Goal: Information Seeking & Learning: Stay updated

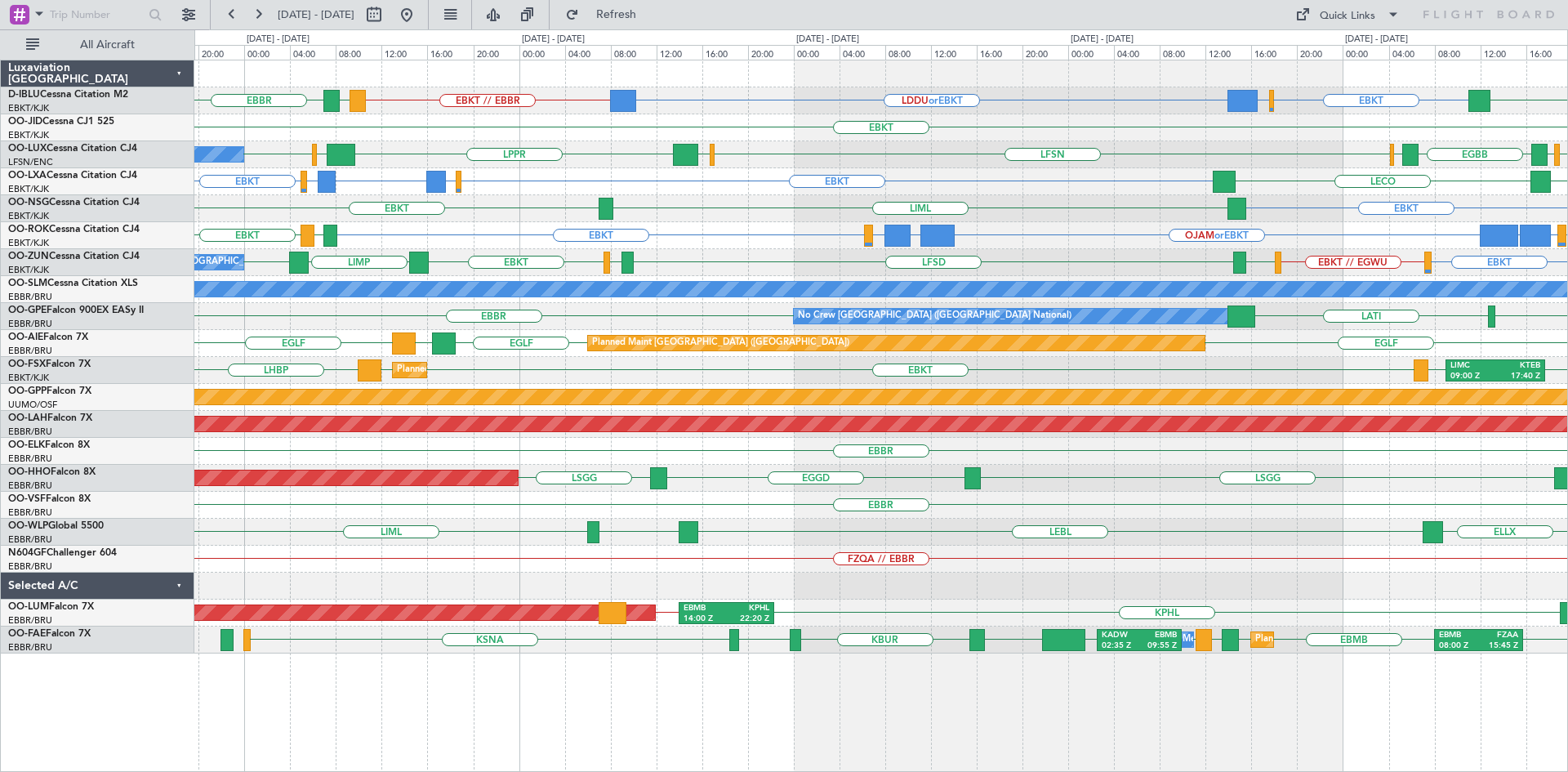
click at [752, 85] on div "EBKT EBBR or EBKT LDDU or EBKT EBKT // EBBR LKTB LSGS [GEOGRAPHIC_DATA] EBKT LF…" at bounding box center [881, 357] width 1372 height 594
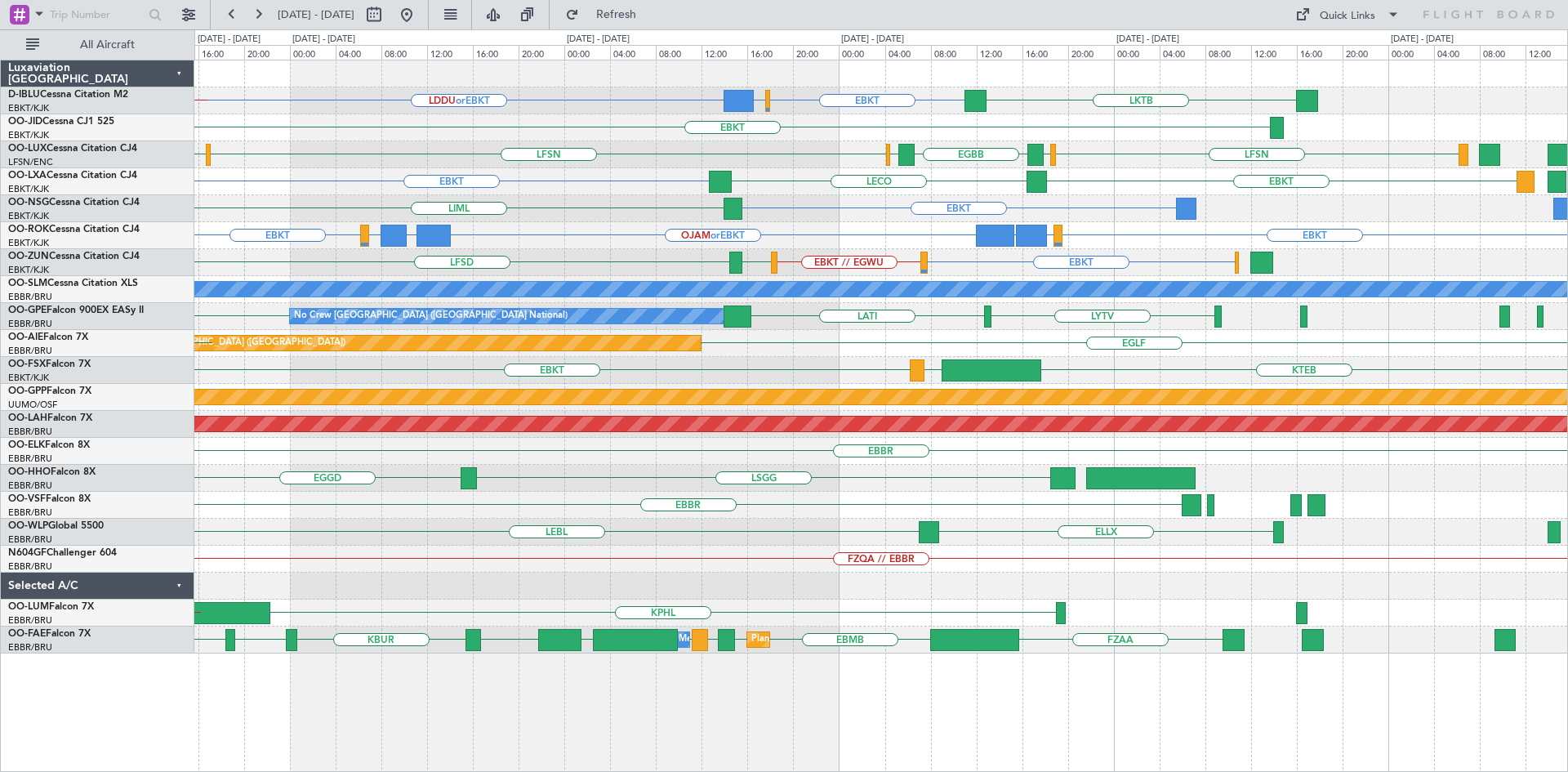
click at [852, 244] on div "EBKT ELLX or EBKT LGKR or EBKT OJAM or EBKT LGKR or EBKT ELLX or EBKT EBKT" at bounding box center [881, 236] width 1372 height 27
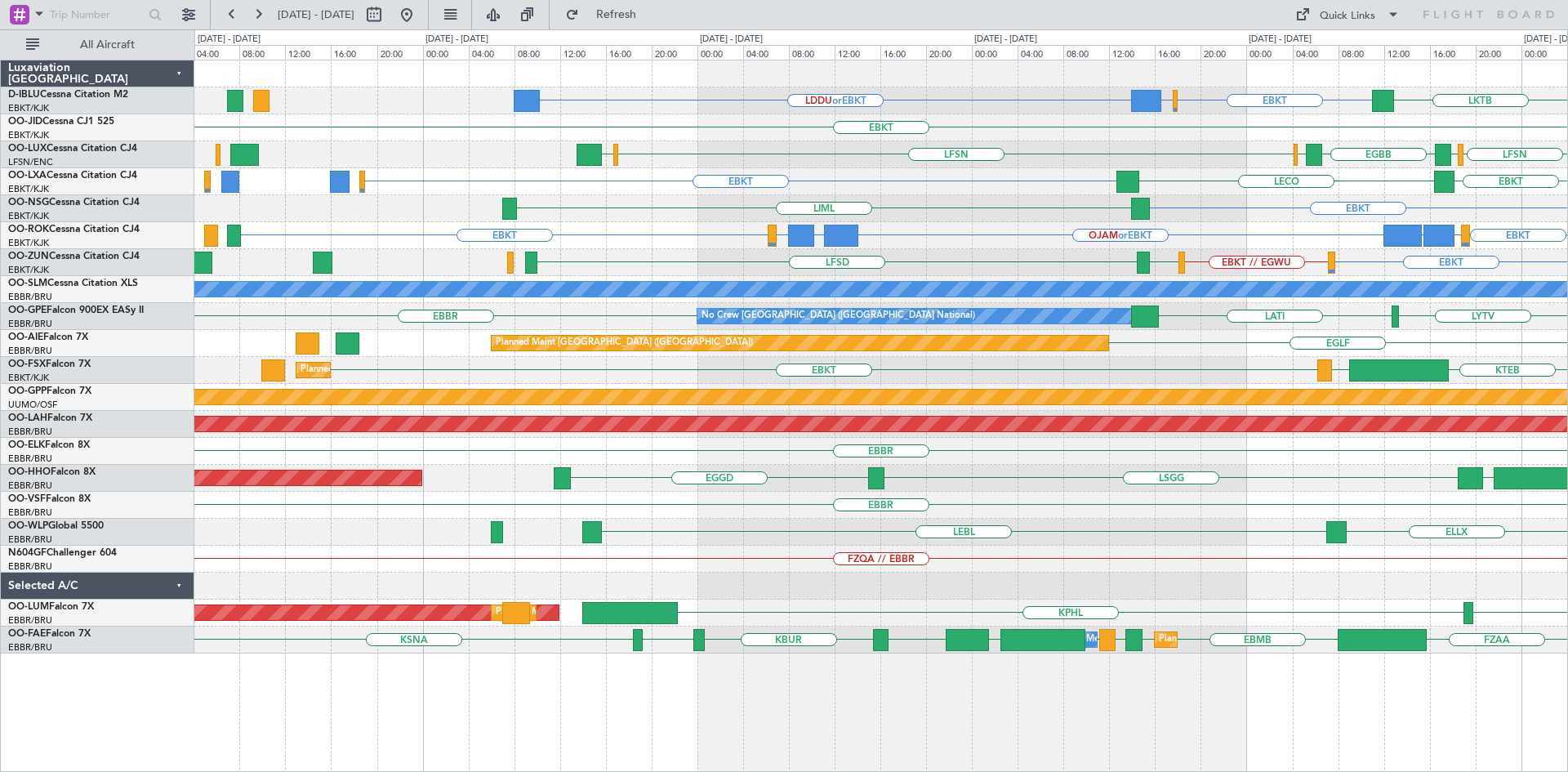
click at [997, 249] on div "EBKT EBKT // EGWU [GEOGRAPHIC_DATA] LFSD A/C Unavailable [GEOGRAPHIC_DATA]-[GEO…" at bounding box center [881, 263] width 1372 height 27
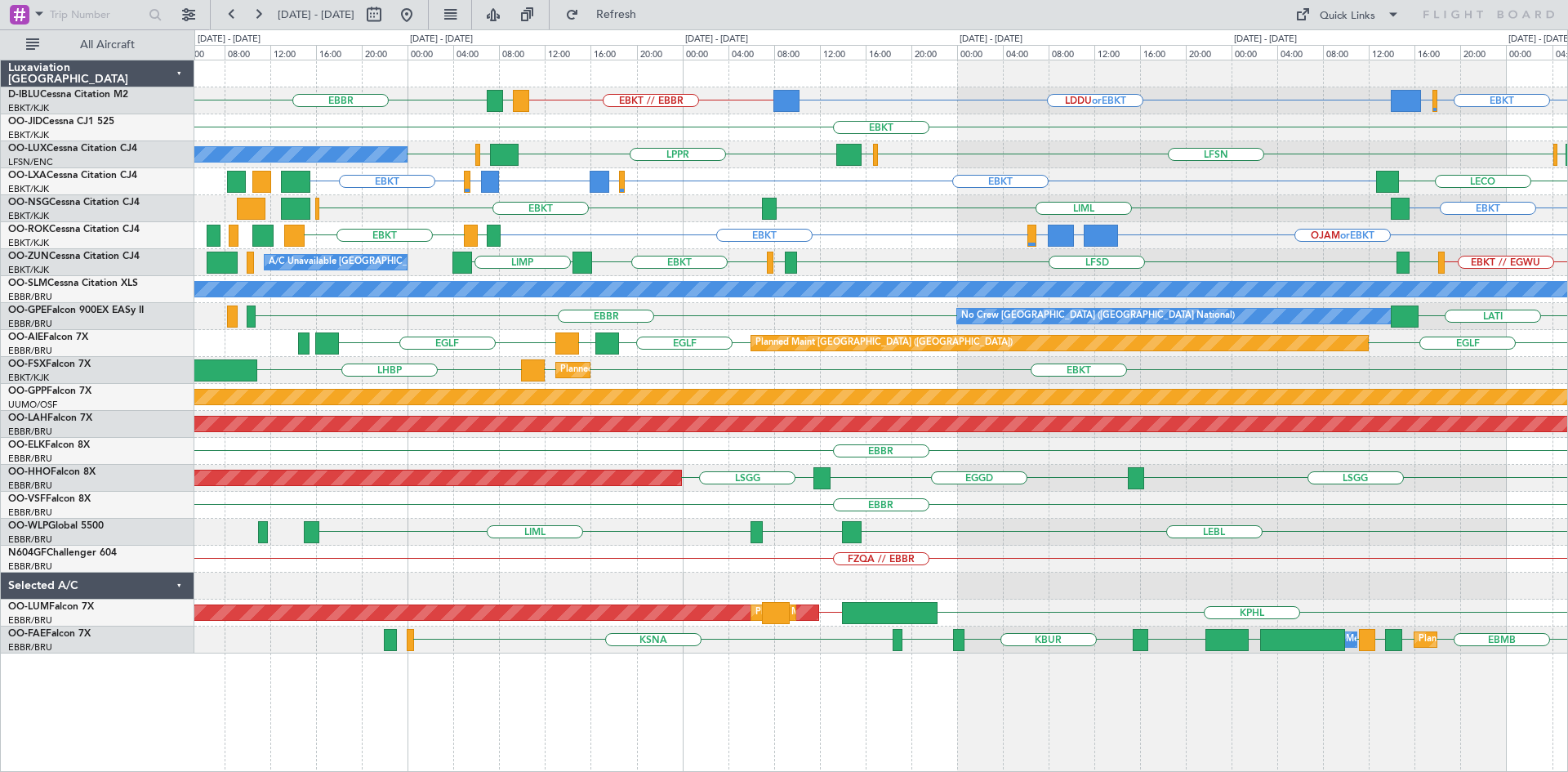
click at [726, 122] on div "EBKT" at bounding box center [881, 128] width 1372 height 27
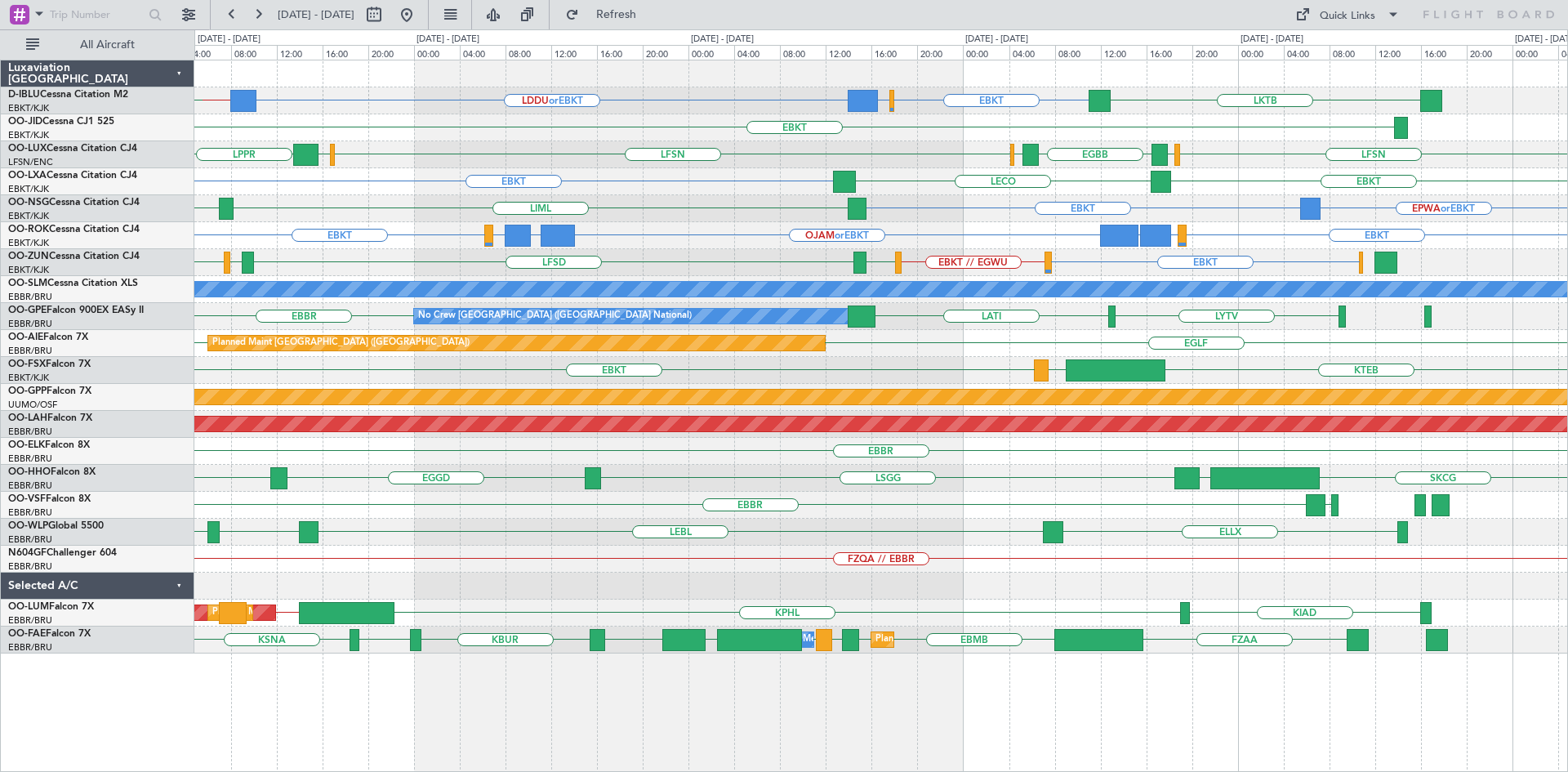
click at [988, 246] on div "EBKT ELLX or EBKT LGKR or EBKT OJAM or EBKT LGKR or EBKT ELLX or EBKT EBKT" at bounding box center [881, 236] width 1372 height 27
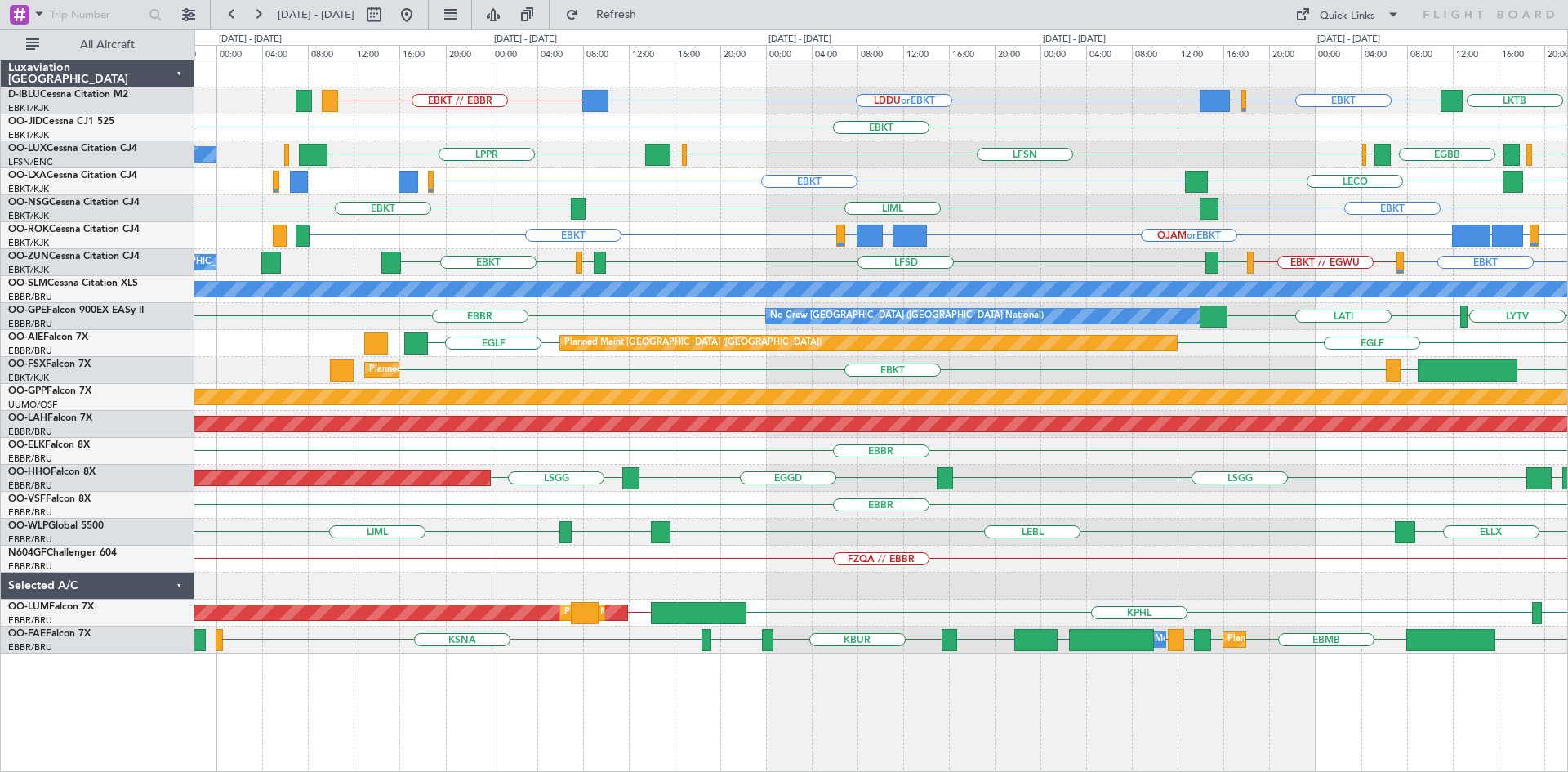
click at [860, 157] on div "EBKT EBBR or EBKT LDDU or EBKT EBKT // EBBR LKTB EBKT EBKT [GEOGRAPHIC_DATA] LF…" at bounding box center [881, 357] width 1372 height 594
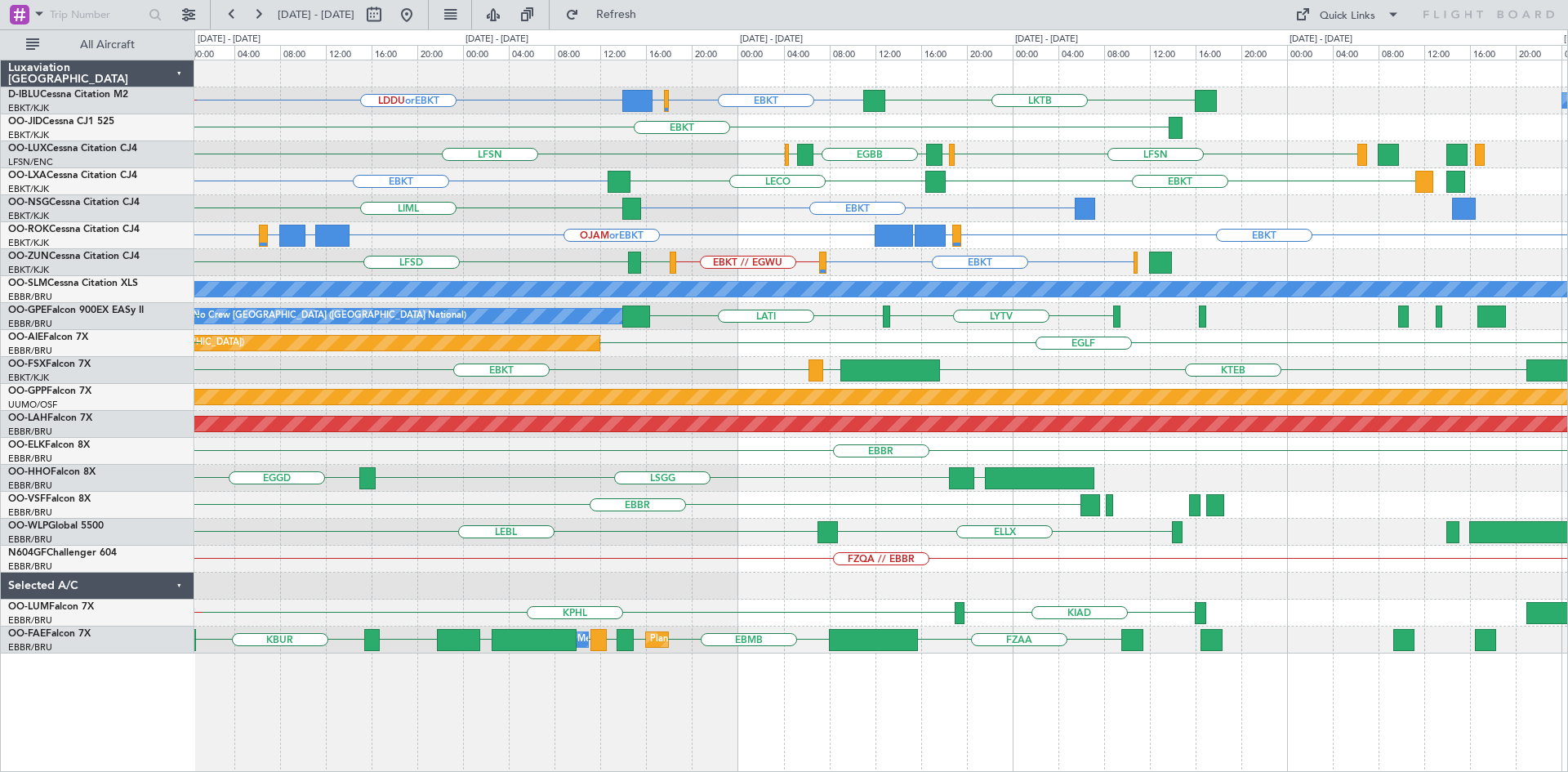
click at [785, 126] on div "EBKT" at bounding box center [881, 128] width 1372 height 27
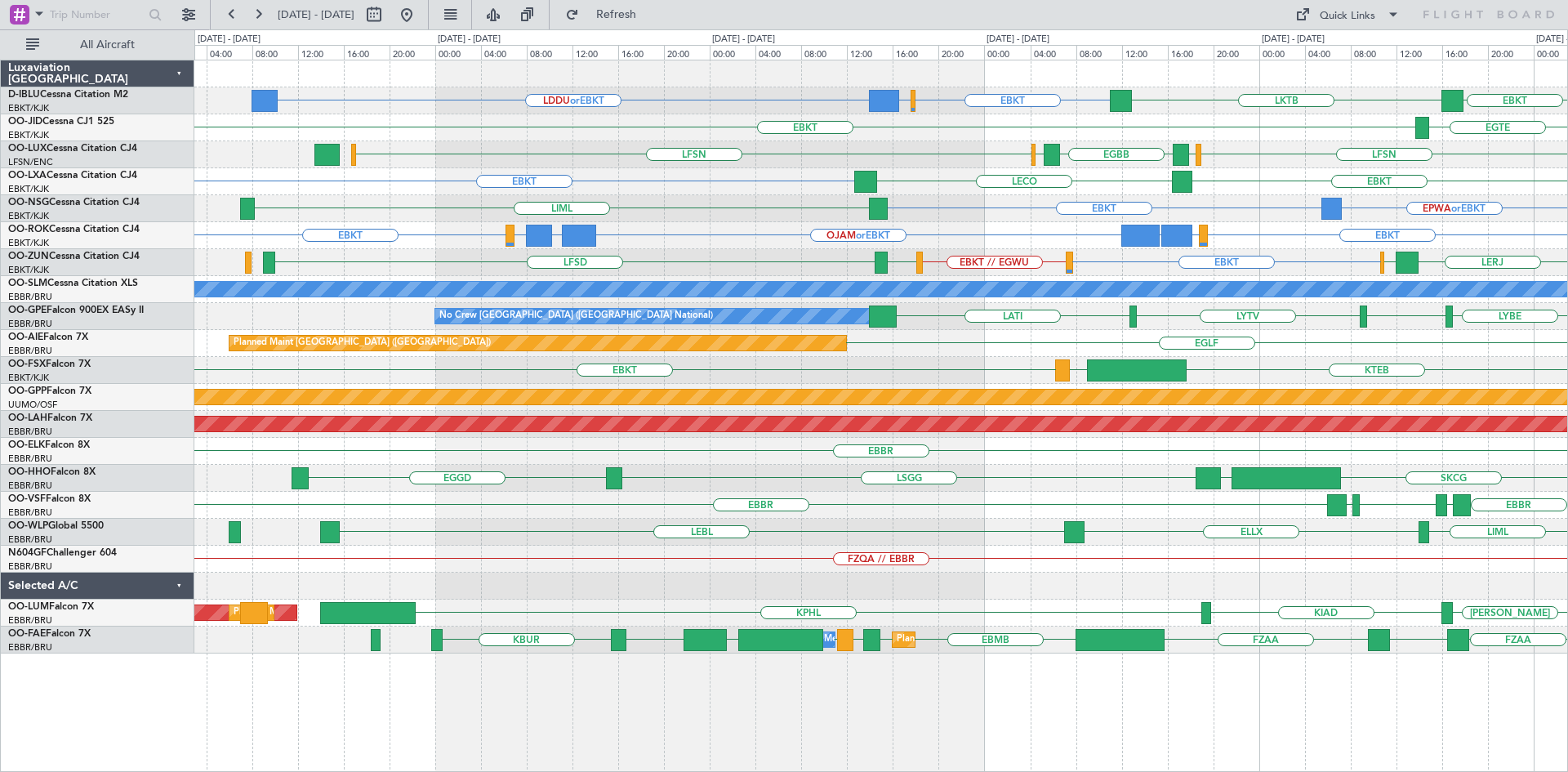
click at [1167, 129] on div "EBKT [GEOGRAPHIC_DATA]" at bounding box center [881, 128] width 1372 height 27
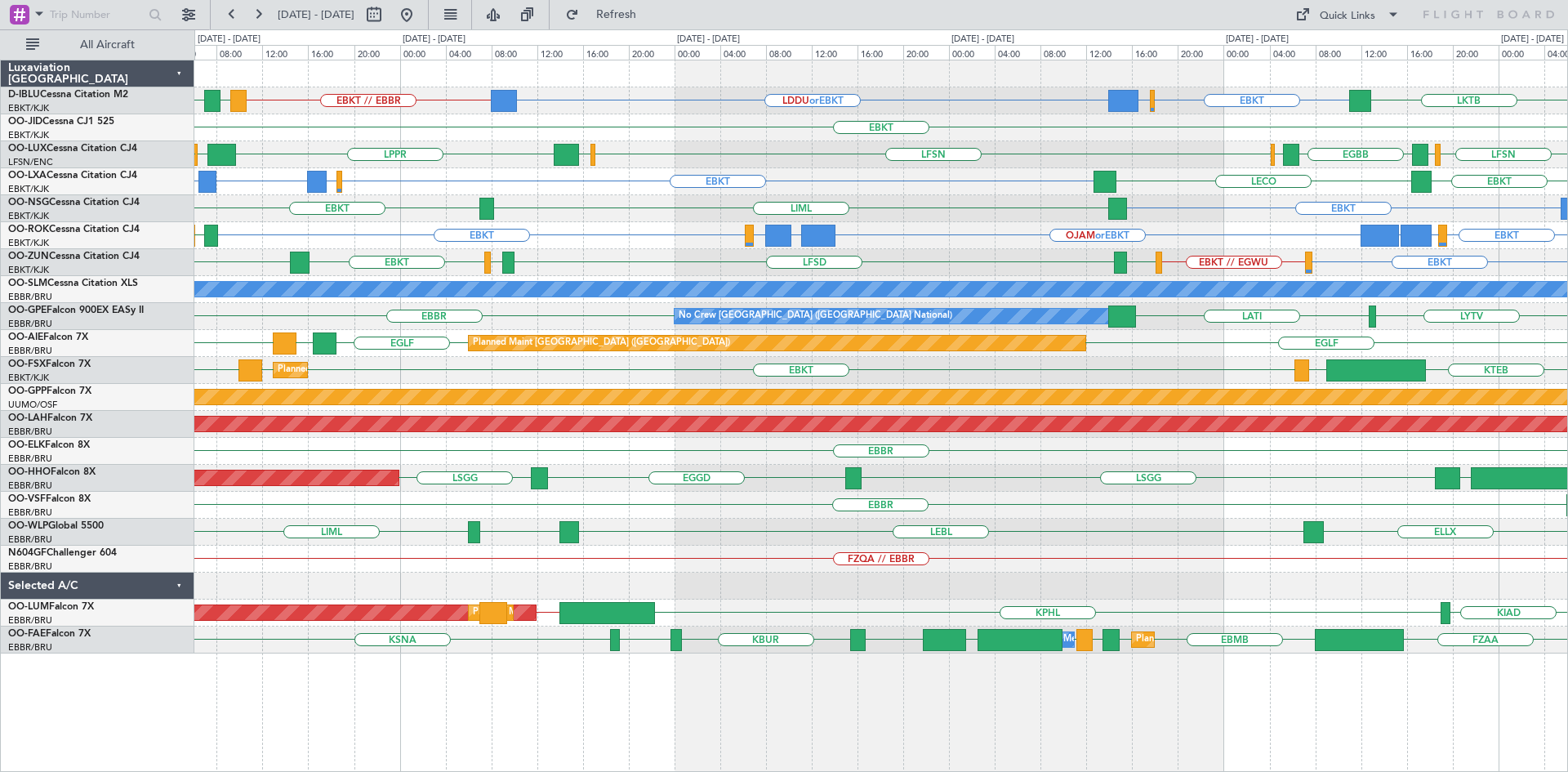
click at [599, 112] on div "EBKT EBBR or EBKT LDDU or EBKT EBKT // EBBR [GEOGRAPHIC_DATA] LKTB LSGS" at bounding box center [881, 101] width 1372 height 27
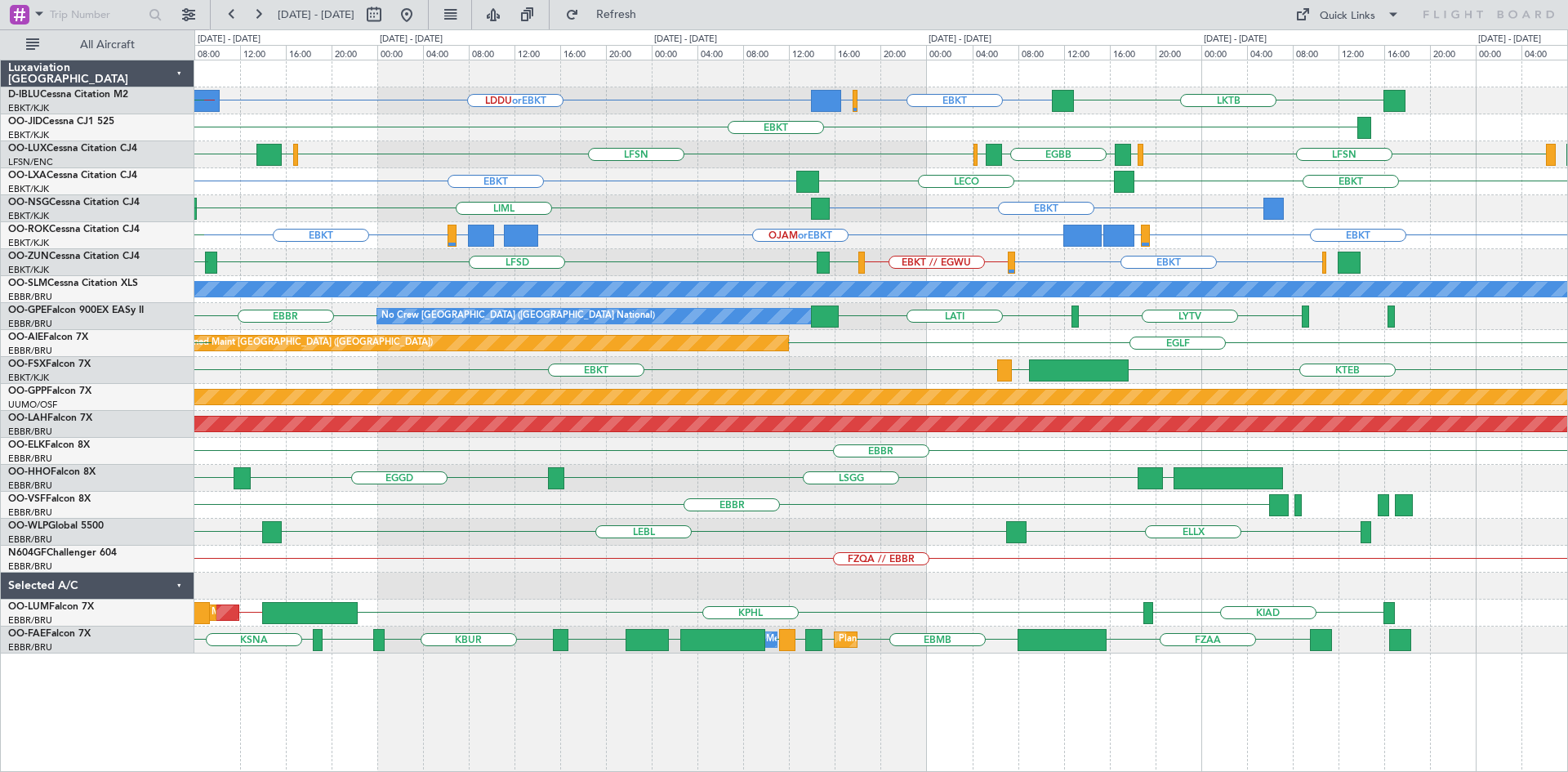
click at [1008, 143] on div "EBKT EBBR or EBKT LDDU or EBKT LKTB EBKT // EBBR LSGS No Crew Kortrijk-[GEOGRAP…" at bounding box center [881, 357] width 1372 height 594
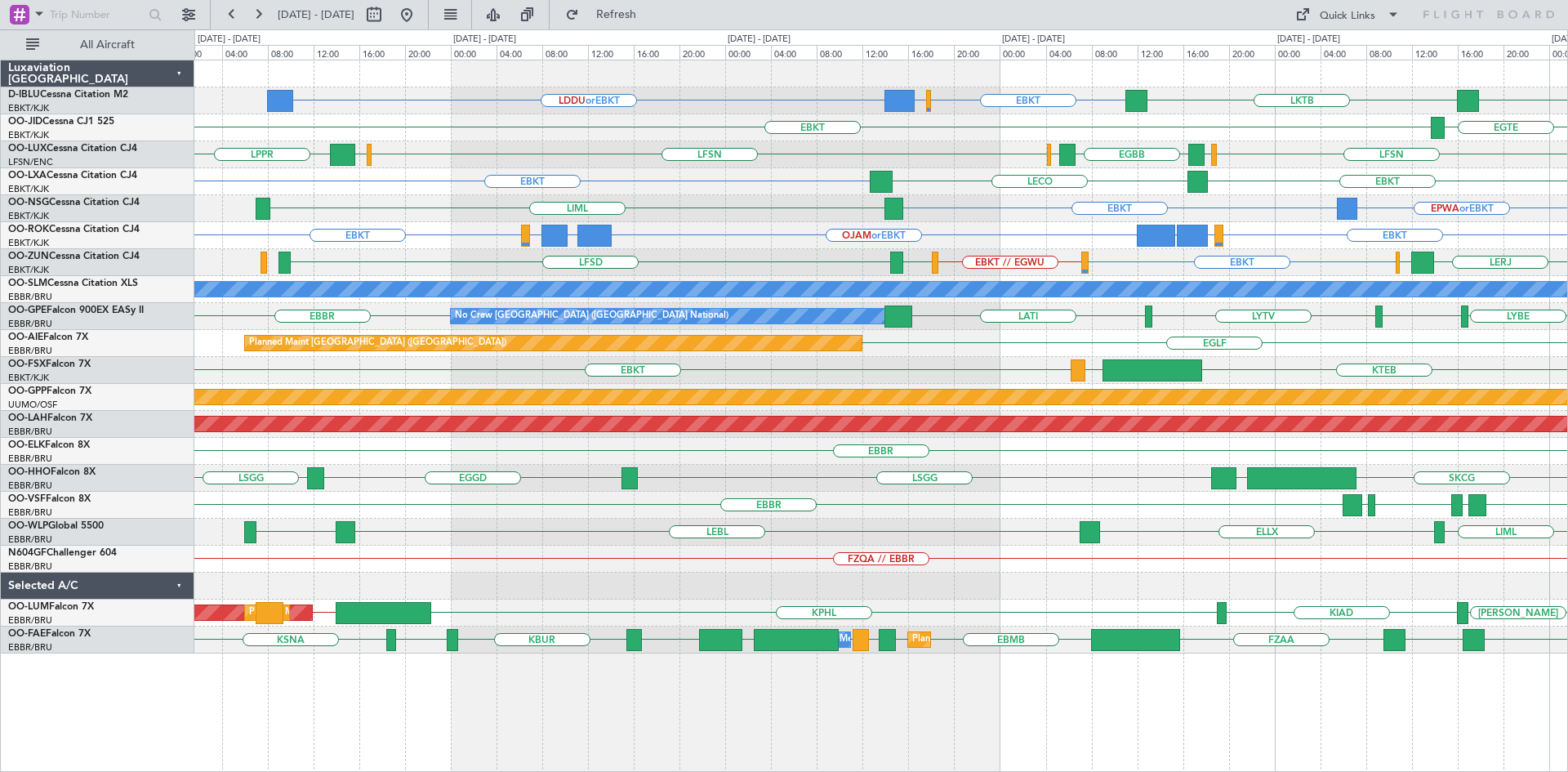
click at [1070, 119] on div "EBKT [GEOGRAPHIC_DATA]" at bounding box center [881, 128] width 1372 height 27
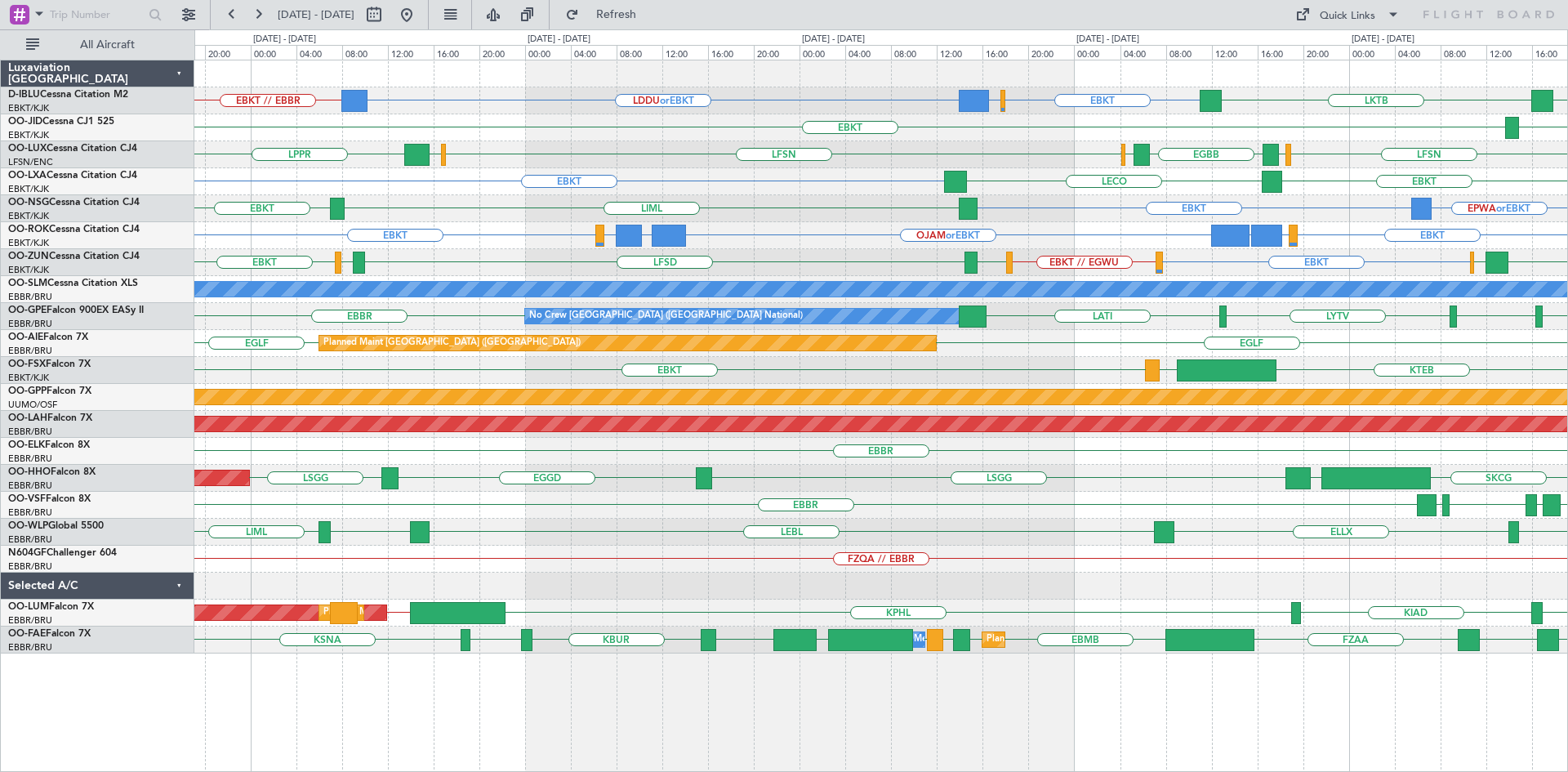
click at [449, 119] on div "EBKT [GEOGRAPHIC_DATA]" at bounding box center [881, 128] width 1372 height 27
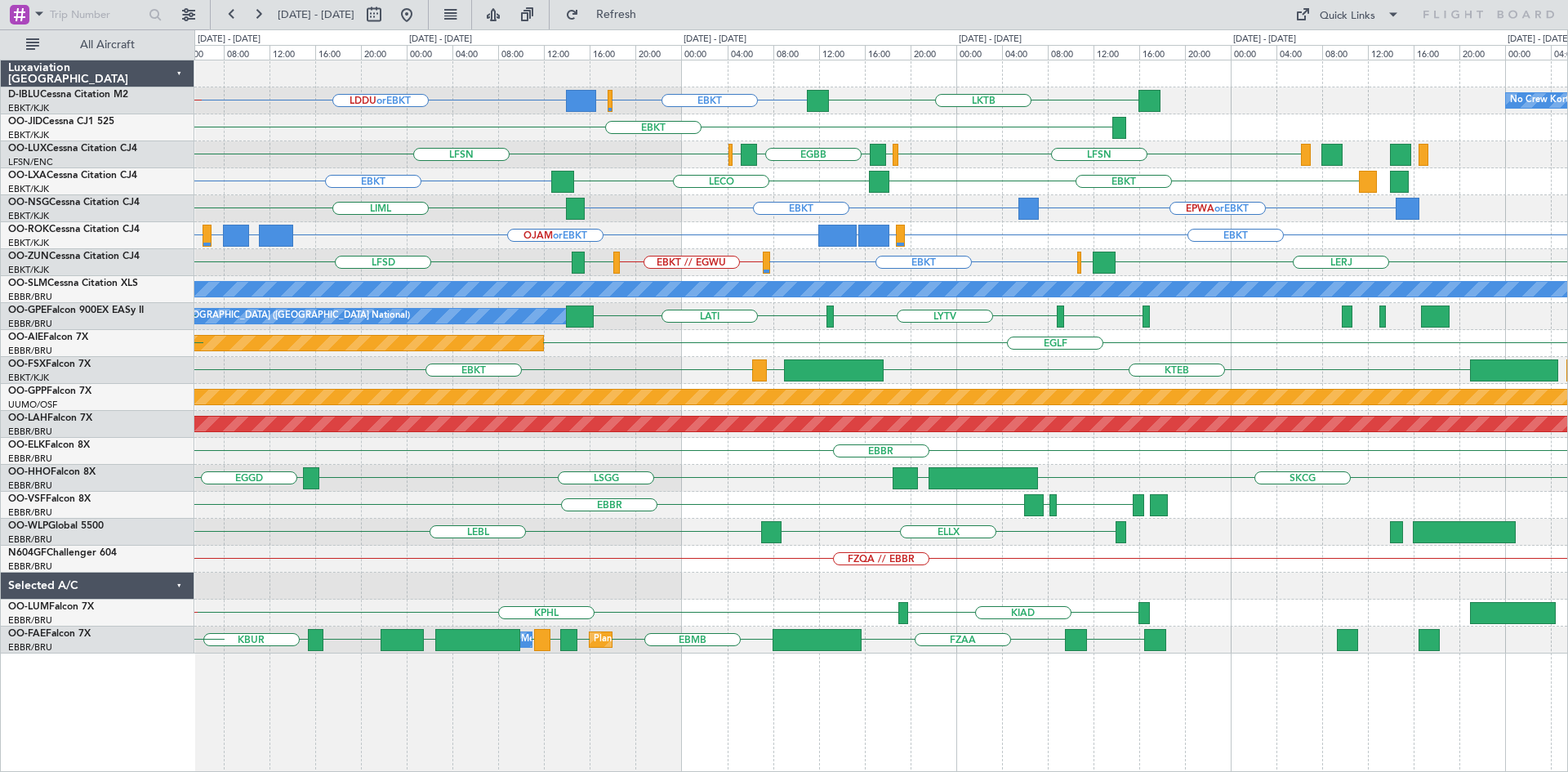
click at [660, 124] on div "EBKT" at bounding box center [881, 128] width 1372 height 27
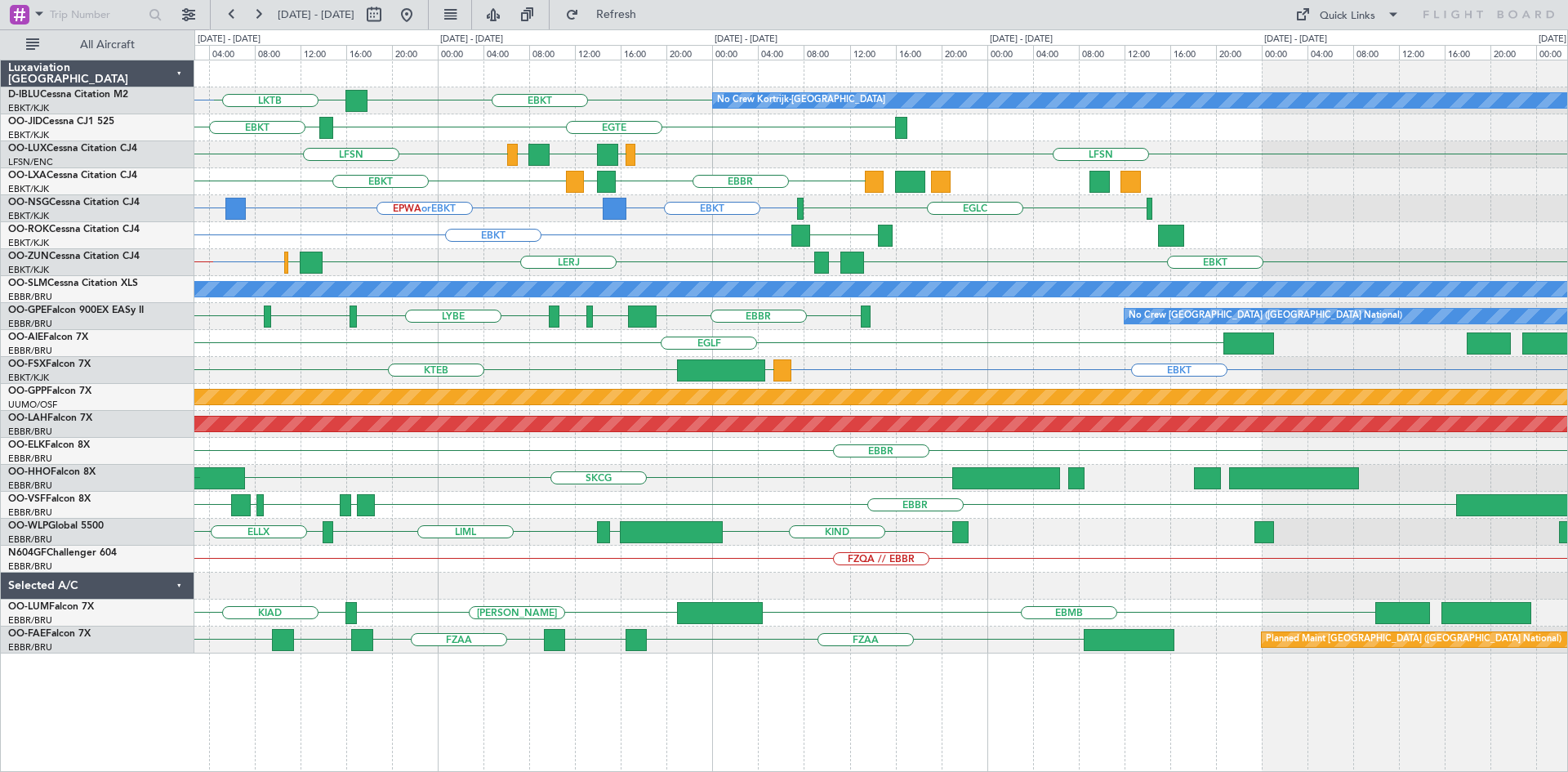
click at [423, 129] on div "No Crew Kortrijk-[GEOGRAPHIC_DATA] LKTB EBKT EBKT EBKT [GEOGRAPHIC_DATA] LFSN L…" at bounding box center [881, 357] width 1372 height 594
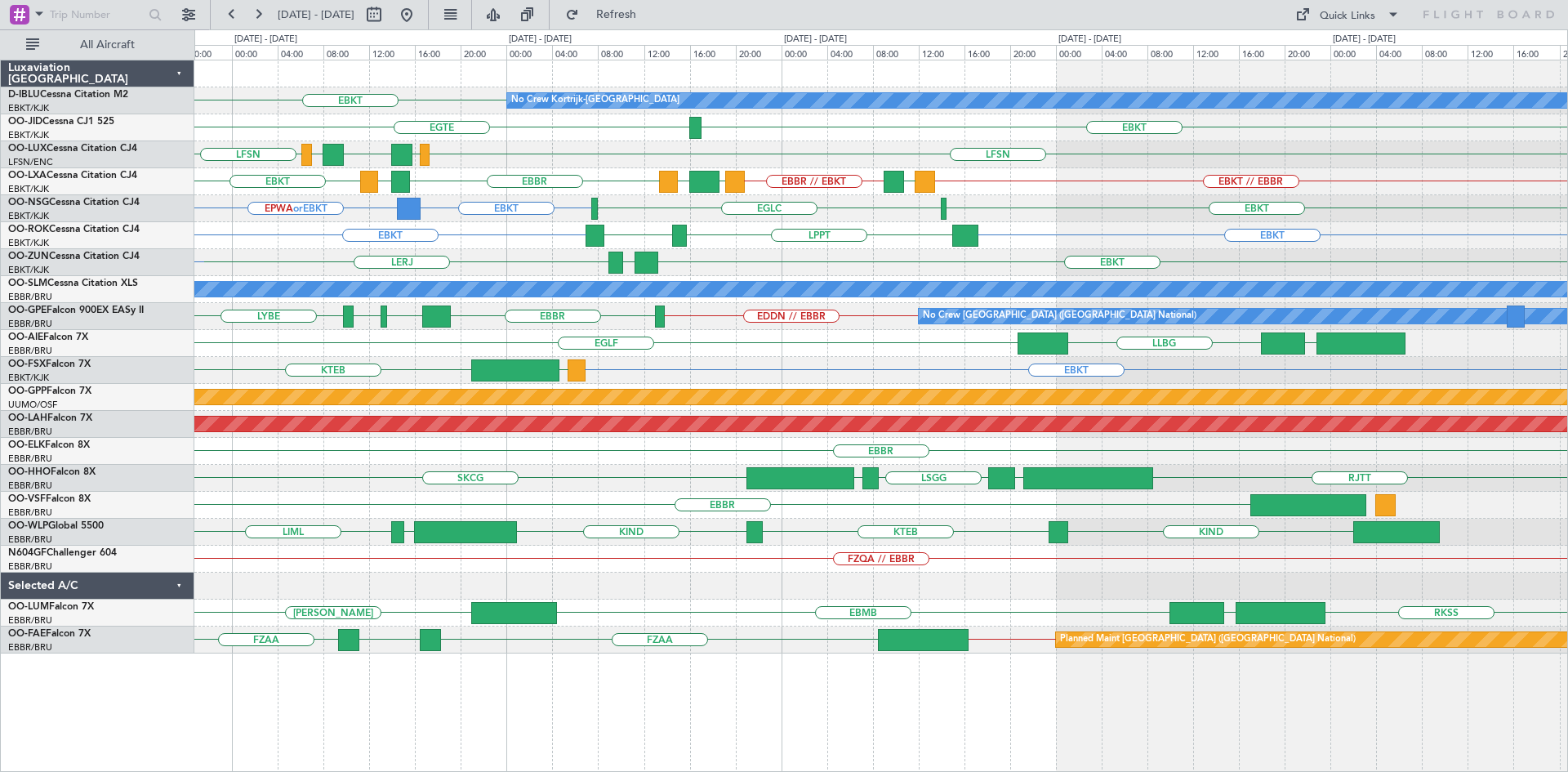
click at [537, 107] on div "No Crew Kortrijk-[GEOGRAPHIC_DATA]" at bounding box center [1192, 100] width 1373 height 16
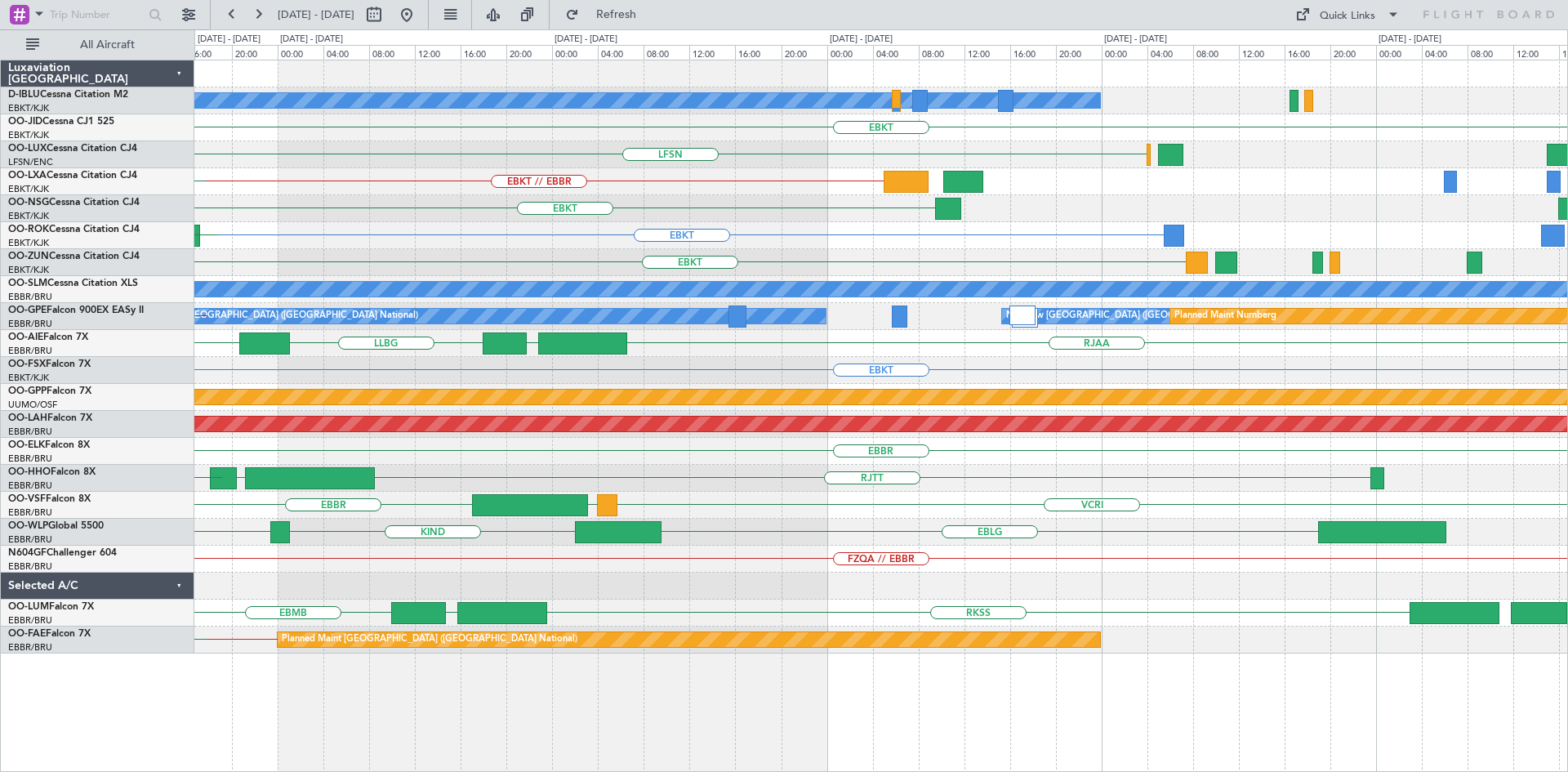
click at [185, 157] on div "No Crew Kortrijk-[GEOGRAPHIC_DATA] EBKT [GEOGRAPHIC_DATA] LFSN EBKT // EBBR LFM…" at bounding box center [784, 401] width 1568 height 743
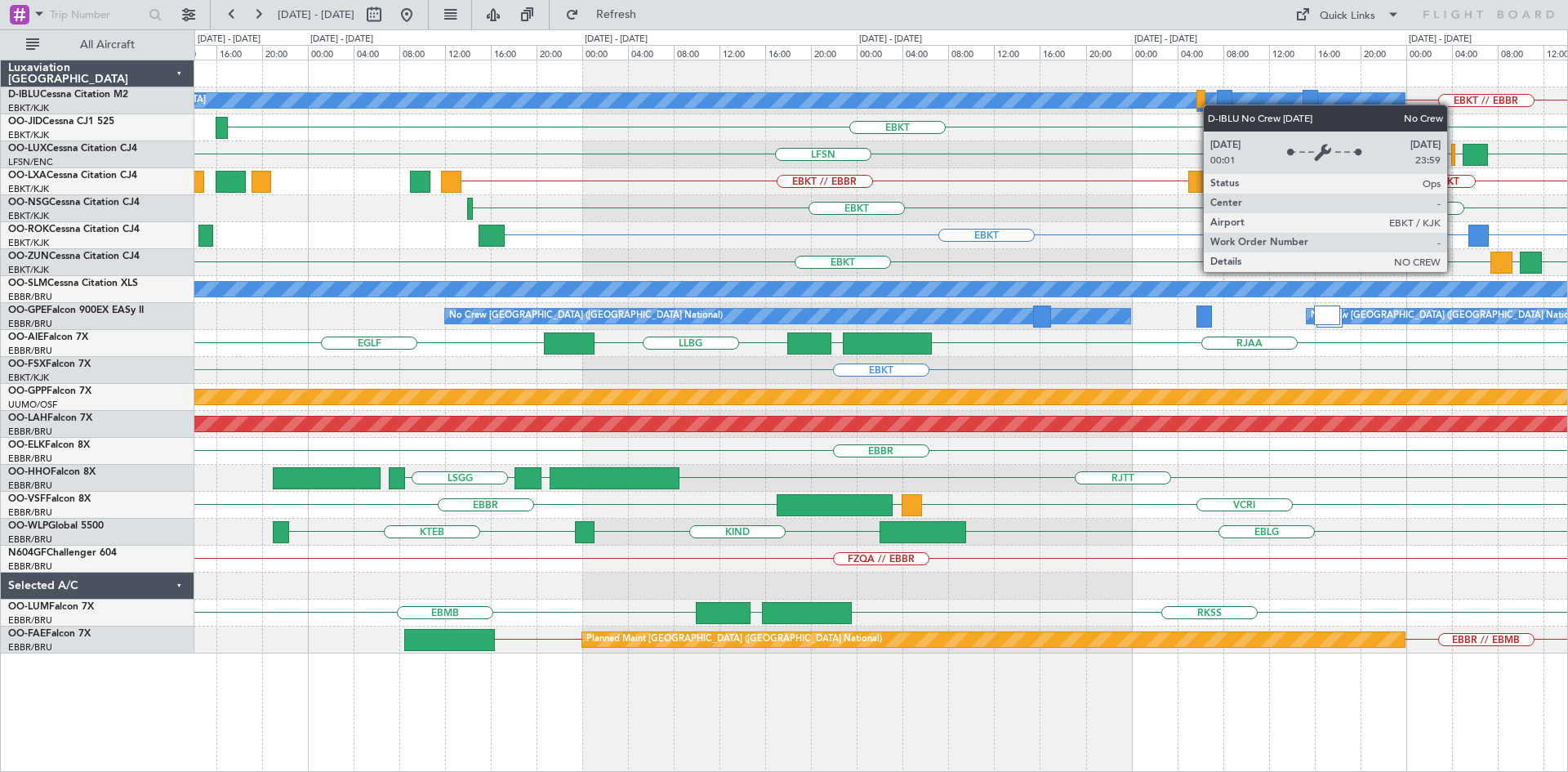
click at [1282, 105] on div "EBKT // EBBR No Crew Kortrijk-[GEOGRAPHIC_DATA] LFPB EBBR // EBKT EBKT LHBC ELL…" at bounding box center [881, 357] width 1372 height 594
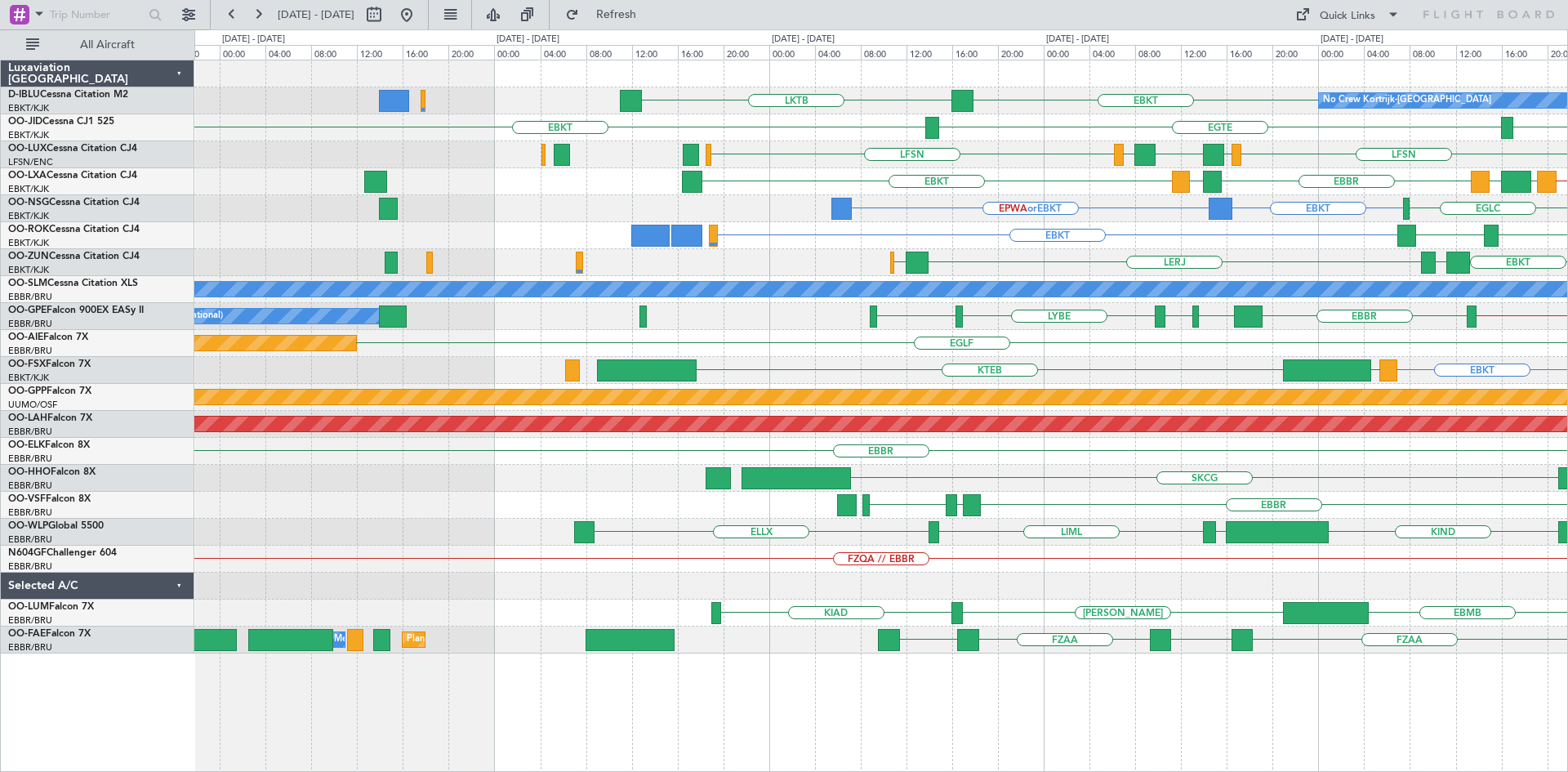
click at [1095, 111] on div "No Crew Kortrijk-[GEOGRAPHIC_DATA] LKTB EBKT" at bounding box center [881, 101] width 1372 height 27
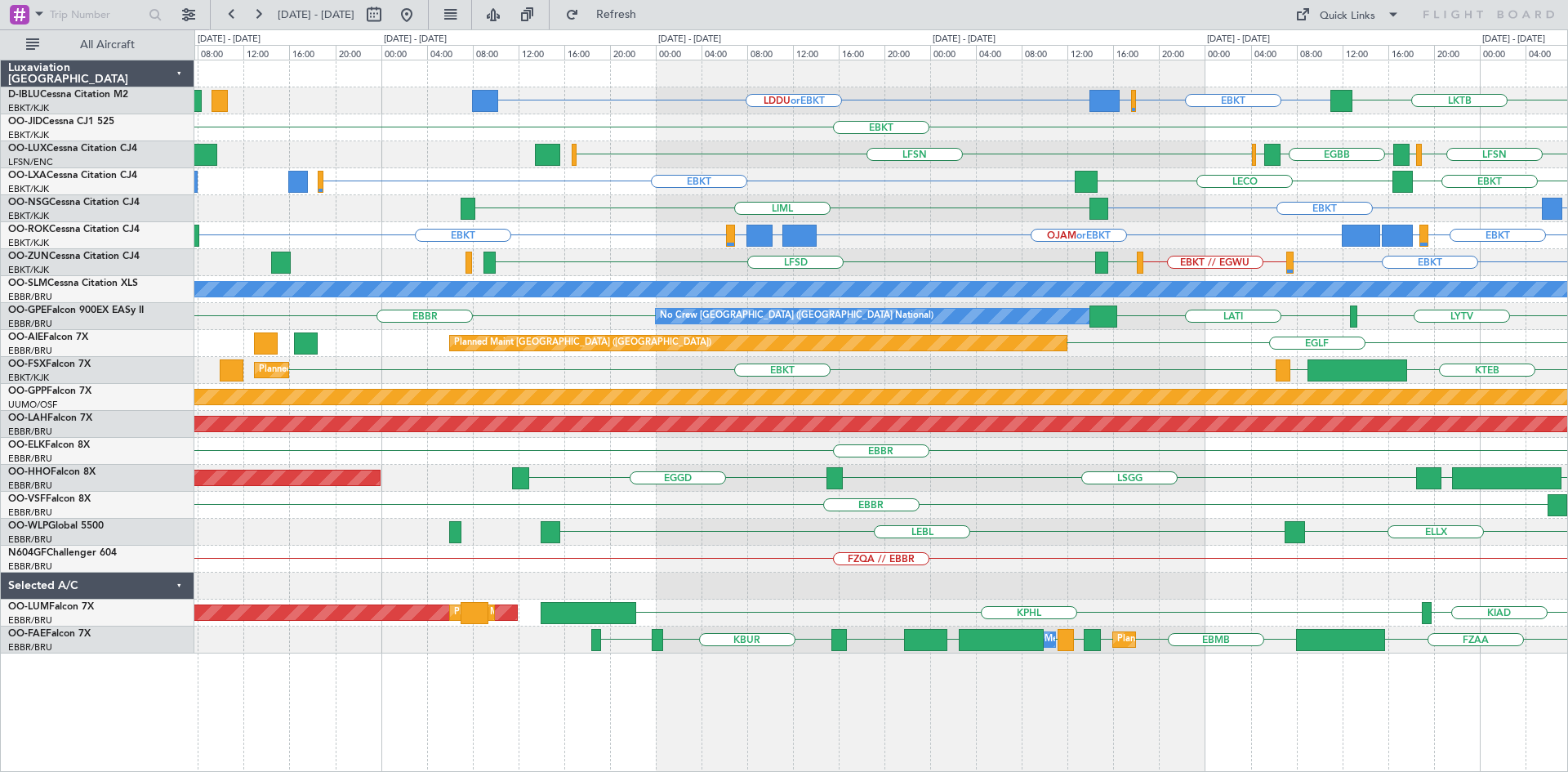
click at [632, 201] on div "EBKT EPWA or EBKT LIML" at bounding box center [881, 209] width 1372 height 27
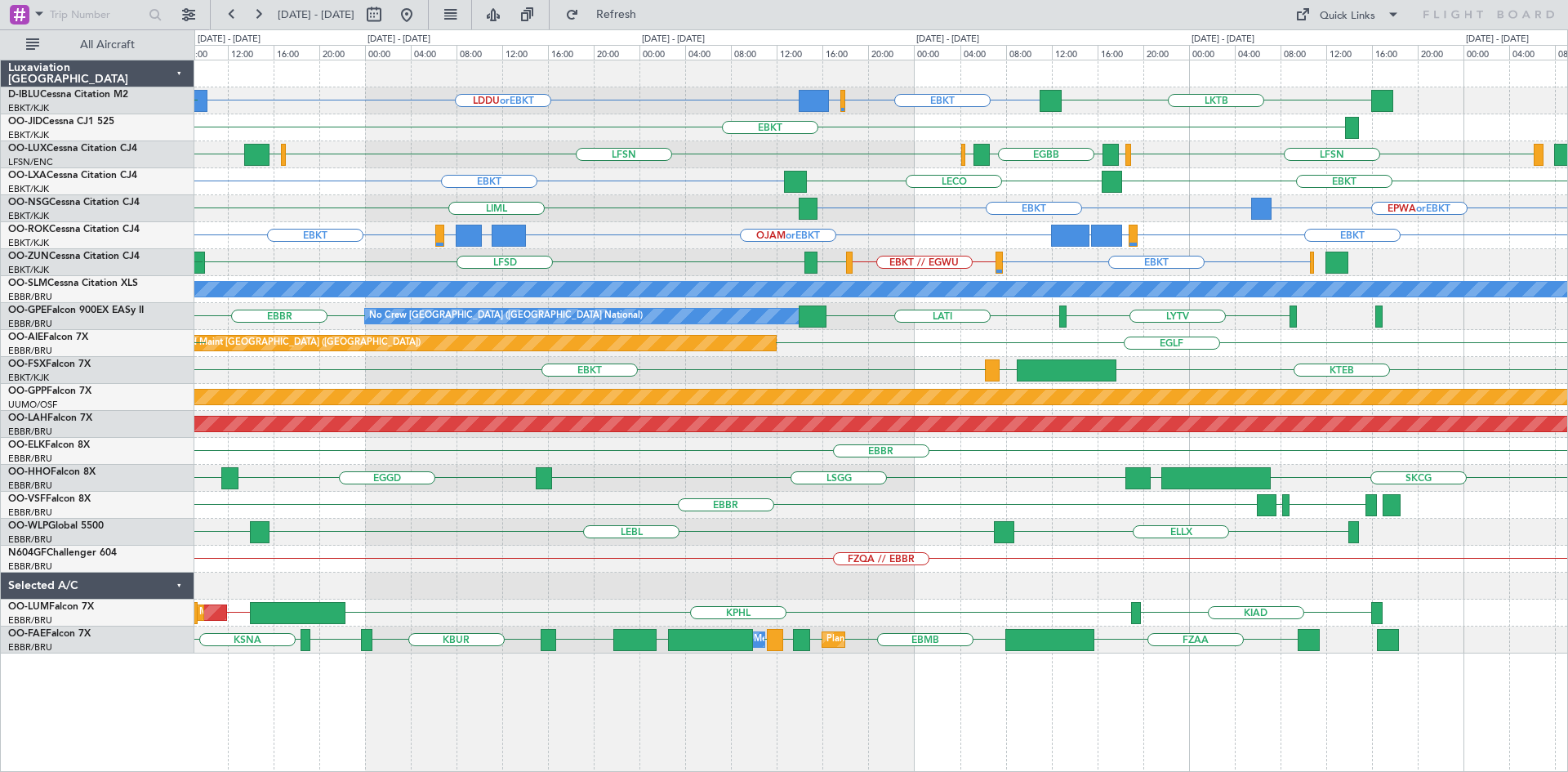
click at [1008, 242] on div "EBKT ELLX or EBKT LGKR or EBKT OJAM or EBKT LGKR or EBKT ELLX or EBKT EBKT" at bounding box center [881, 236] width 1372 height 27
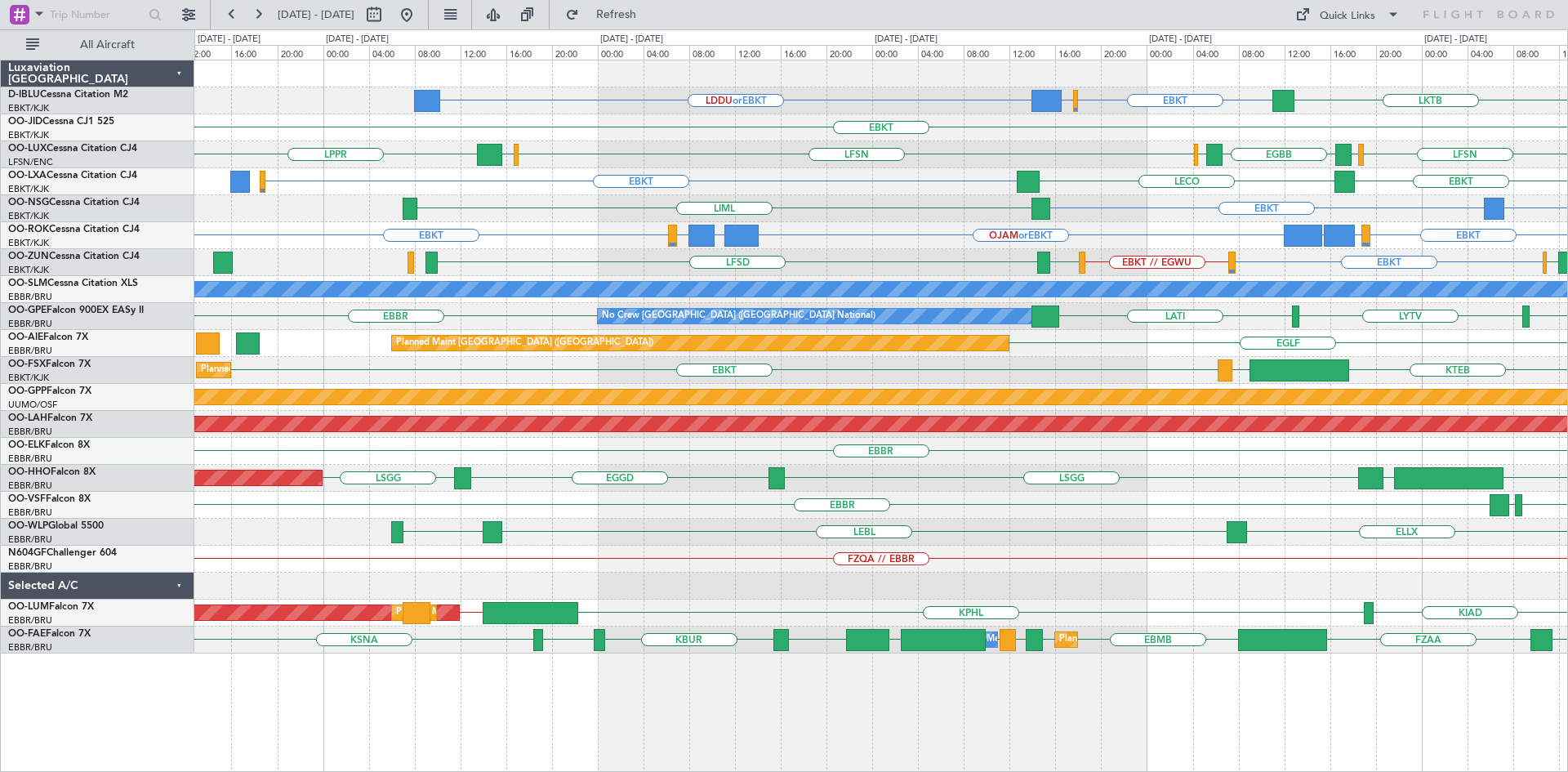
click at [561, 119] on div "EBKT [GEOGRAPHIC_DATA]" at bounding box center [881, 128] width 1372 height 27
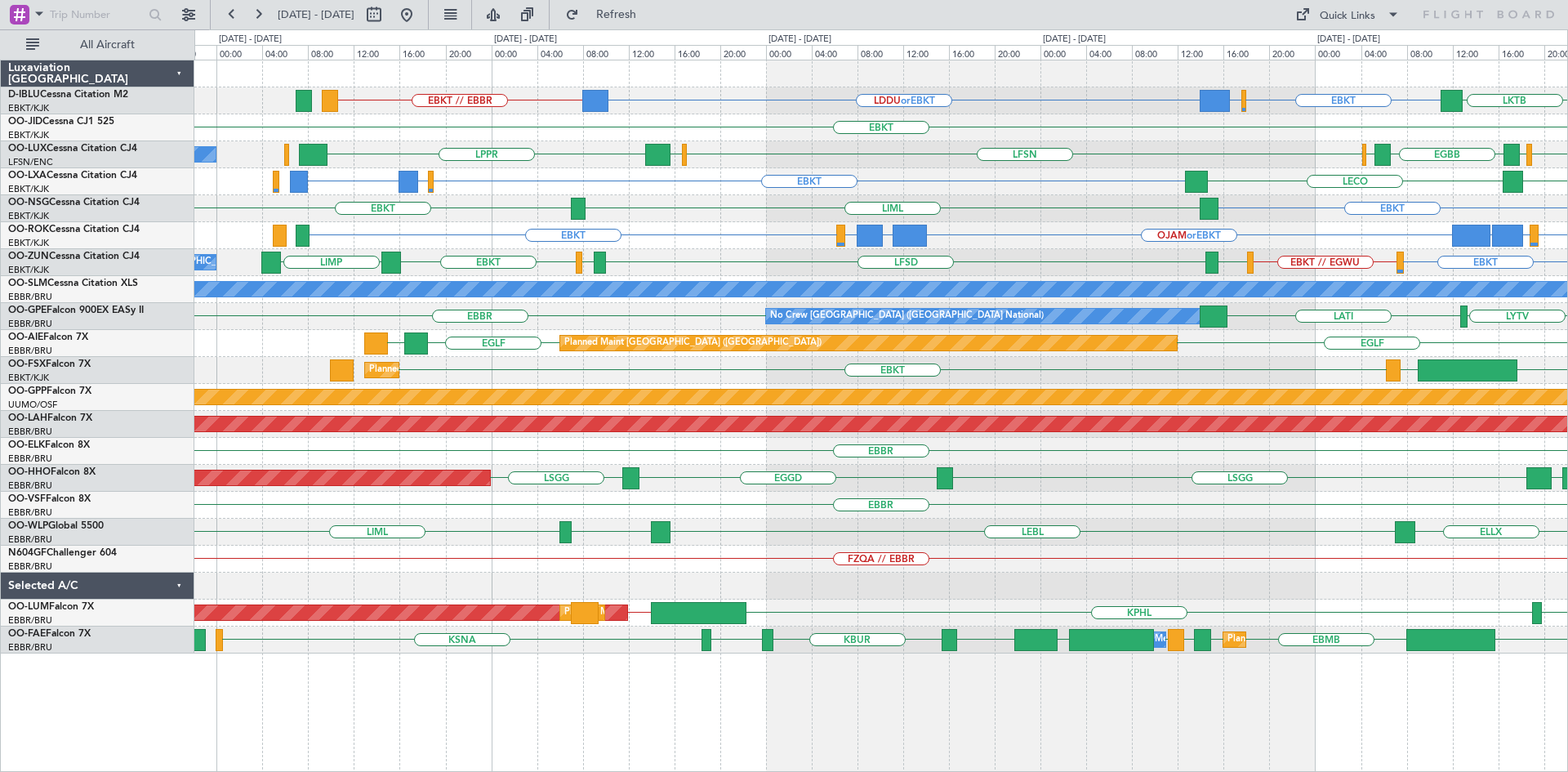
click at [635, 127] on div "EBKT" at bounding box center [881, 128] width 1372 height 27
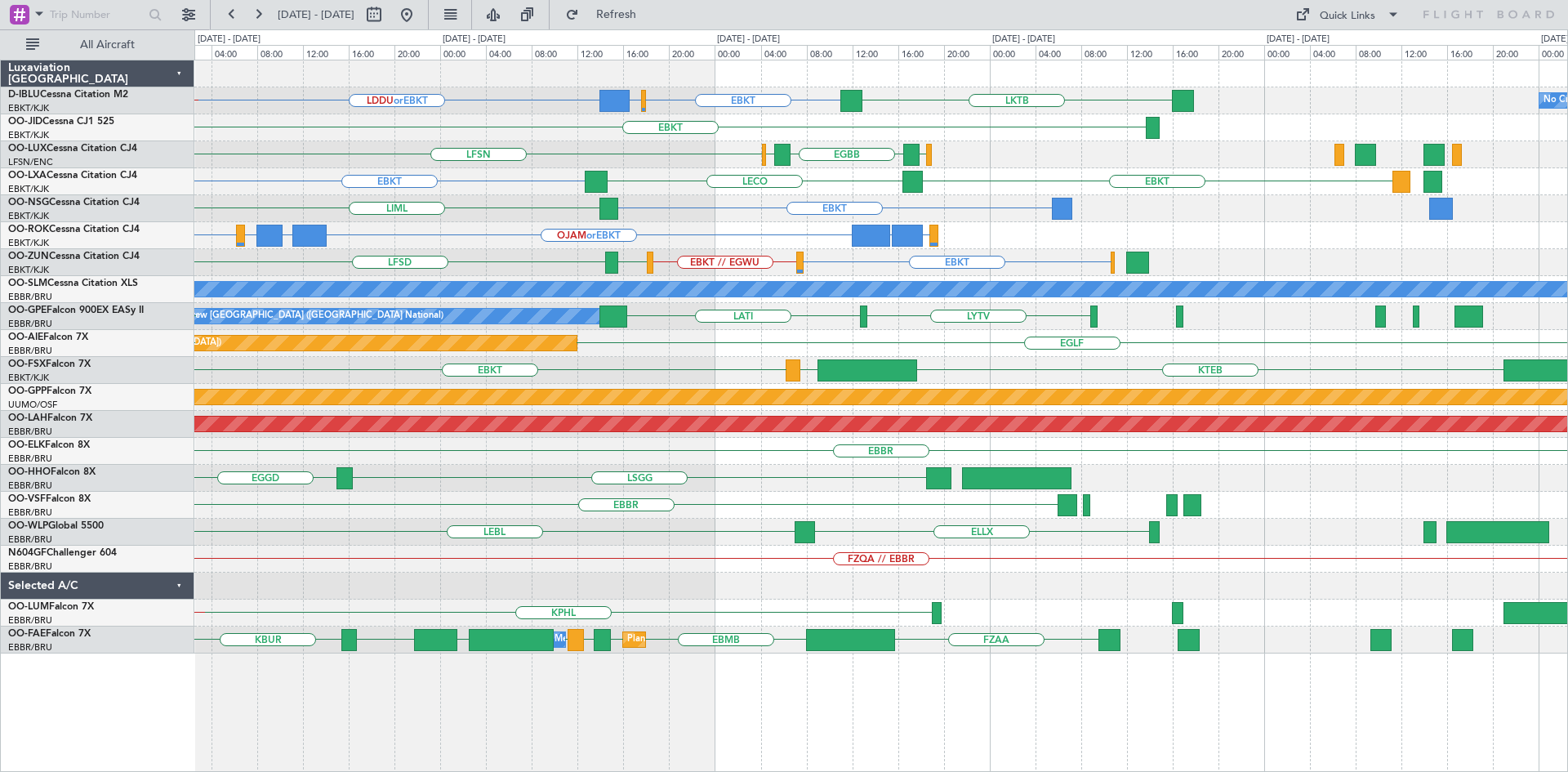
click at [383, 213] on div "EBKT EBBR or EBKT LDDU or EBKT LKTB No Crew Kortrijk-[GEOGRAPHIC_DATA] EBKT // …" at bounding box center [881, 357] width 1372 height 594
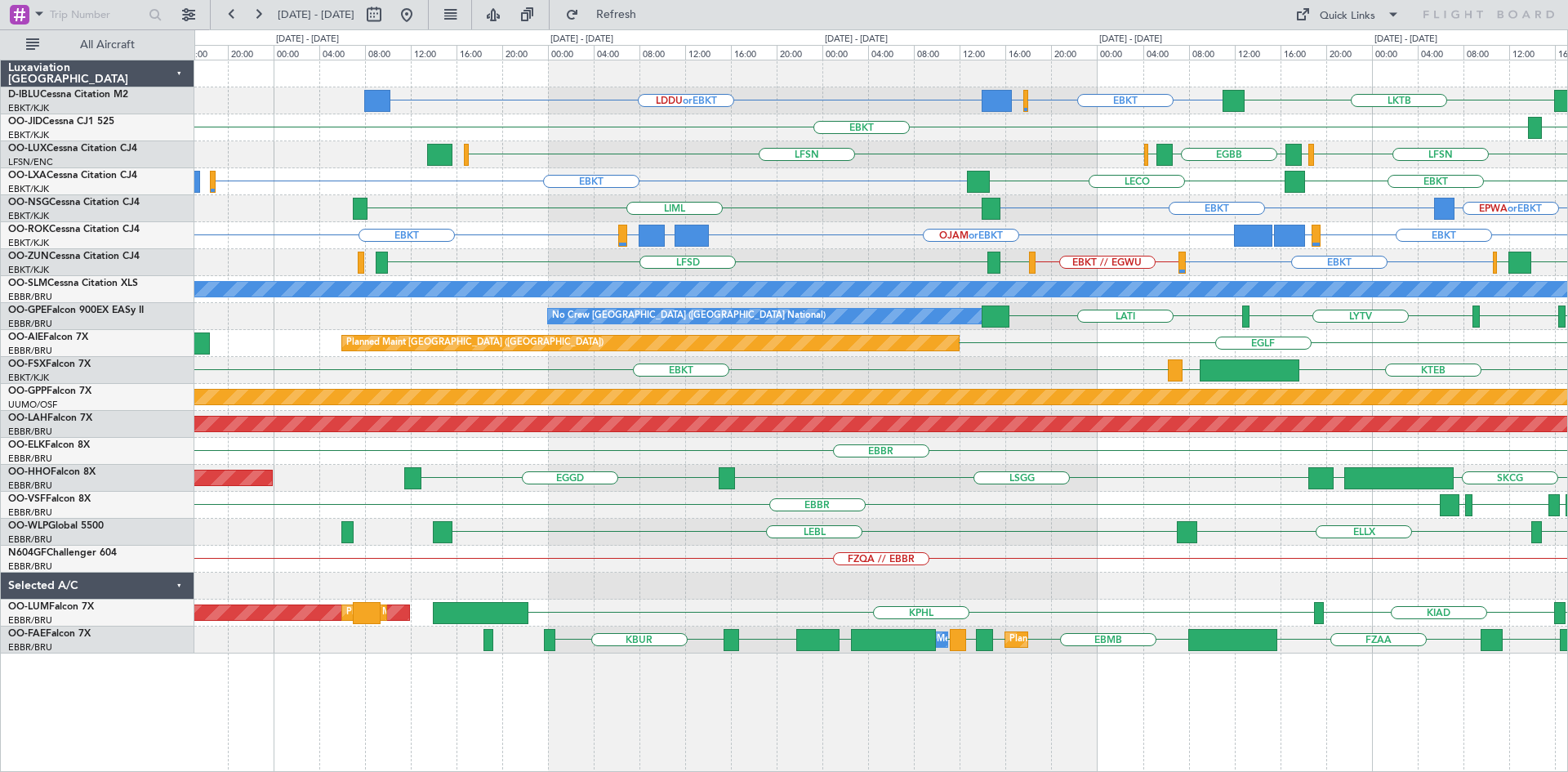
click at [873, 239] on div "EBKT ELLX or EBKT LGKR or EBKT OJAM or EBKT LGKR or EBKT ELLX or EBKT EBKT" at bounding box center [881, 236] width 1372 height 27
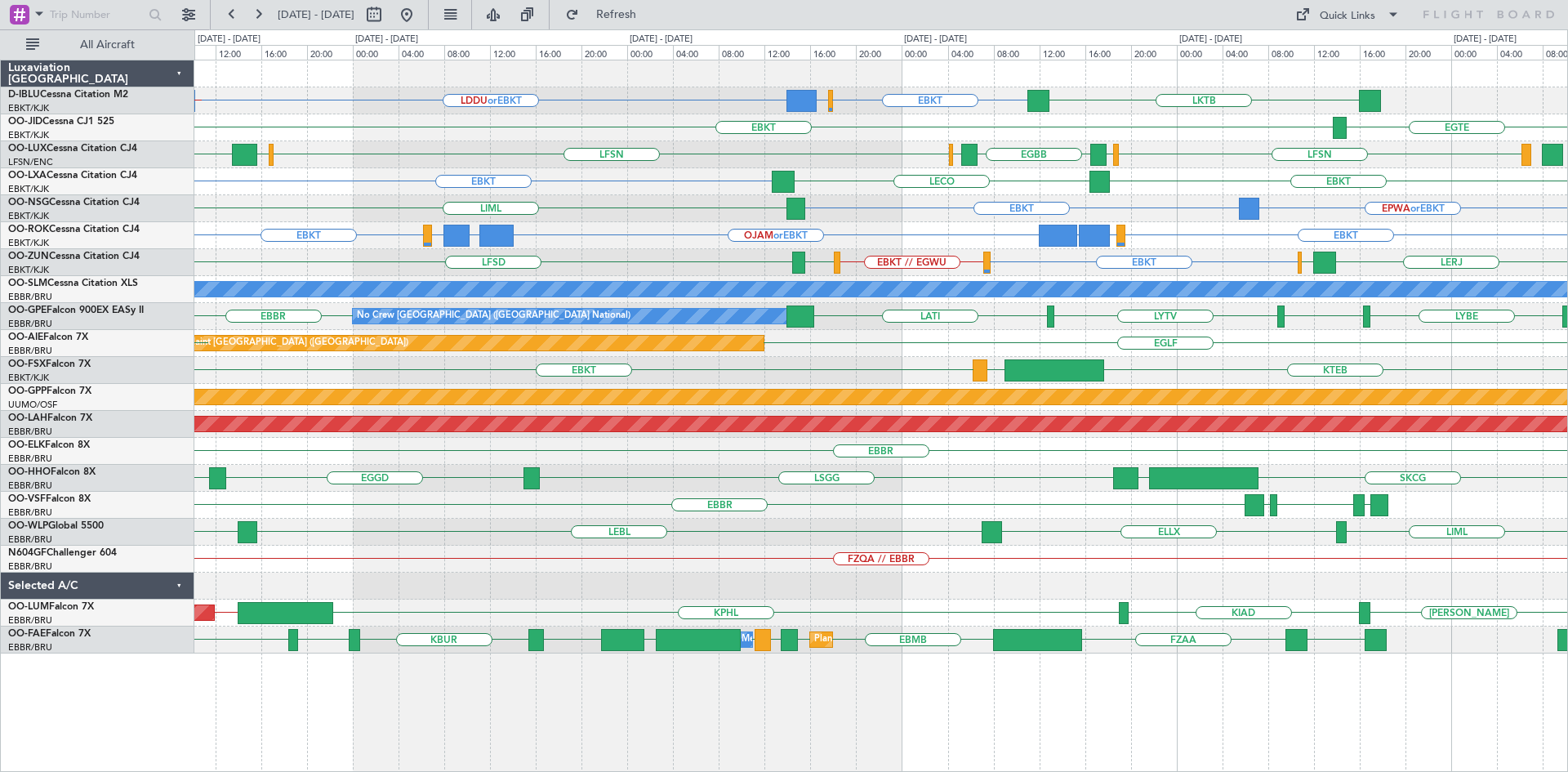
click at [933, 116] on div "EBKT [GEOGRAPHIC_DATA]" at bounding box center [881, 128] width 1372 height 27
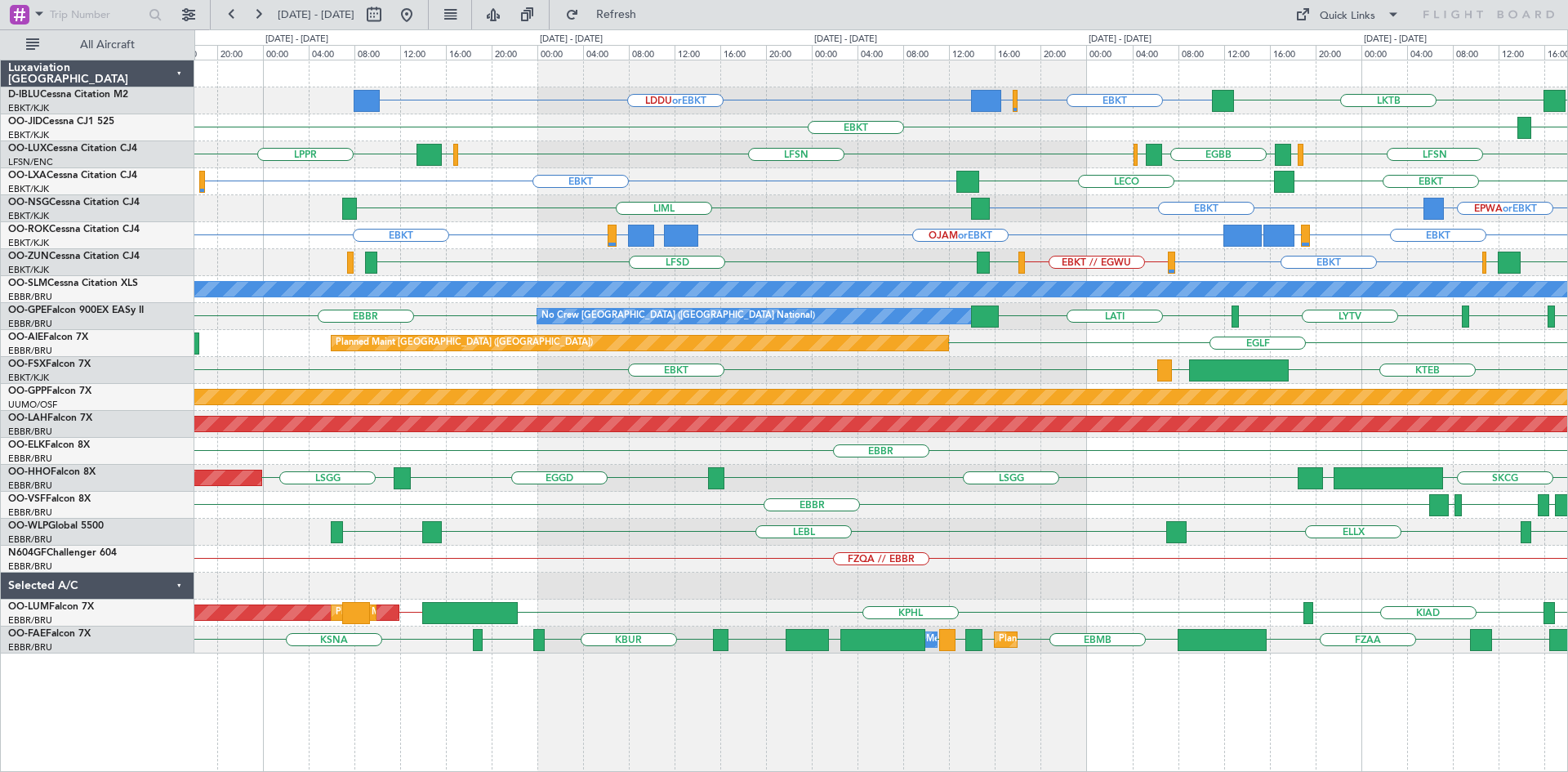
click at [511, 196] on div "EBKT EBBR or EBKT LDDU or EBKT LKTB EBKT No Crew Kortrijk-[GEOGRAPHIC_DATA] EBK…" at bounding box center [881, 357] width 1372 height 594
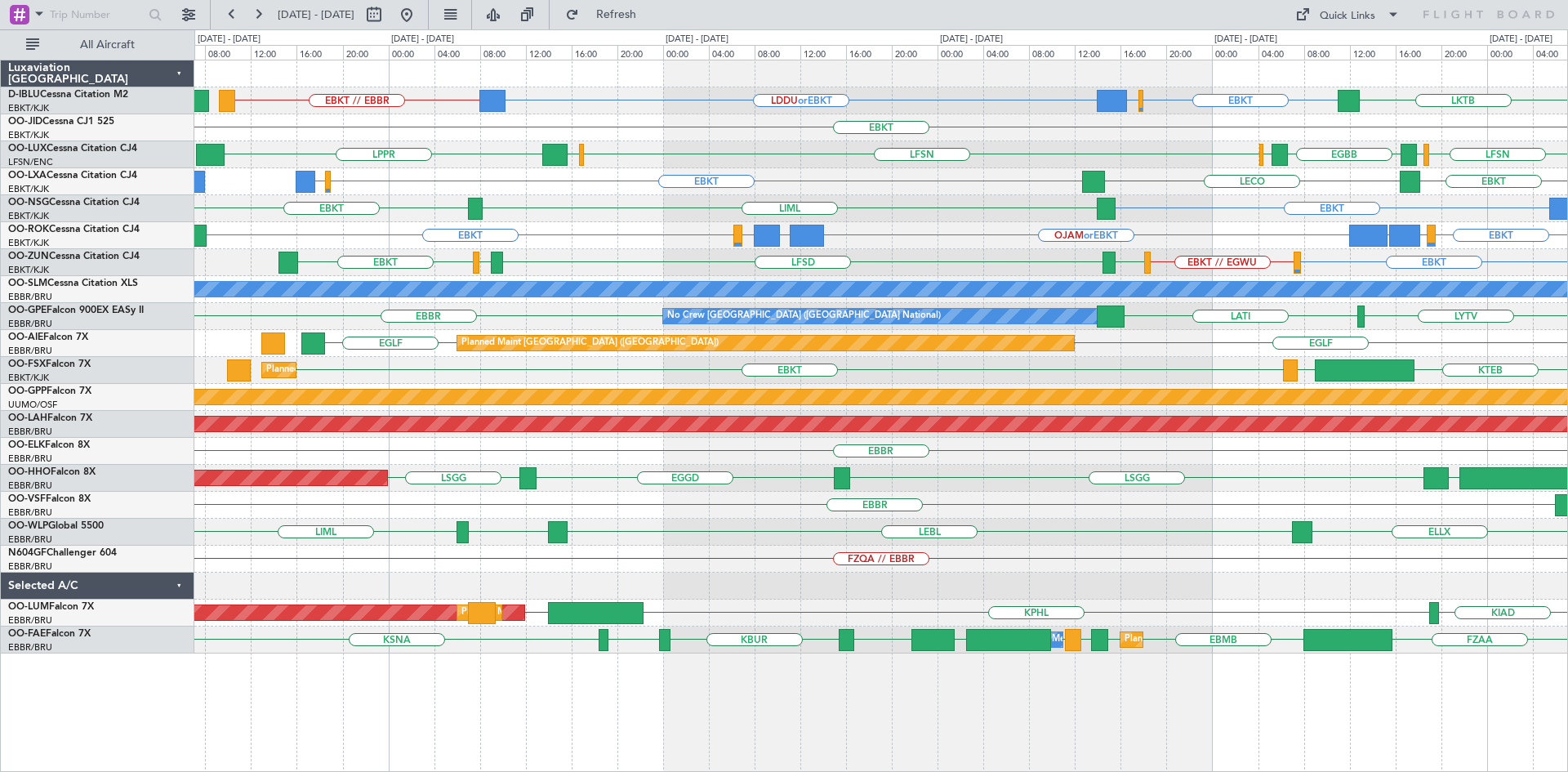
click at [515, 135] on div "EBKT [GEOGRAPHIC_DATA]" at bounding box center [881, 128] width 1372 height 27
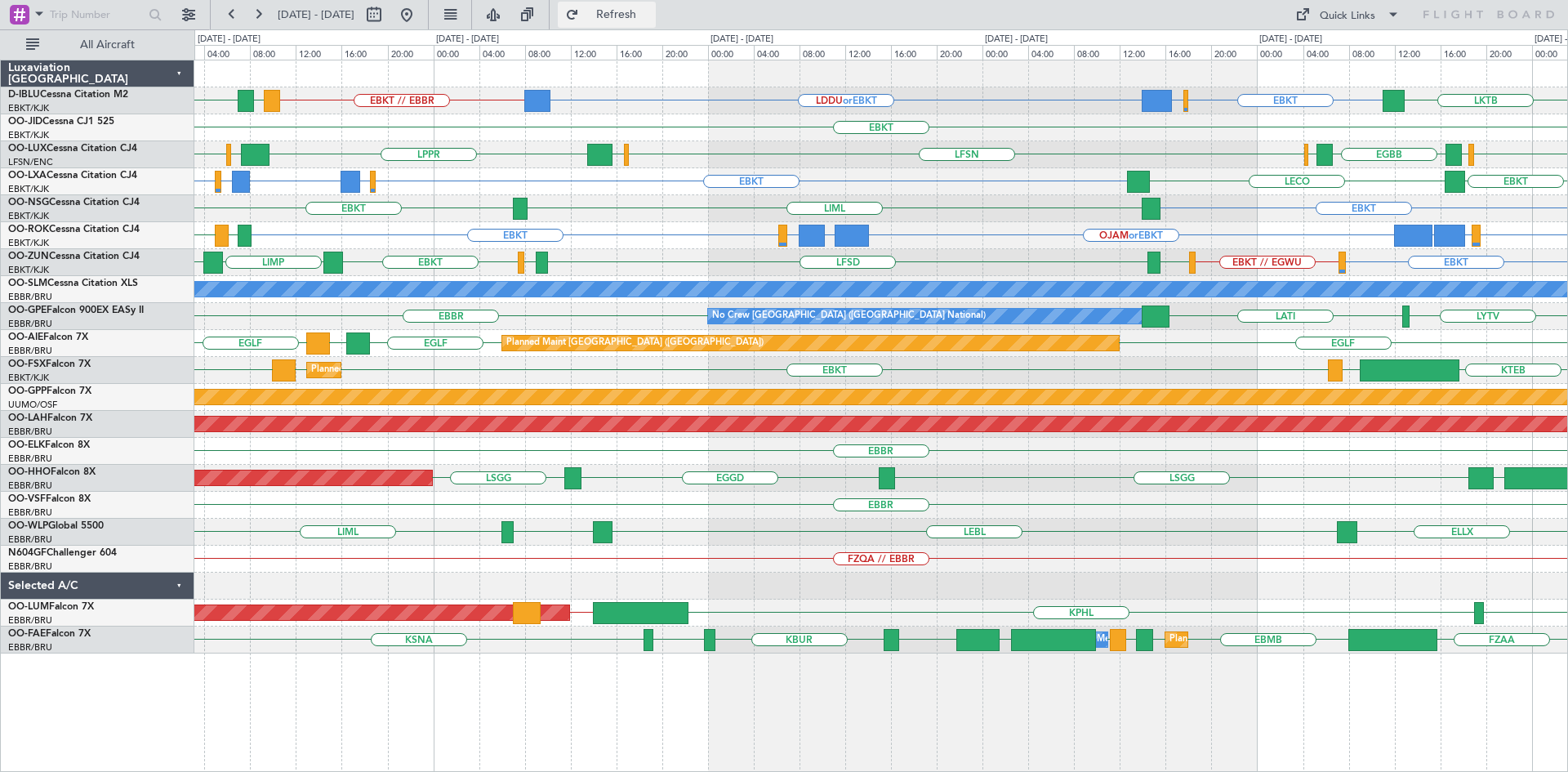
click at [620, 16] on button "Refresh" at bounding box center [607, 14] width 98 height 26
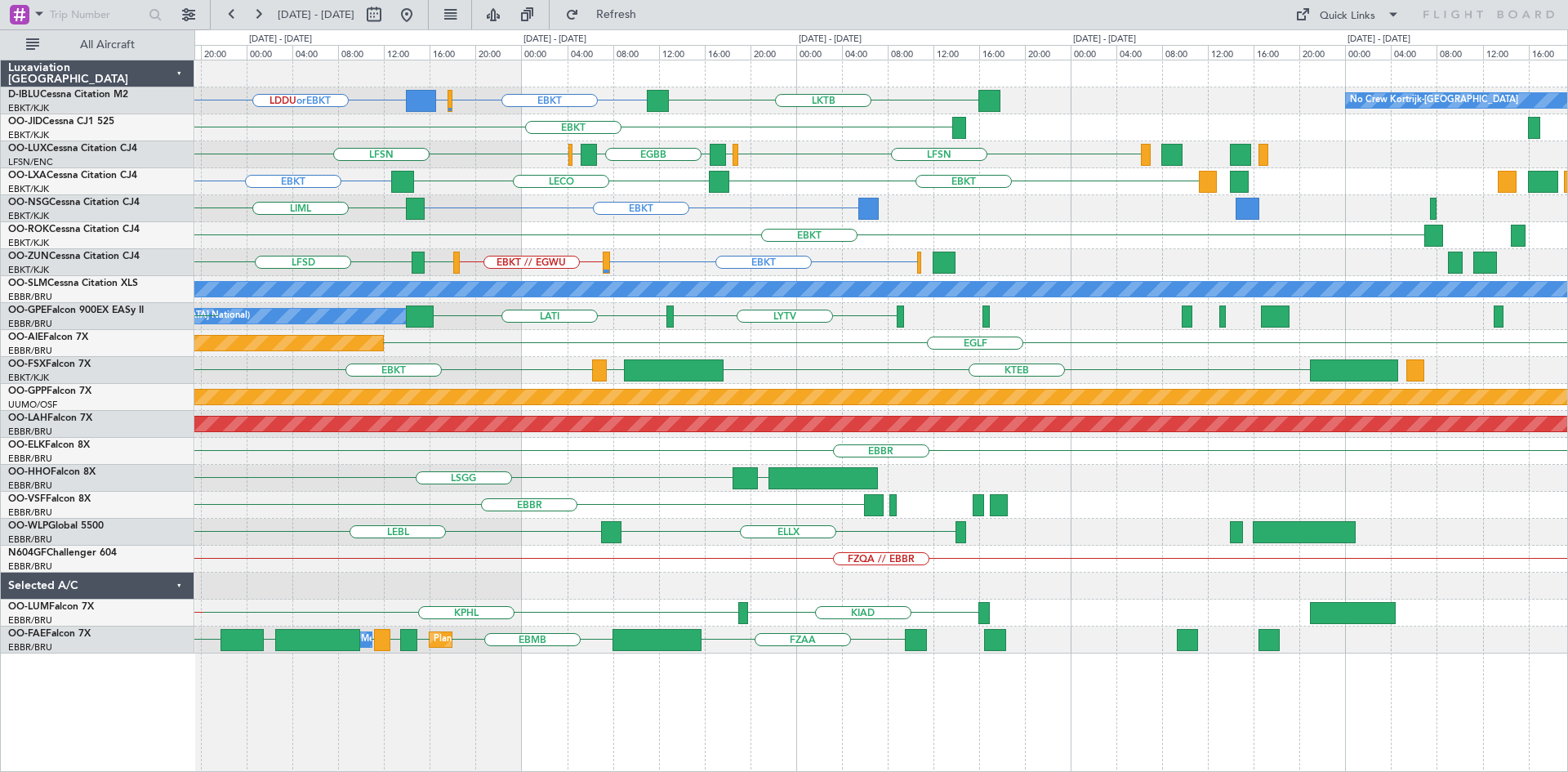
click at [697, 206] on div "EBKT EBBR or EBKT LDDU or EBKT LKTB No Crew Kortrijk-[GEOGRAPHIC_DATA] EBKT LFS…" at bounding box center [881, 357] width 1372 height 594
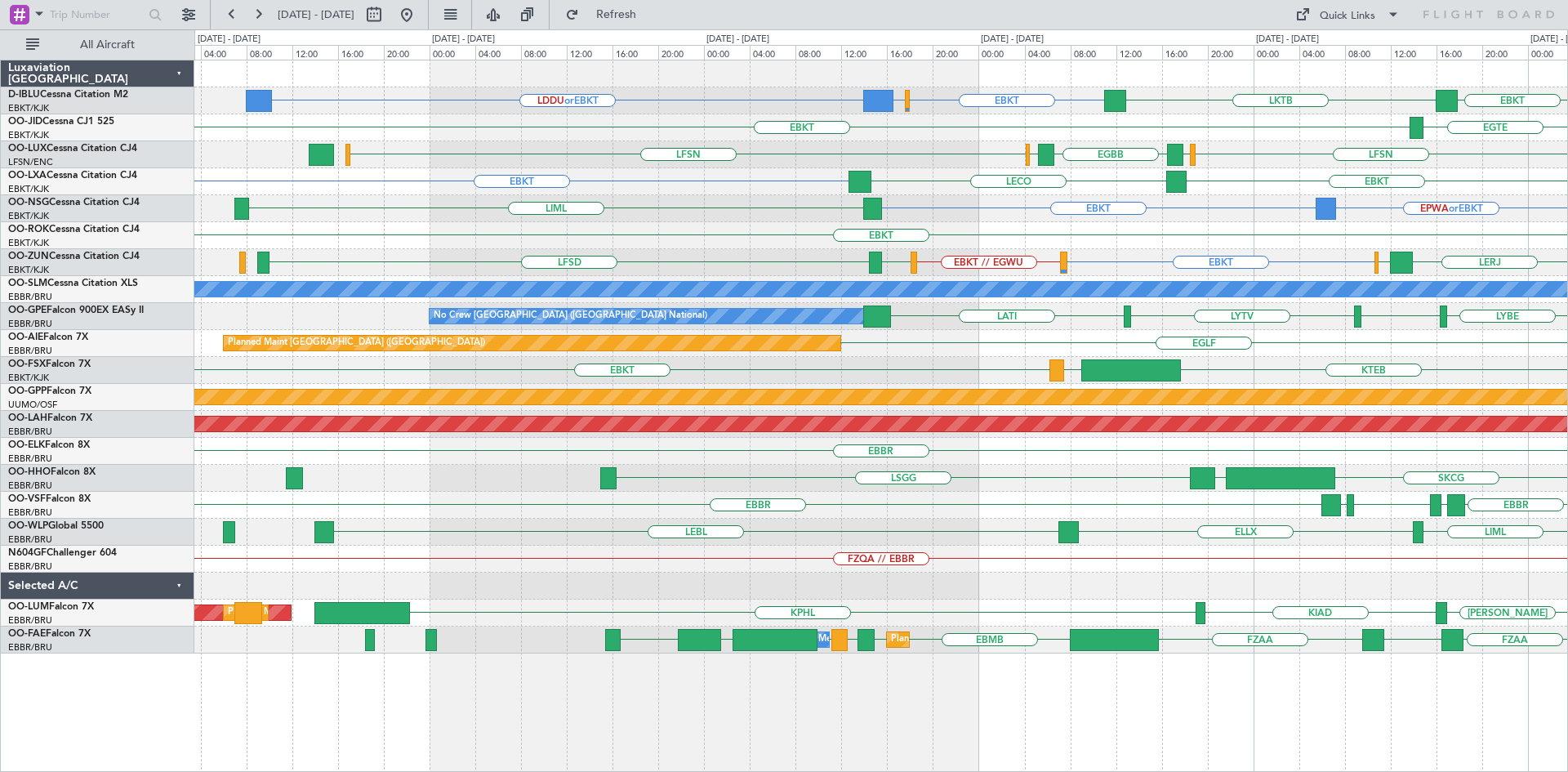
click at [809, 213] on div "EBKT EBBR or EBKT LDDU or EBKT EBKT LKTB No Crew Kortrijk-[GEOGRAPHIC_DATA] [GE…" at bounding box center [881, 357] width 1372 height 594
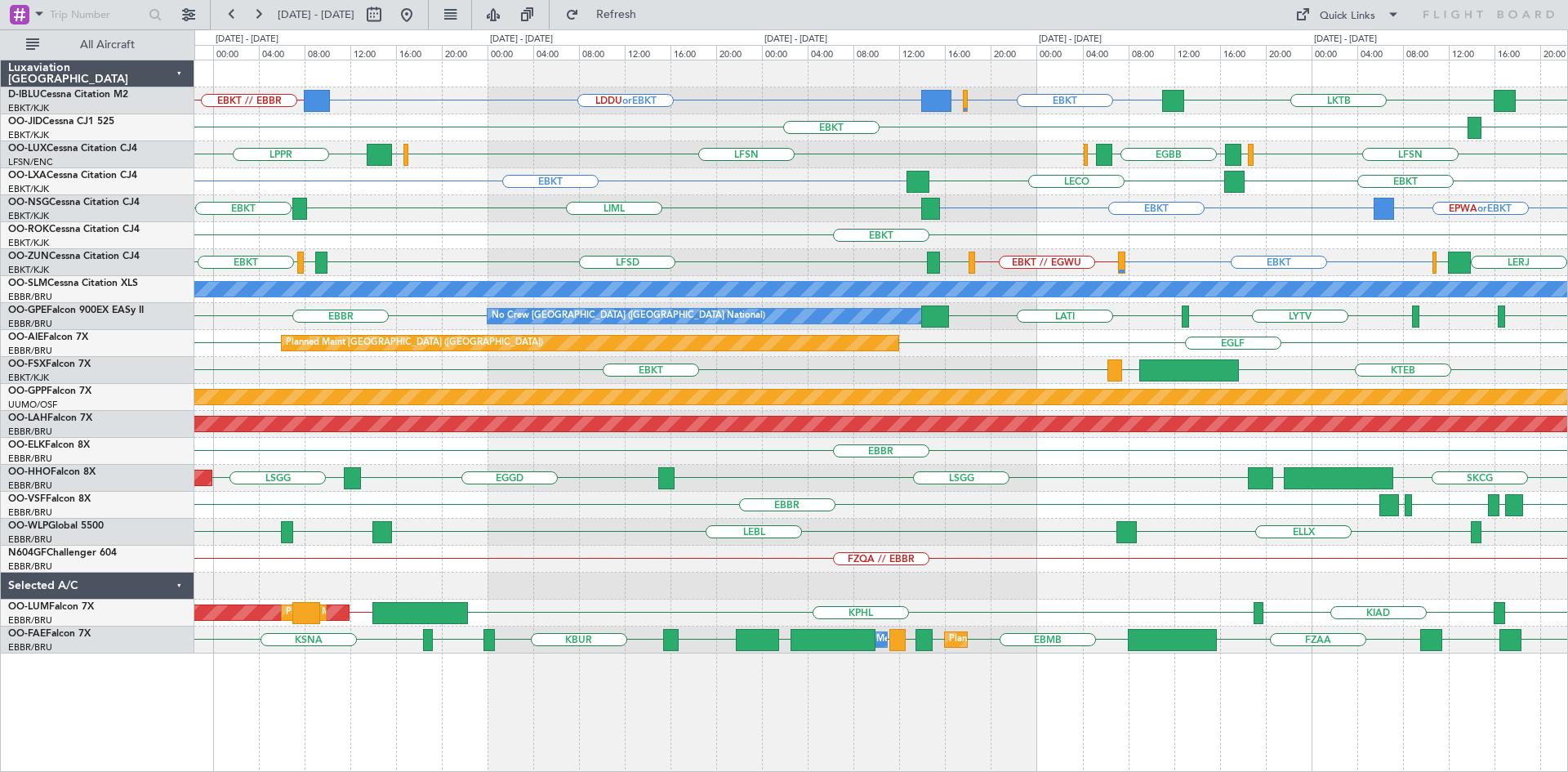
click at [1088, 222] on div "EBKT EBBR or EBKT LDDU or EBKT EBKT // EBBR LKTB EBKT No Crew Kortrijk-[GEOGRAP…" at bounding box center [881, 357] width 1372 height 594
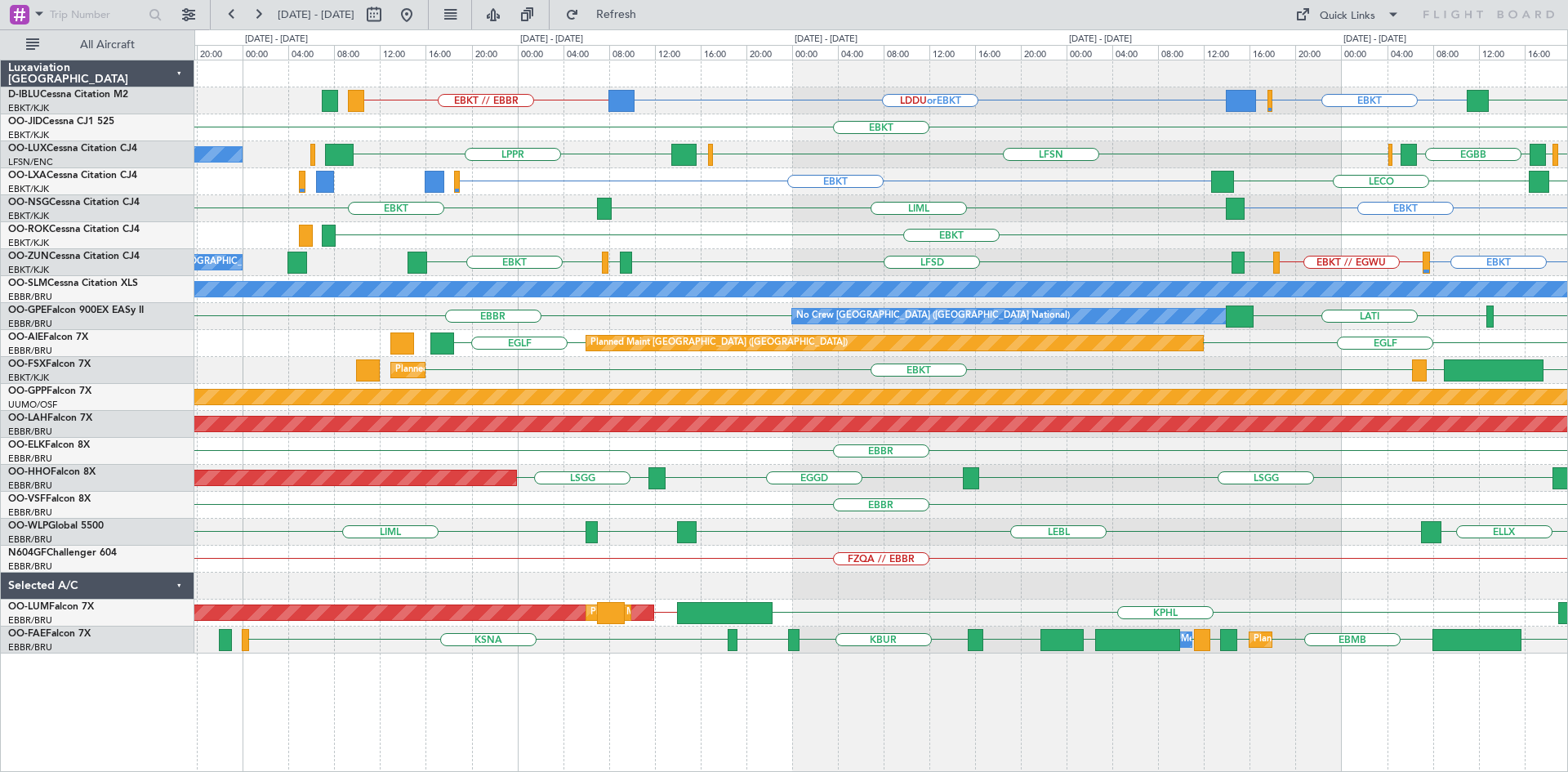
click at [1356, 225] on div "EBKT" at bounding box center [881, 236] width 1372 height 27
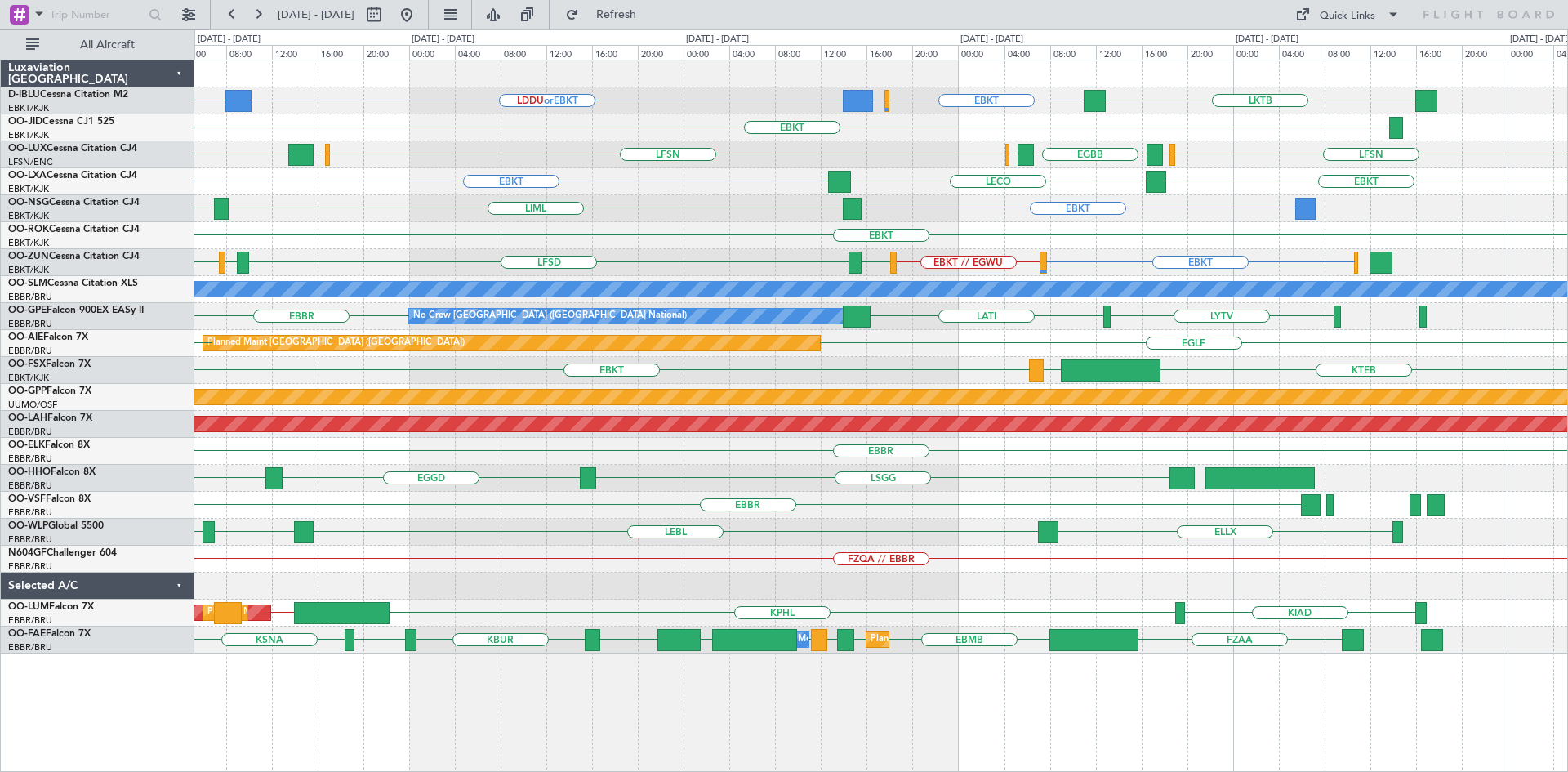
click at [1058, 229] on div "EBKT LFLX EBKT" at bounding box center [881, 236] width 1372 height 27
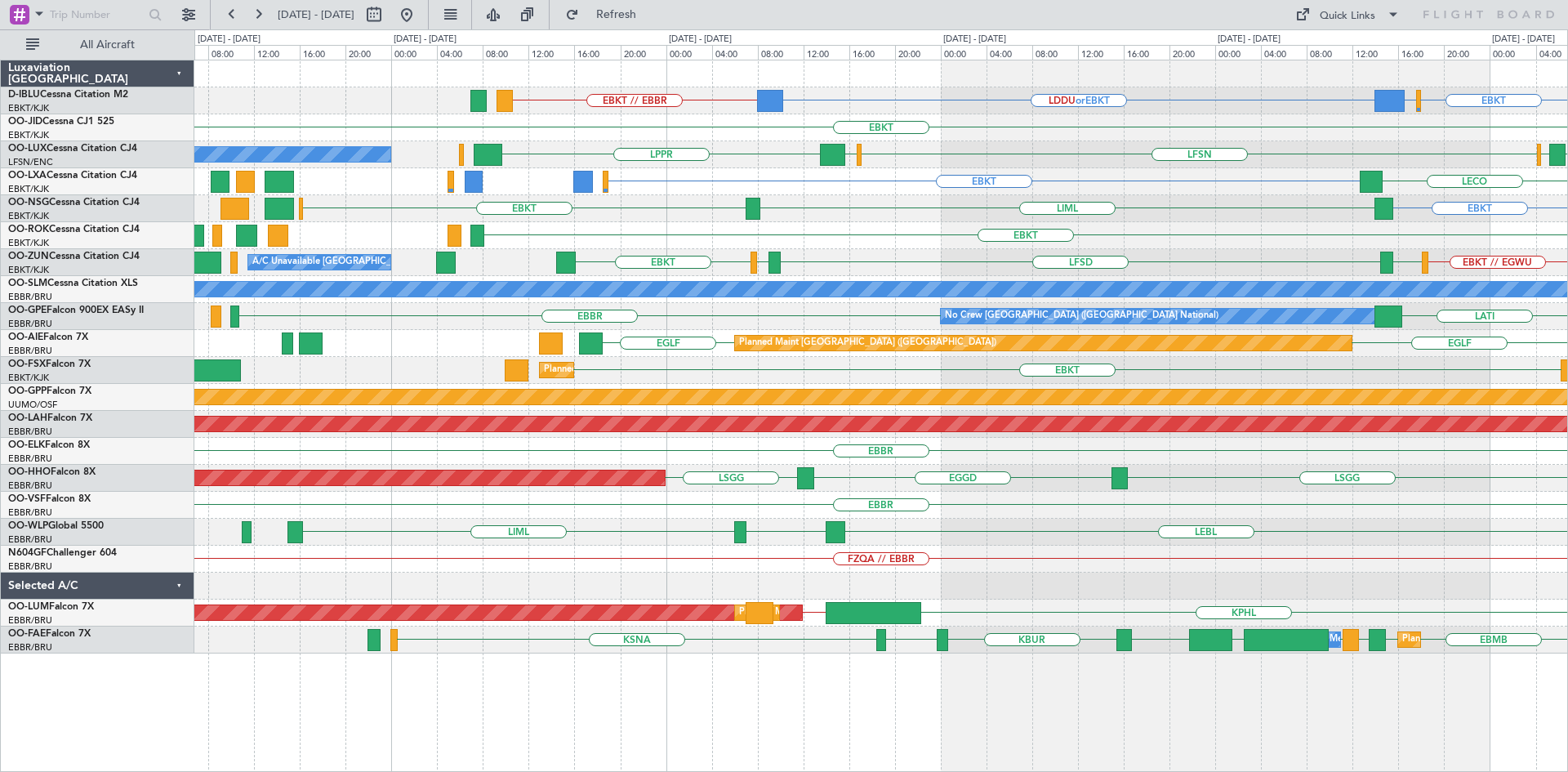
click at [876, 222] on div "EBKT EBKT LIML EPWA or EBKT" at bounding box center [881, 209] width 1372 height 27
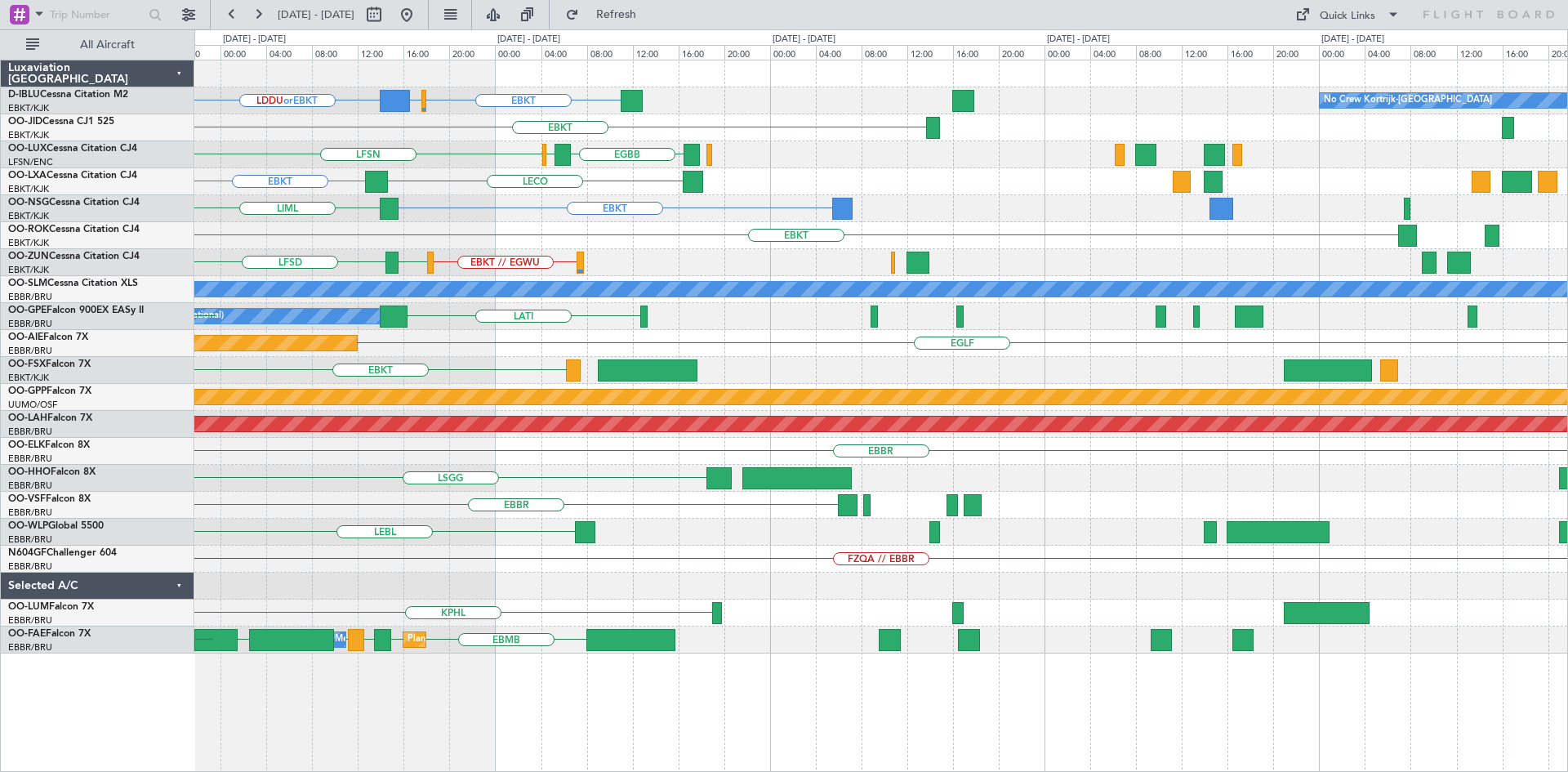
click at [508, 199] on div "EBKT EBBR or EBKT LDDU or EBKT No Crew Kortrijk-[GEOGRAPHIC_DATA] EBKT [GEOGRAP…" at bounding box center [881, 357] width 1372 height 594
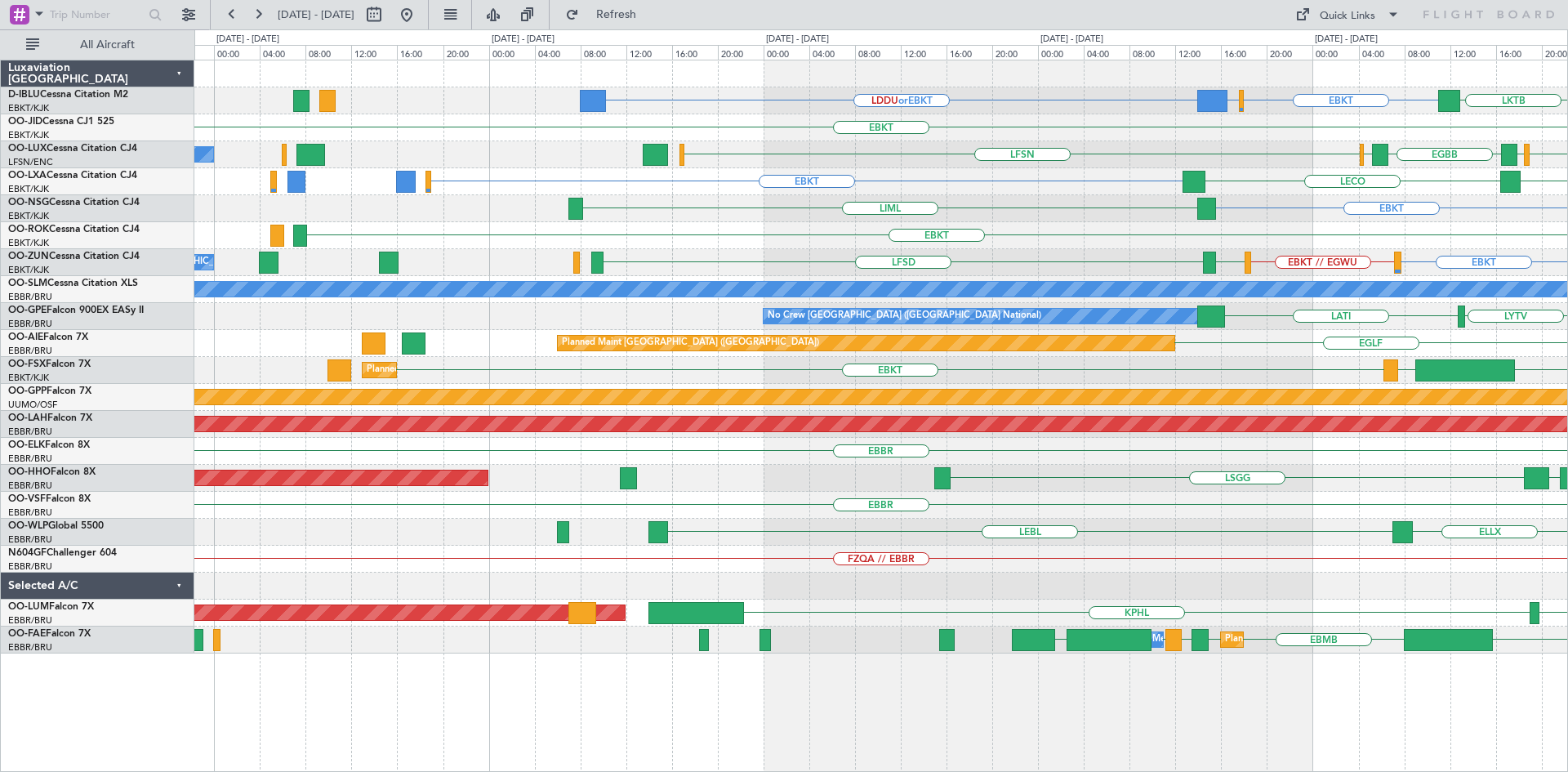
click at [1464, 219] on div "EBKT EBBR or EBKT LDDU or EBKT LKTB EBKT EBKT [GEOGRAPHIC_DATA] LFSN ELLX [GEOG…" at bounding box center [881, 357] width 1372 height 594
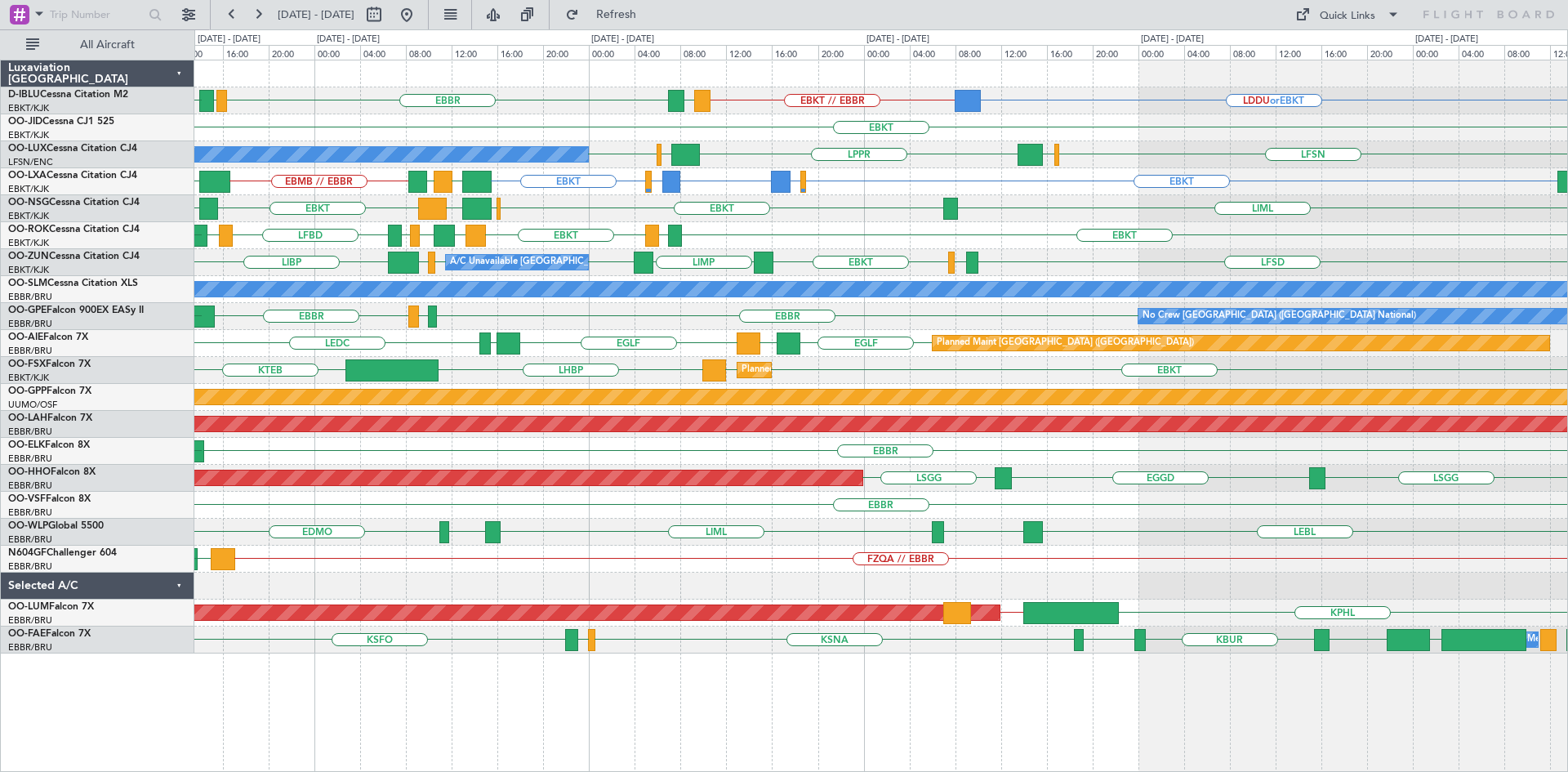
click at [796, 194] on div "LDDU or EBKT EBKT // EBBR [GEOGRAPHIC_DATA] EGGW EDDK LSGS EBKT EBKT No Crew [P…" at bounding box center [881, 357] width 1372 height 594
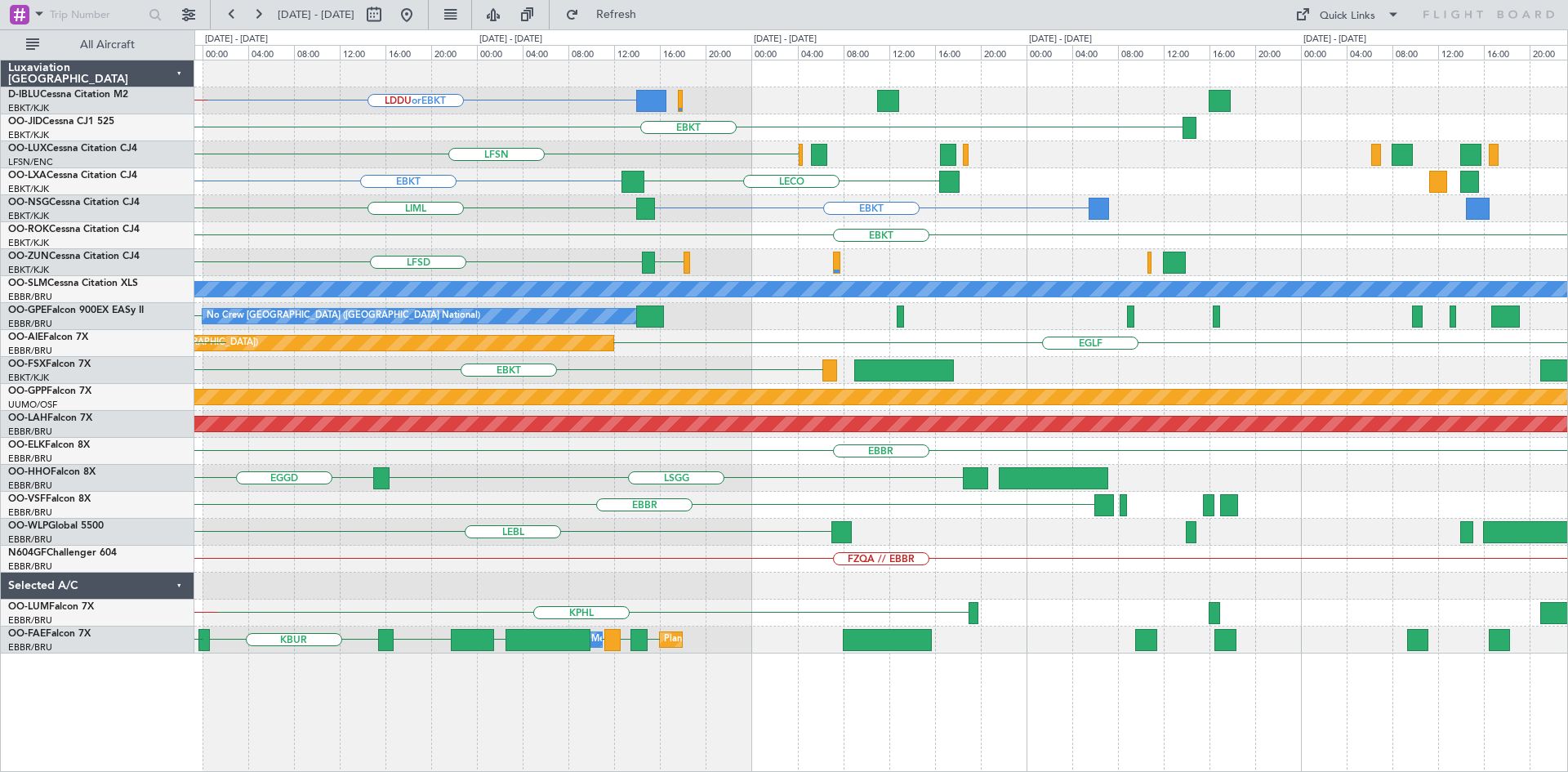
click at [150, 169] on div "LDDU or EBKT No Crew Kortrijk-[GEOGRAPHIC_DATA] EBKT // EBBR EBKT LFSN EDSB LPP…" at bounding box center [784, 401] width 1568 height 743
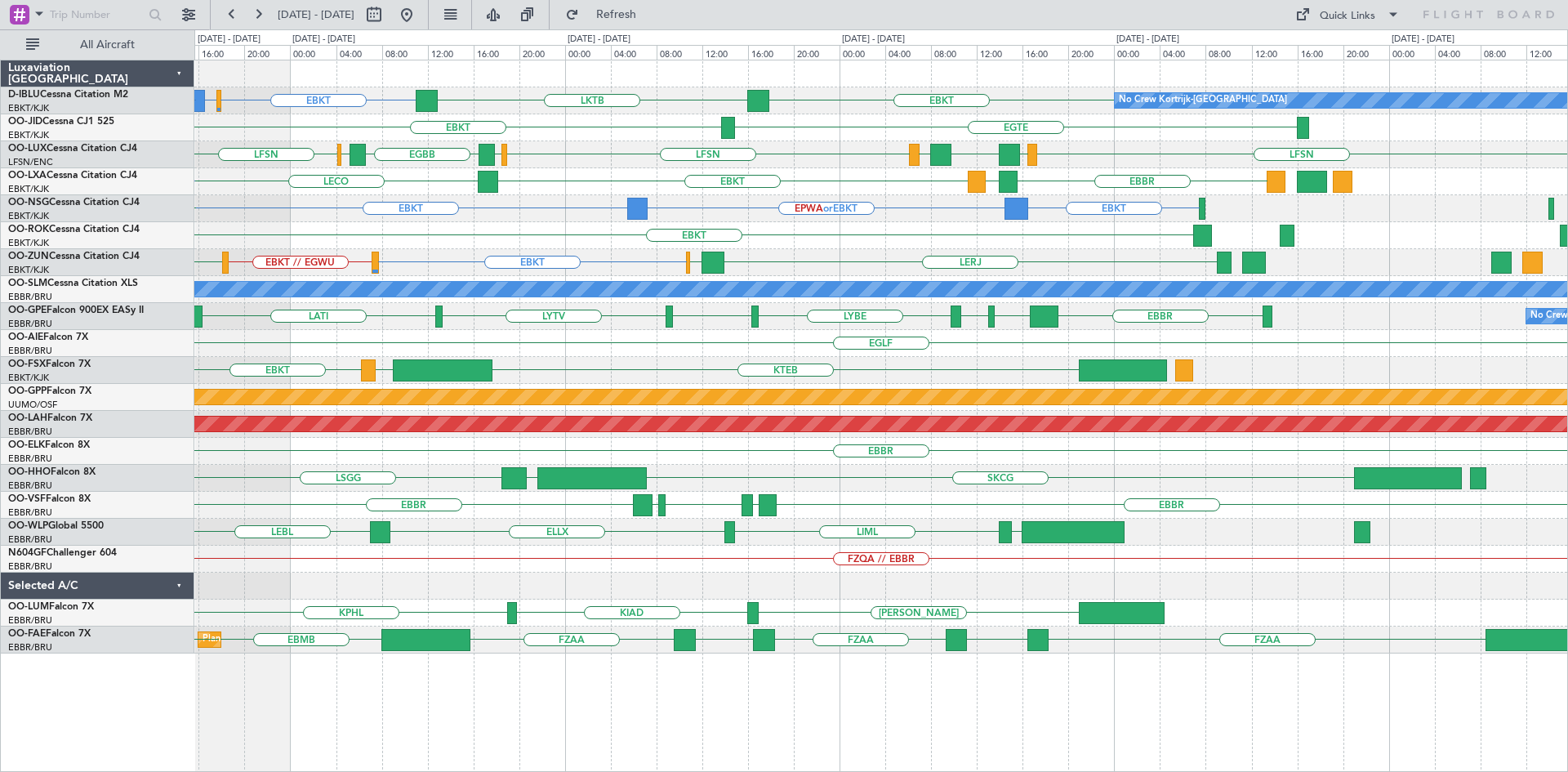
click at [800, 180] on div "EBBR LFTH EBKT LECO EBKT" at bounding box center [881, 182] width 1372 height 27
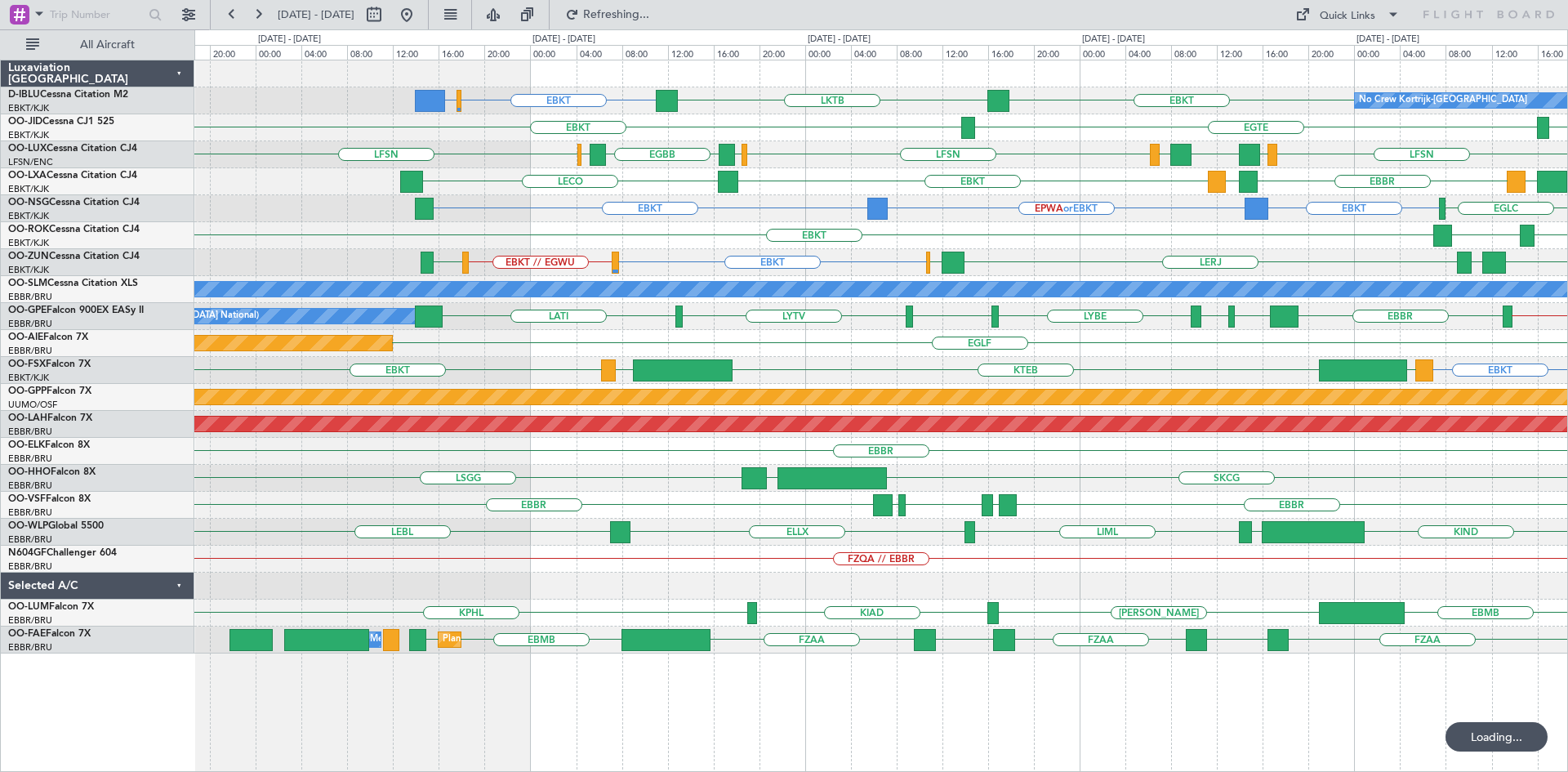
click at [1095, 191] on div "LFML EGPH [GEOGRAPHIC_DATA] LFTH EBKT LECO [GEOGRAPHIC_DATA]" at bounding box center [881, 182] width 1372 height 27
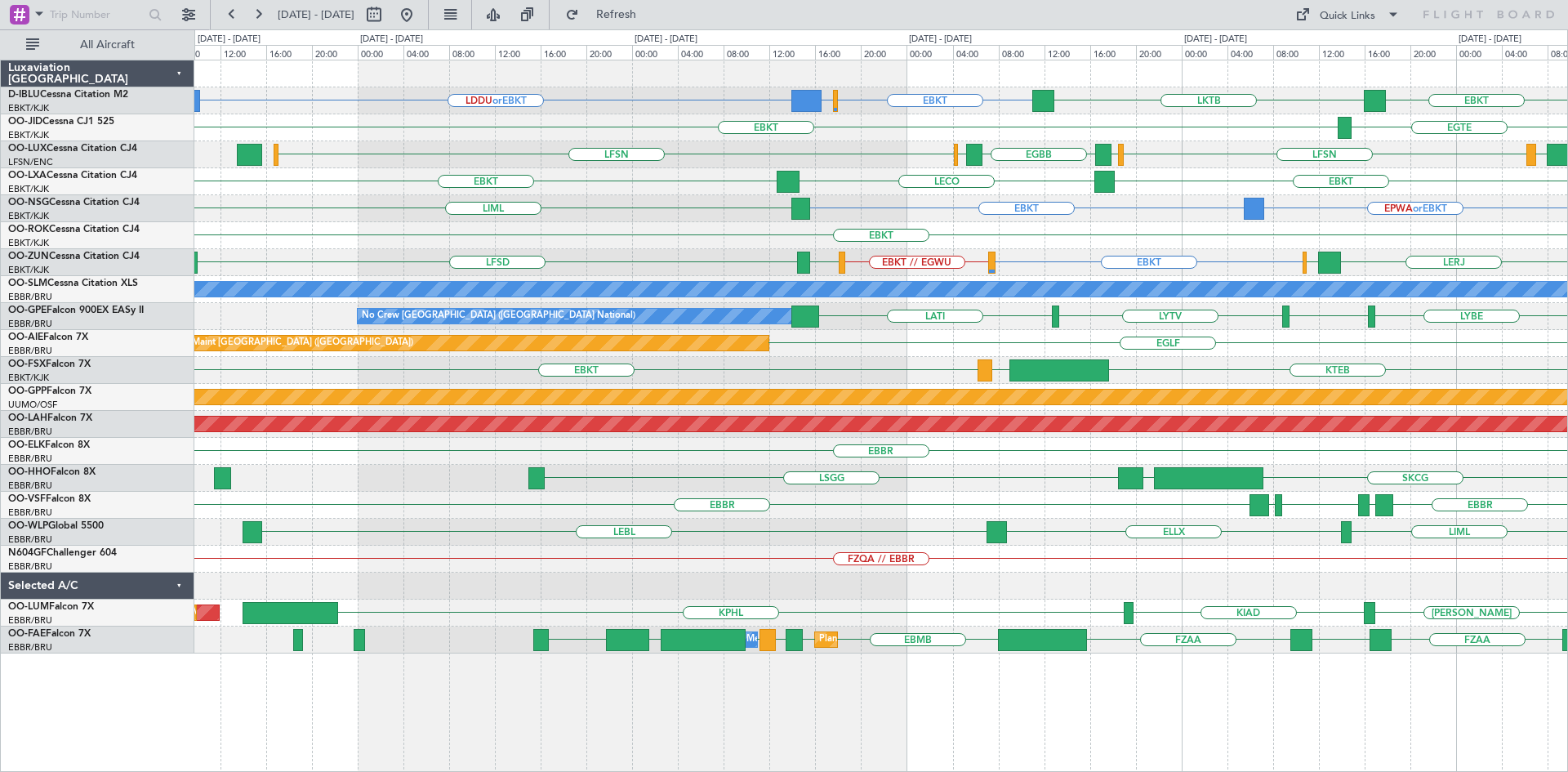
click at [1389, 186] on div "EBKT LECO EBKT [GEOGRAPHIC_DATA] LFTH EGPH" at bounding box center [881, 182] width 1372 height 27
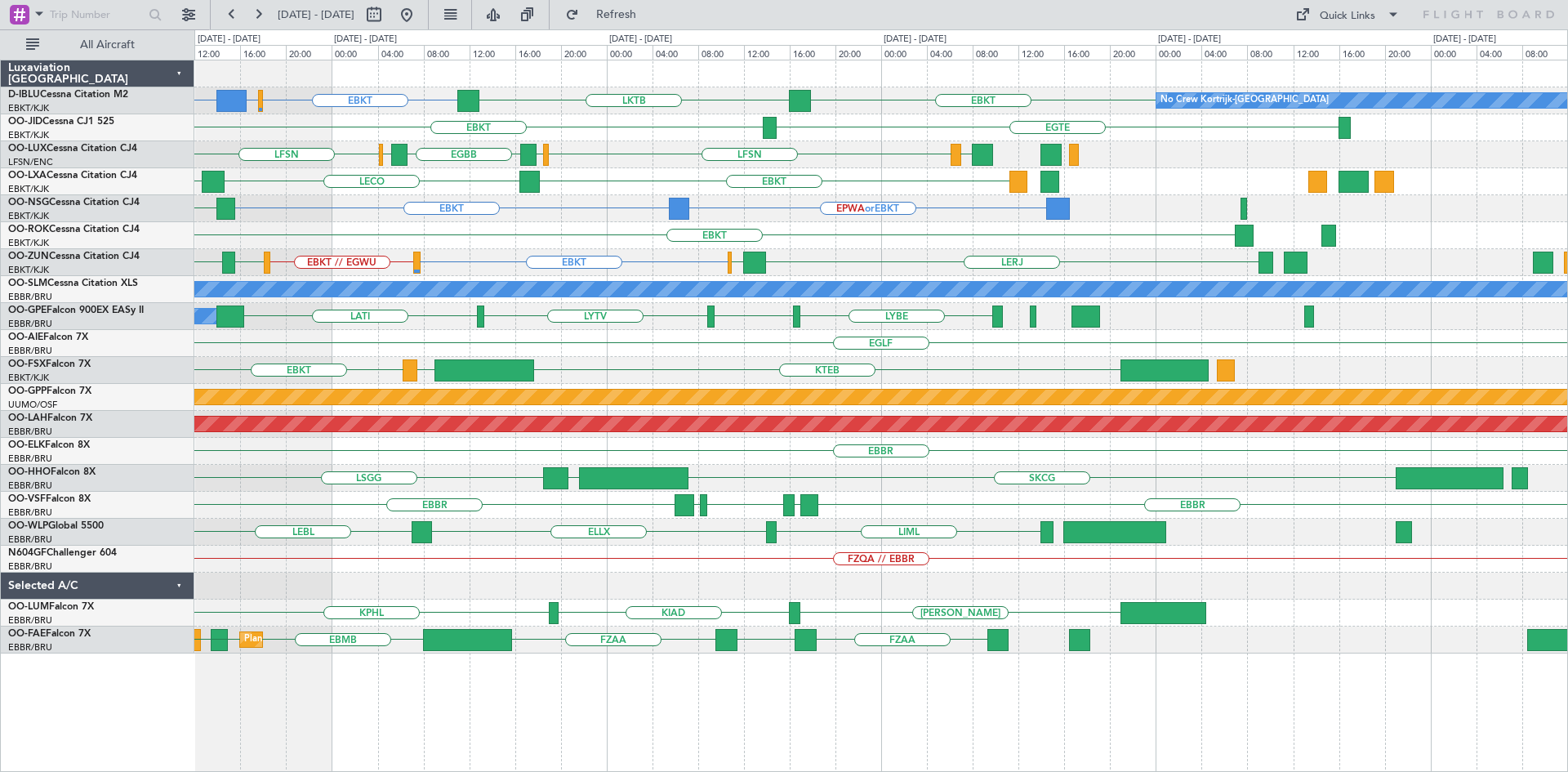
click at [379, 198] on div "EBKT EBBR or EBKT LDDU or EBKT LKTB EBKT No Crew Kortrijk-[GEOGRAPHIC_DATA] EBK…" at bounding box center [881, 357] width 1372 height 594
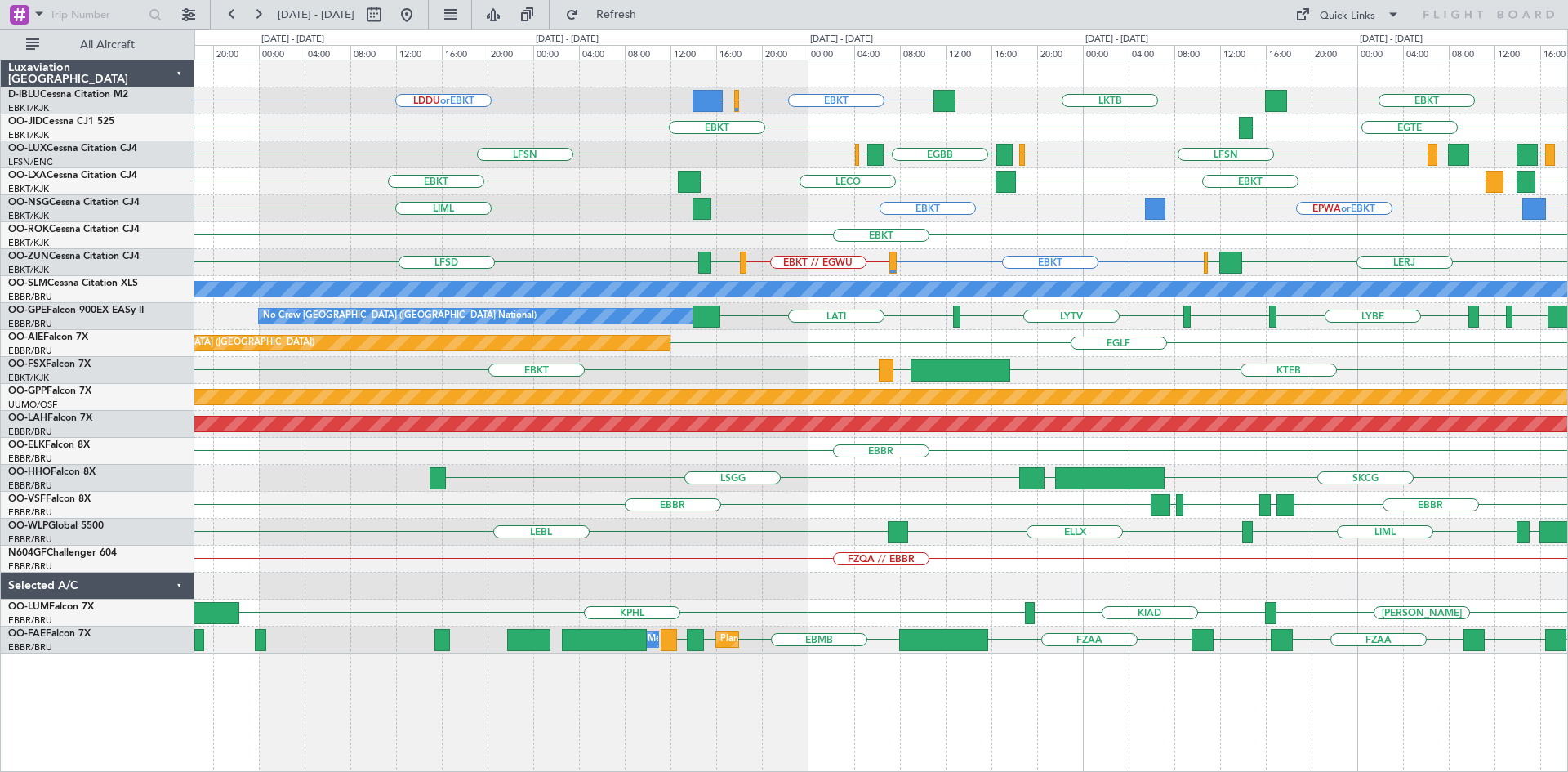
click at [1427, 195] on div "EBKT EBBR or EBKT LDDU or EBKT LKTB EBKT No Crew Kortrijk-[GEOGRAPHIC_DATA] EBK…" at bounding box center [881, 357] width 1372 height 594
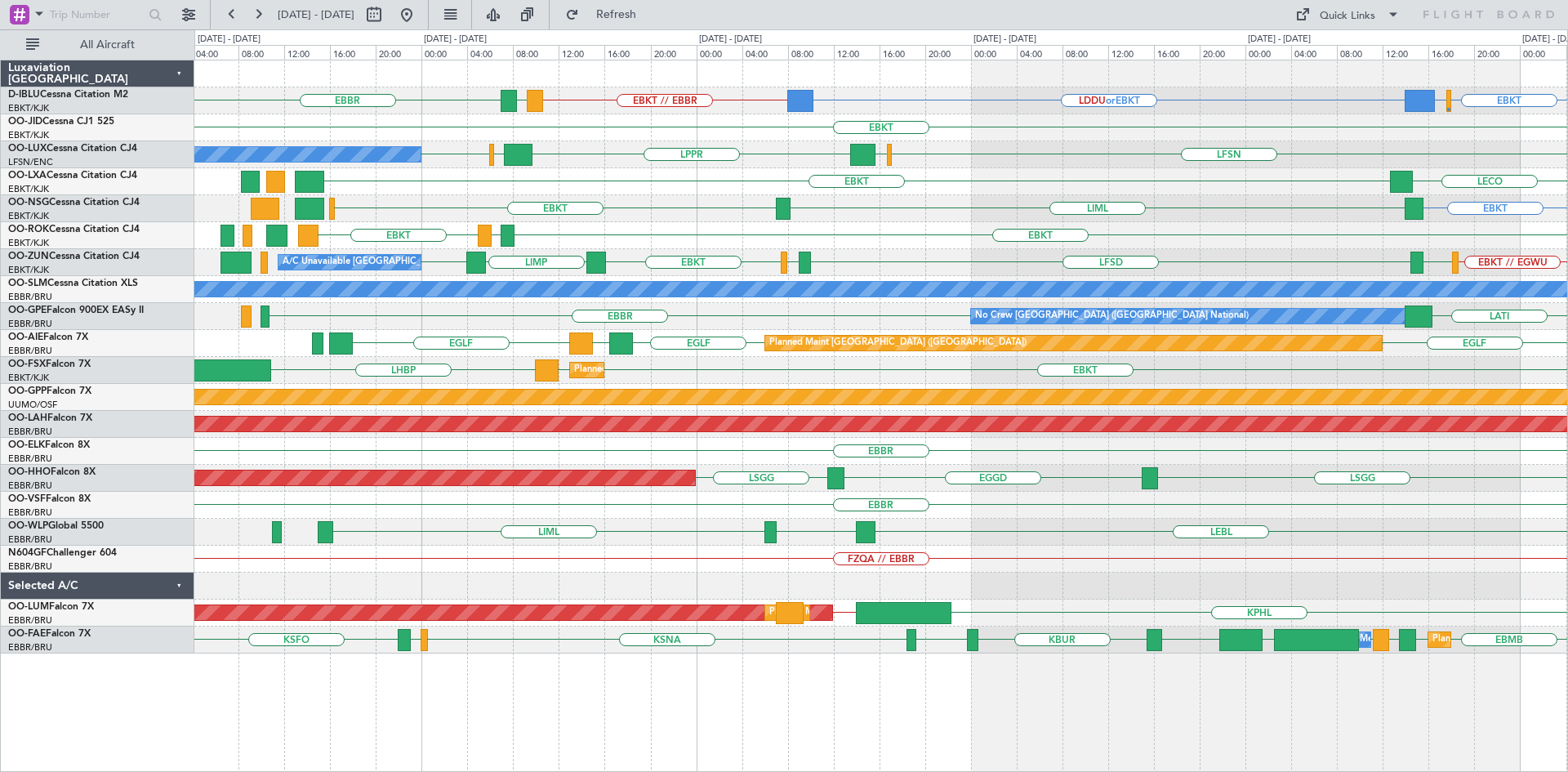
click at [665, 187] on div "LECO EBKT" at bounding box center [881, 182] width 1372 height 27
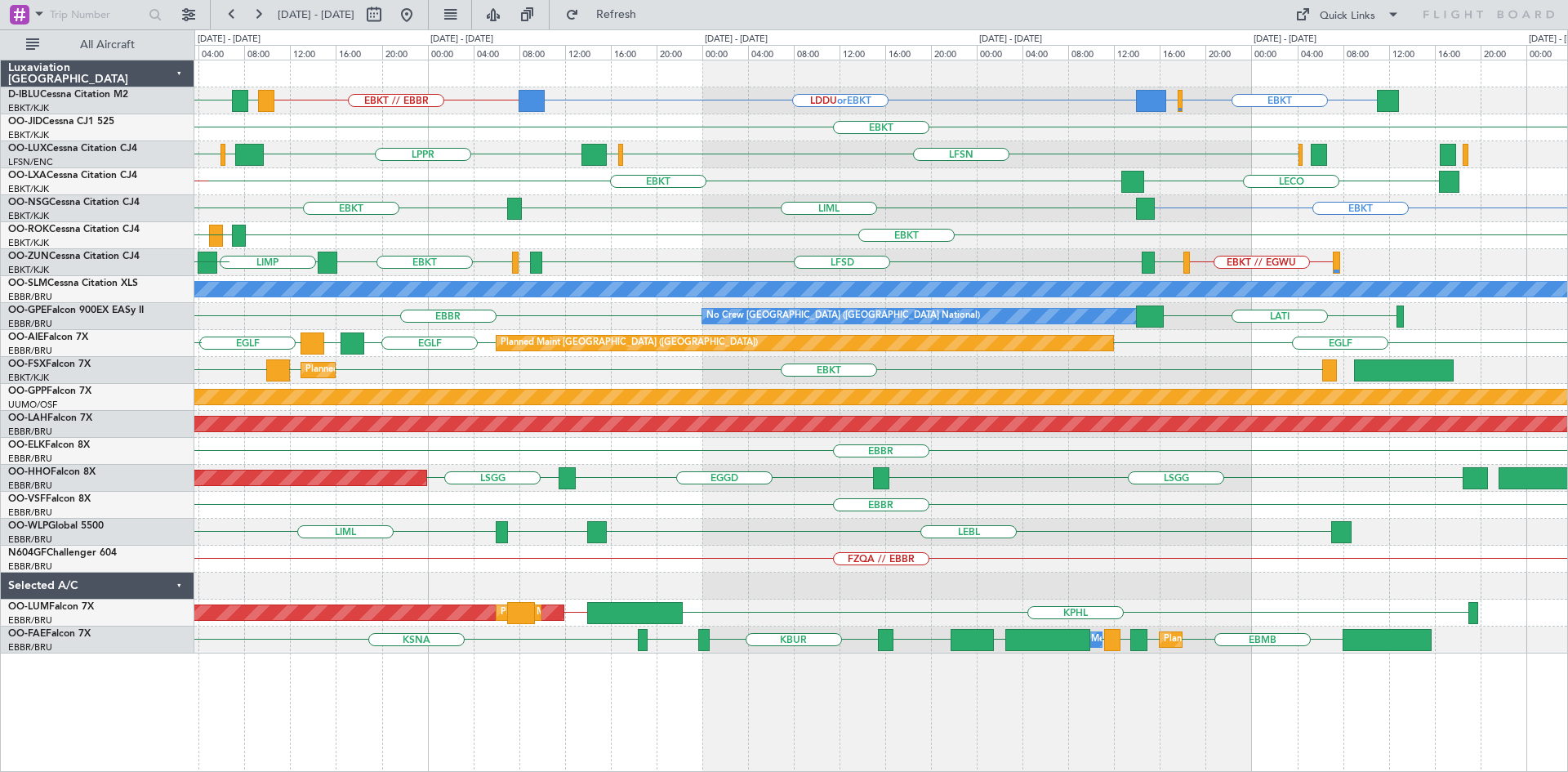
click at [321, 197] on div "EBKT EBBR or EBKT LDDU or EBKT EBKT // EBBR LSGS [GEOGRAPHIC_DATA] EBKT LFSN ED…" at bounding box center [881, 357] width 1372 height 594
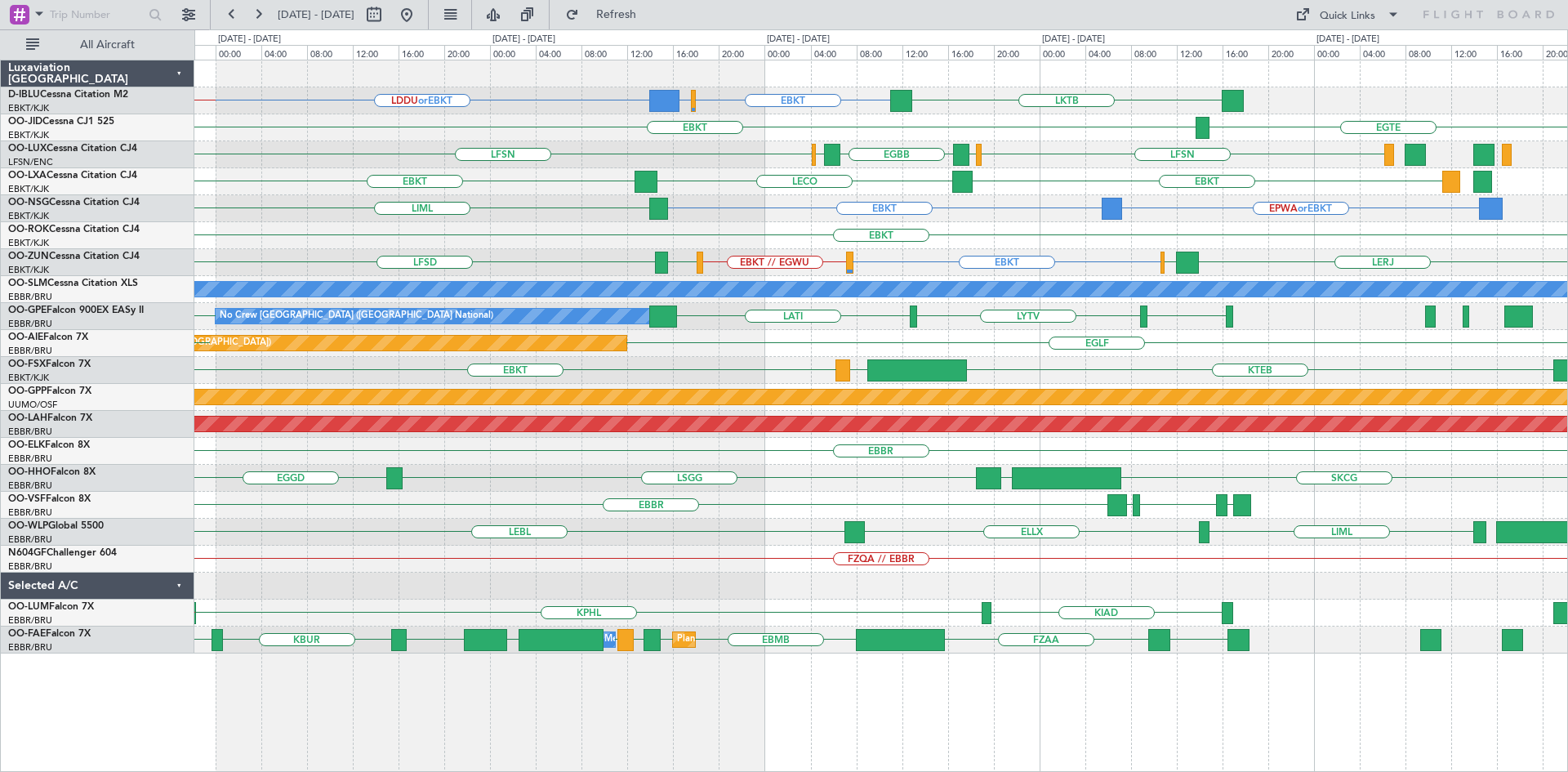
click at [792, 218] on div "EBKT EPWA or EBKT LIML EBKT" at bounding box center [881, 209] width 1372 height 27
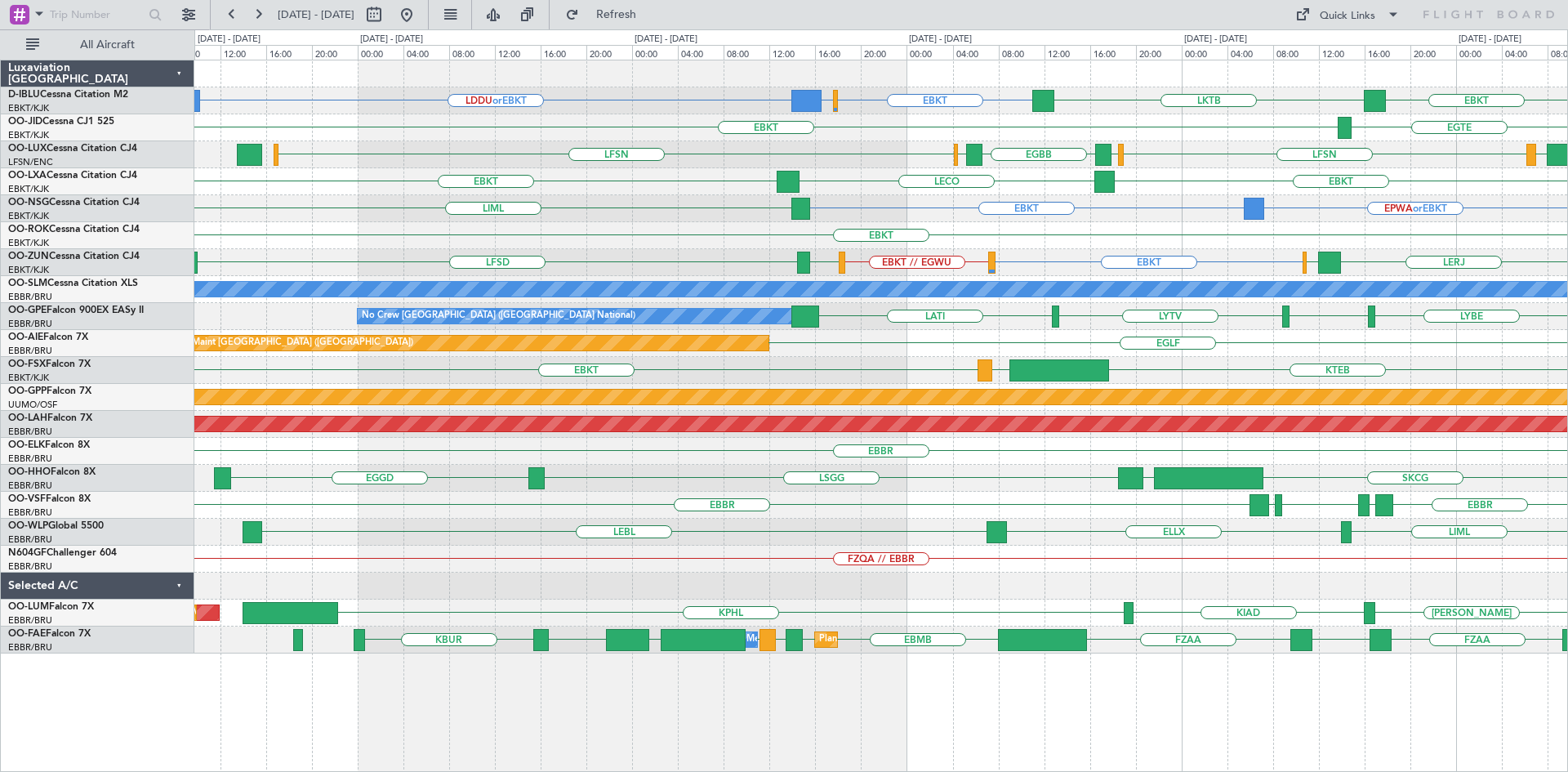
click at [1234, 196] on div "EBKT EBBR or EBKT LDDU or EBKT LKTB EBKT No Crew Kortrijk-[GEOGRAPHIC_DATA] EBK…" at bounding box center [881, 357] width 1372 height 594
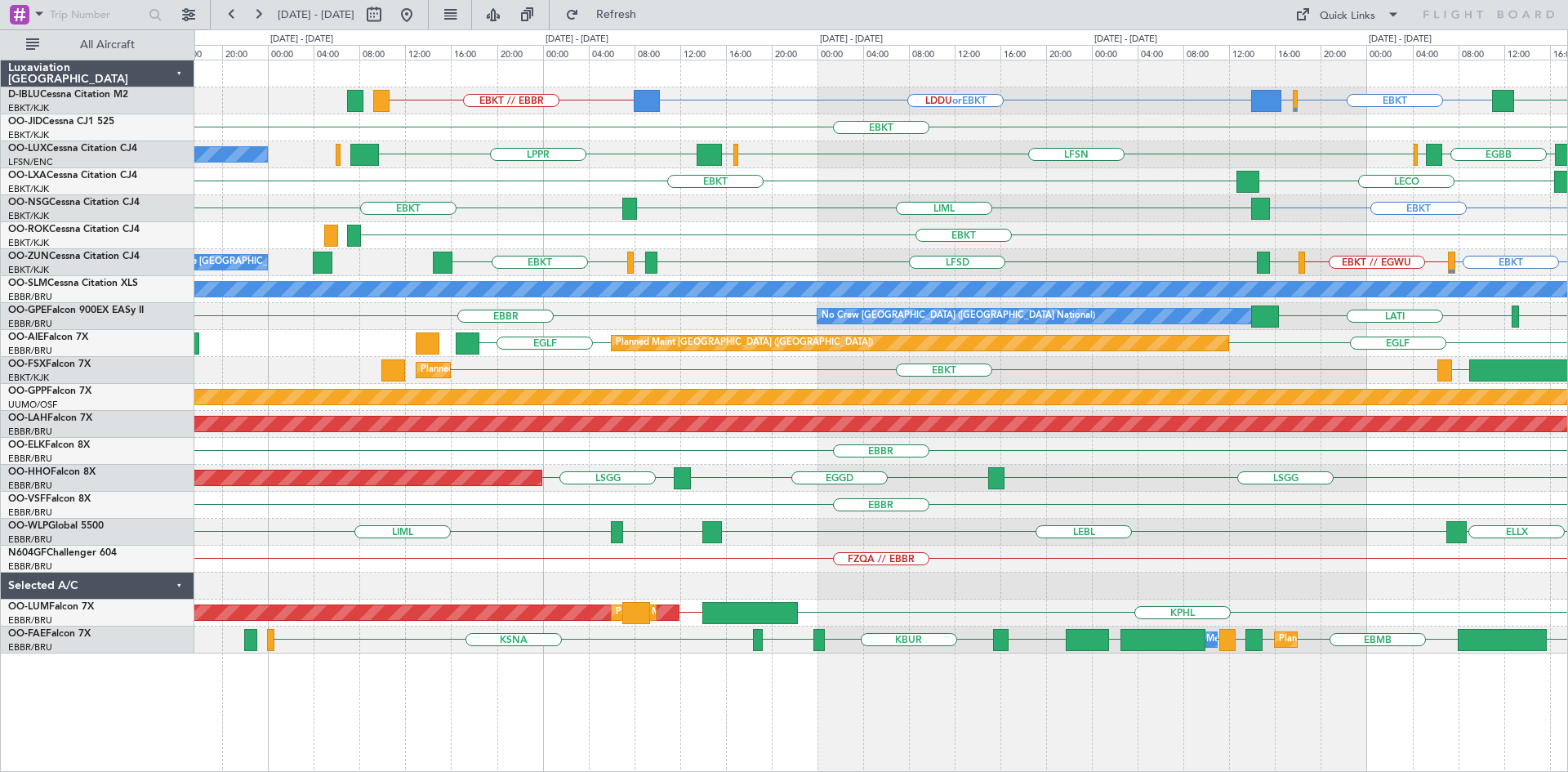
click at [1036, 192] on div "LECO EBKT EBKT" at bounding box center [881, 182] width 1372 height 27
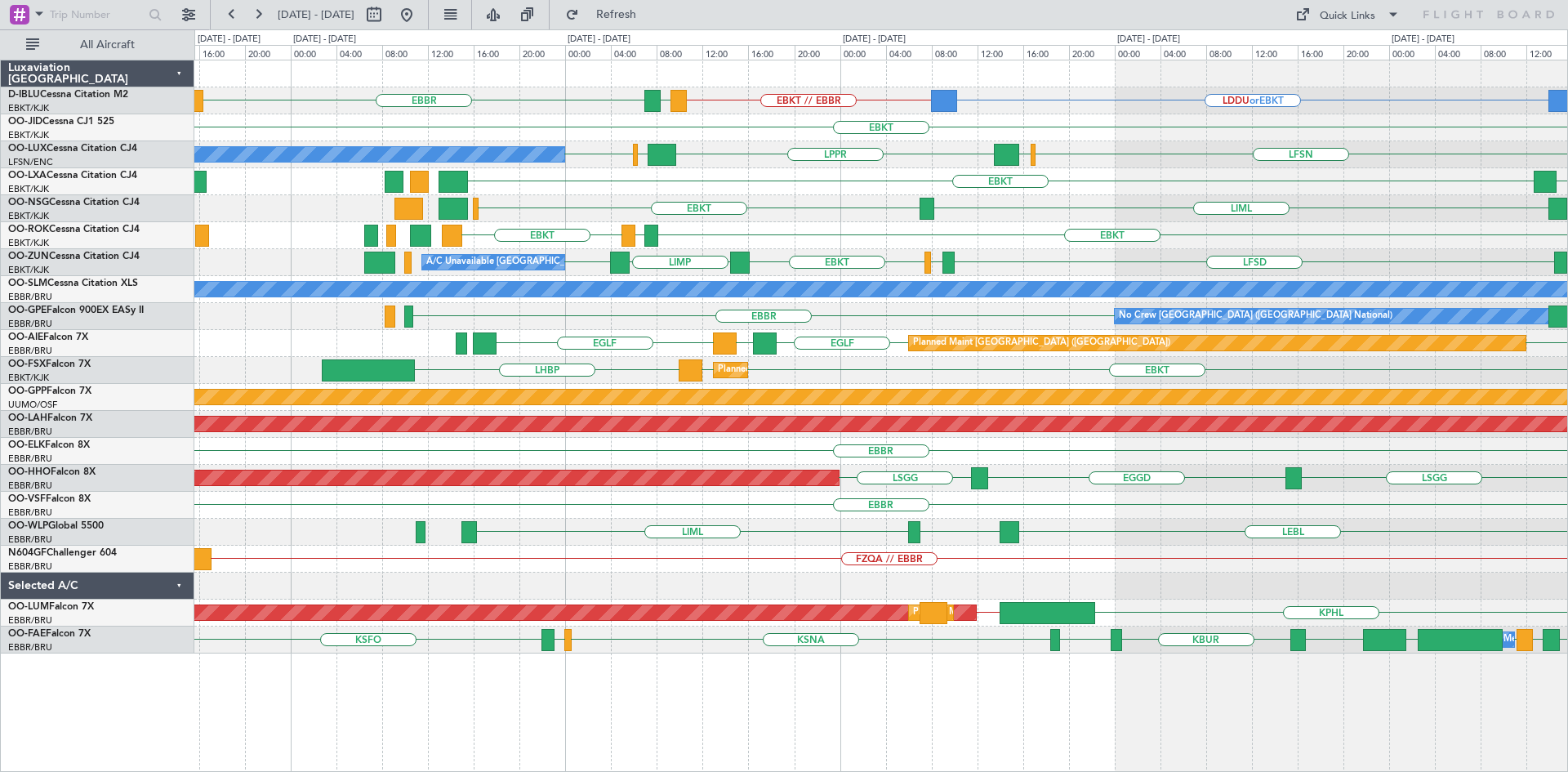
click at [830, 201] on div "EBKT LIML EBKT" at bounding box center [881, 209] width 1372 height 27
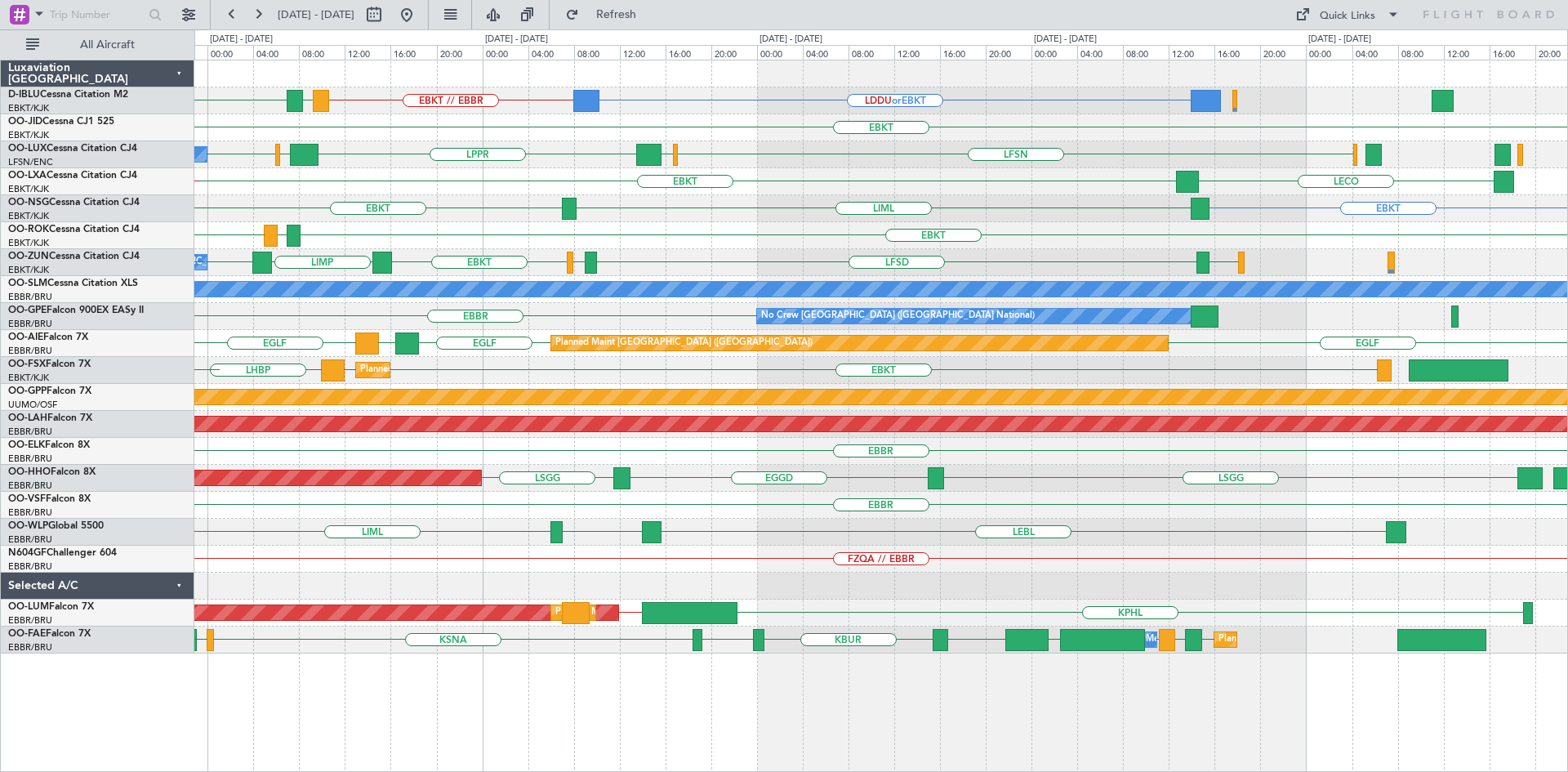
click at [627, 119] on div "EBKT" at bounding box center [881, 128] width 1372 height 27
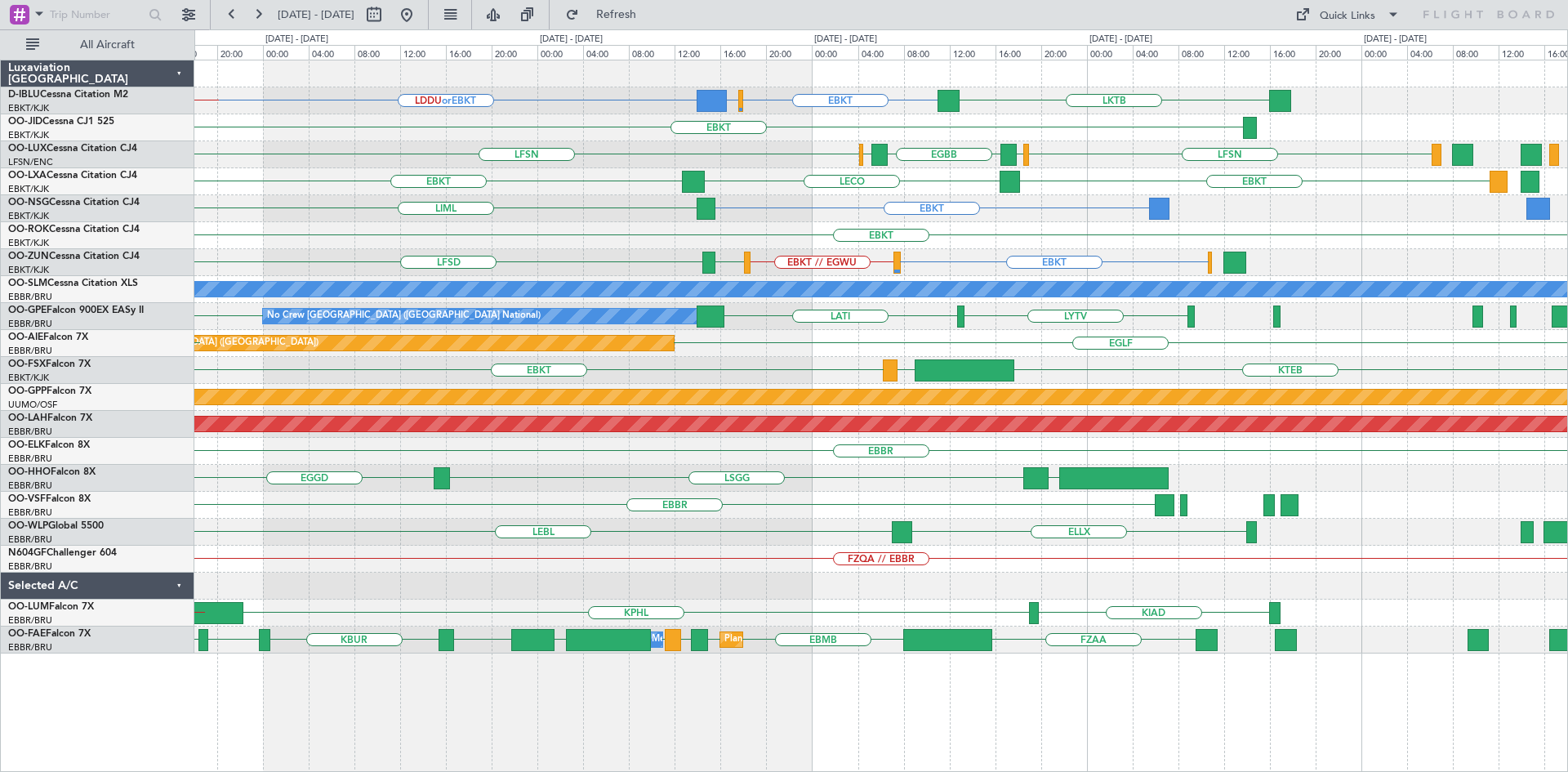
click at [761, 163] on div "EBKT EBBR or EBKT LDDU or EBKT LKTB No Crew Kortrijk-[GEOGRAPHIC_DATA] EBKT // …" at bounding box center [881, 357] width 1372 height 594
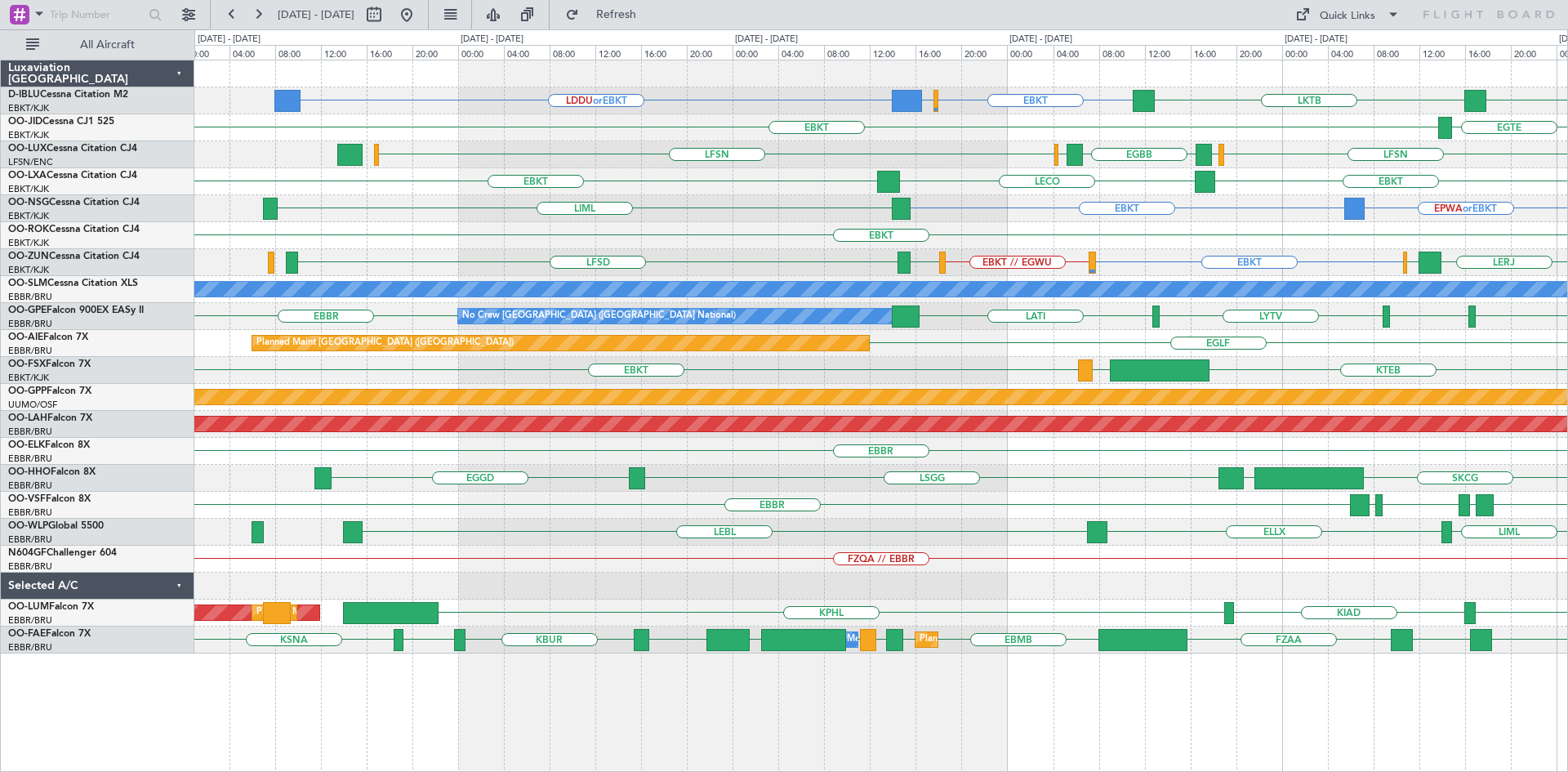
click at [799, 120] on div "EBKT EBBR or EBKT LDDU or EBKT LKTB EBKT No Crew Kortrijk-[GEOGRAPHIC_DATA] EBK…" at bounding box center [881, 357] width 1372 height 594
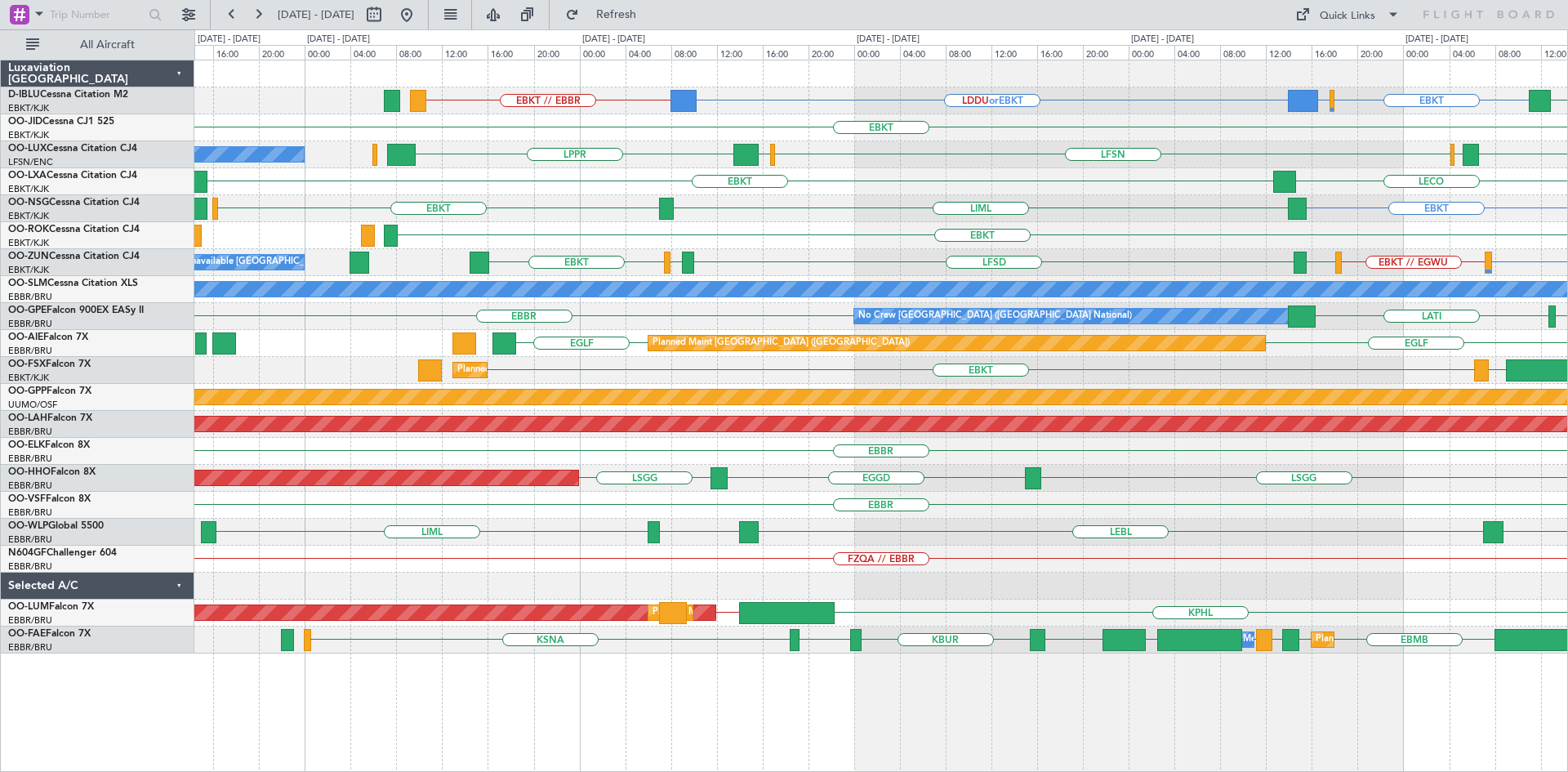
click at [718, 120] on div "EBKT [GEOGRAPHIC_DATA]" at bounding box center [881, 128] width 1372 height 27
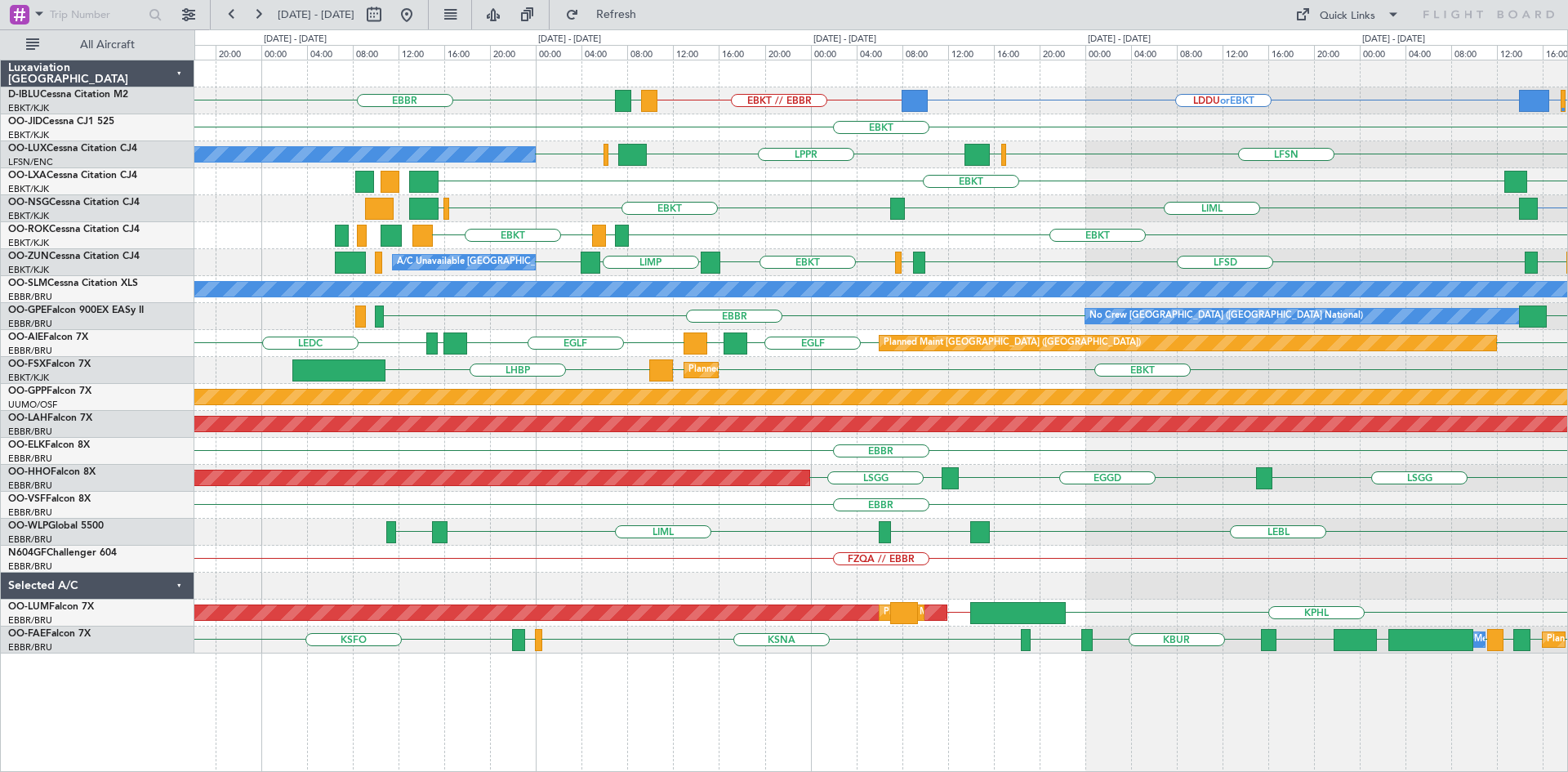
click at [1026, 218] on div "EBKT LIML EBKT EBMB" at bounding box center [881, 209] width 1372 height 27
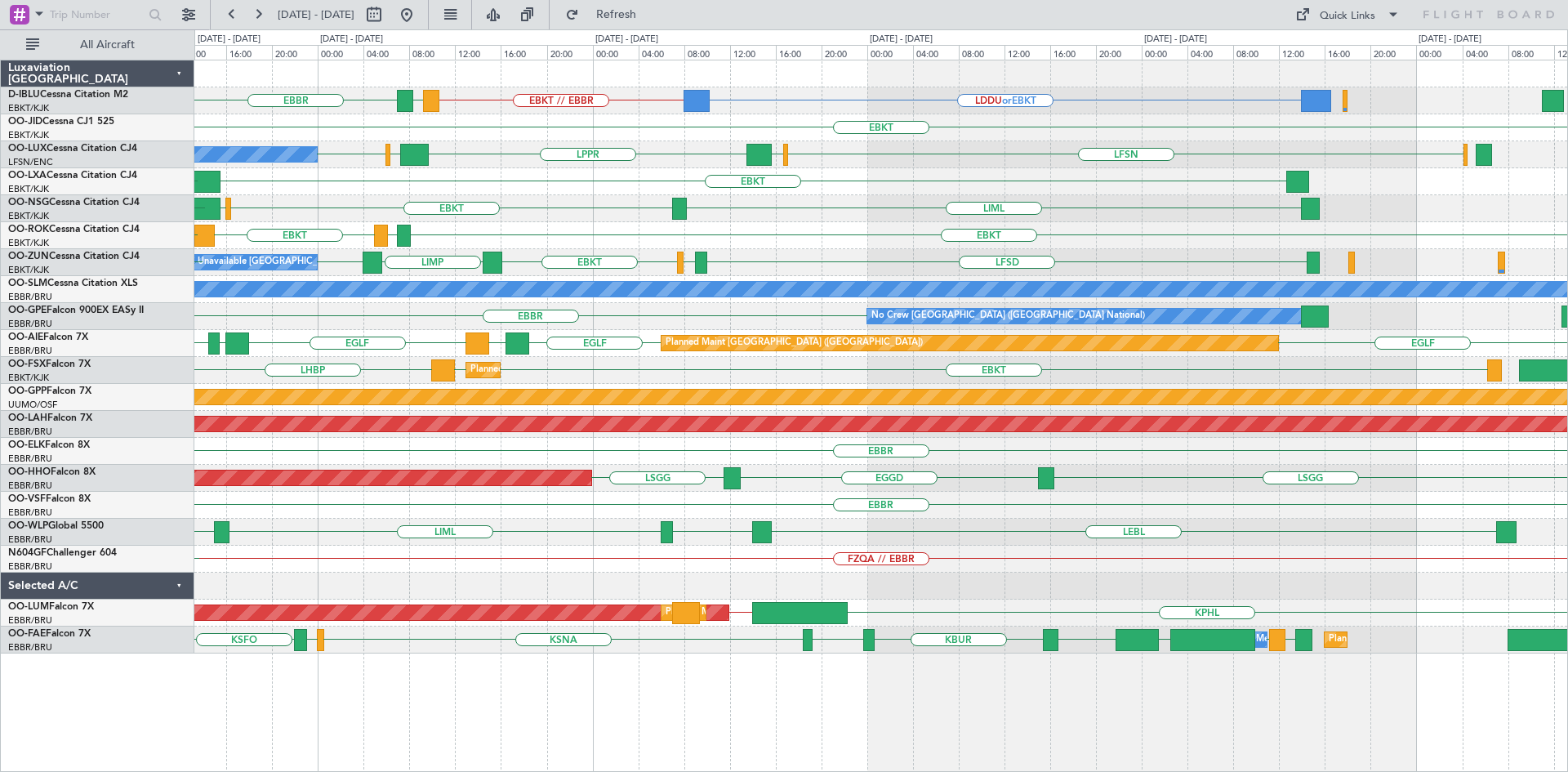
click at [598, 199] on div "LIML EBKT EBMB EBKT LATI" at bounding box center [881, 209] width 1372 height 27
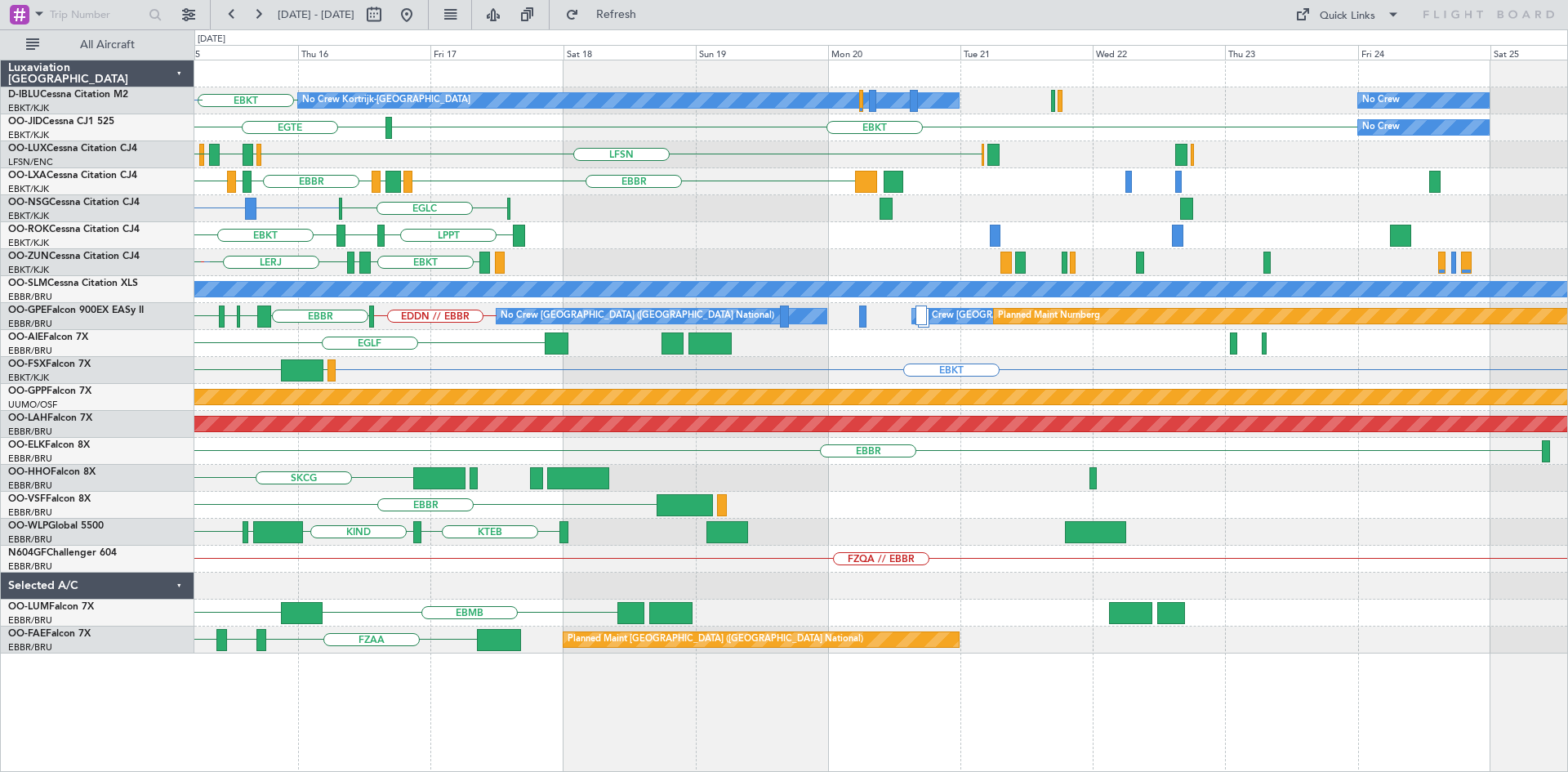
click at [295, 195] on div "EBKT No Crew Kortrijk-Wevelgem No Crew LKTB EBKT EBBR or EBKT EBKT EGTE No Crew…" at bounding box center [881, 357] width 1372 height 594
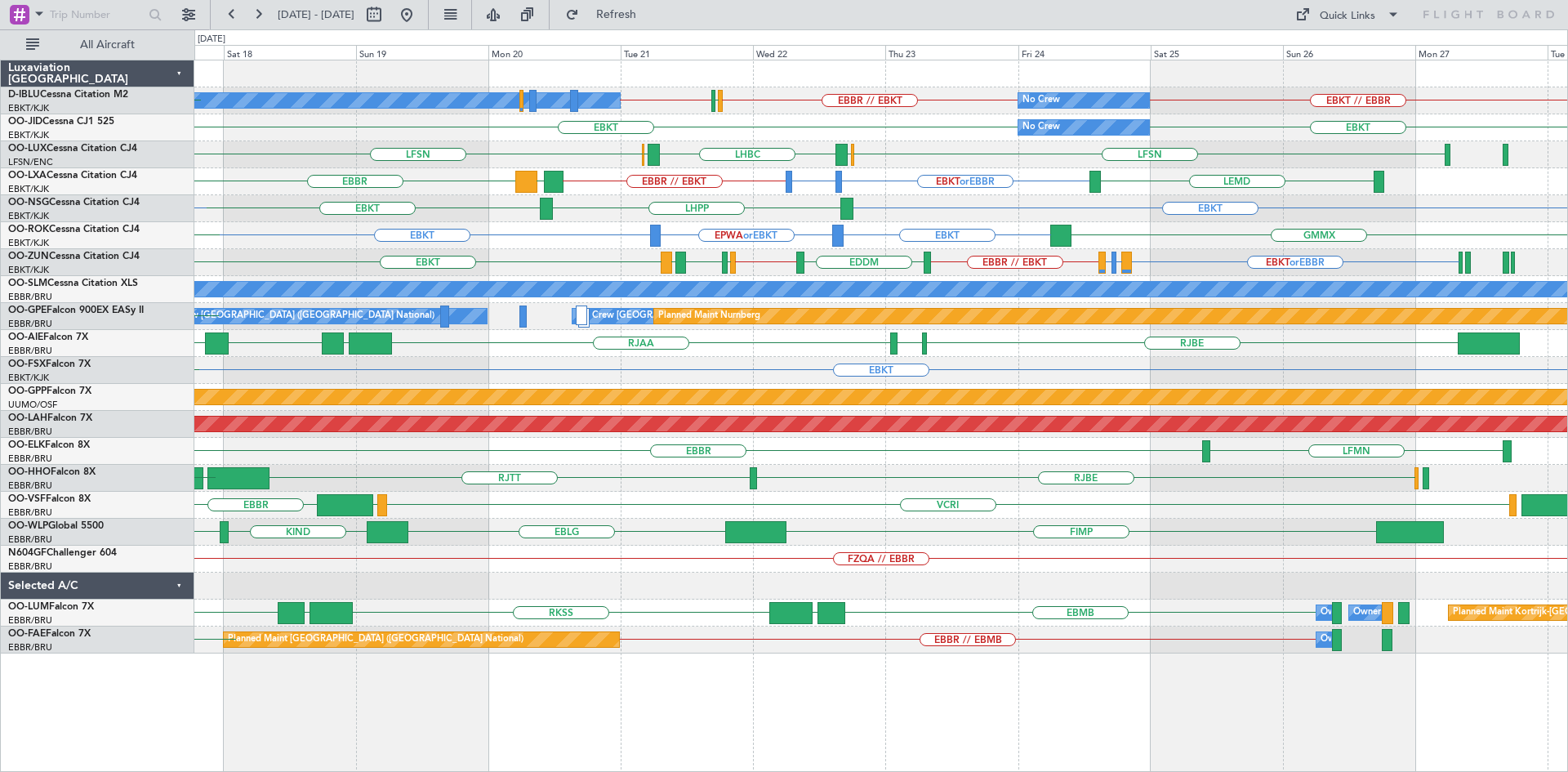
click at [948, 175] on div "No Crew Kortrijk-Wevelgem No Crew EBKT // EBBR EBBR // EBKT LFPB EBKT // EBBR E…" at bounding box center [881, 357] width 1372 height 594
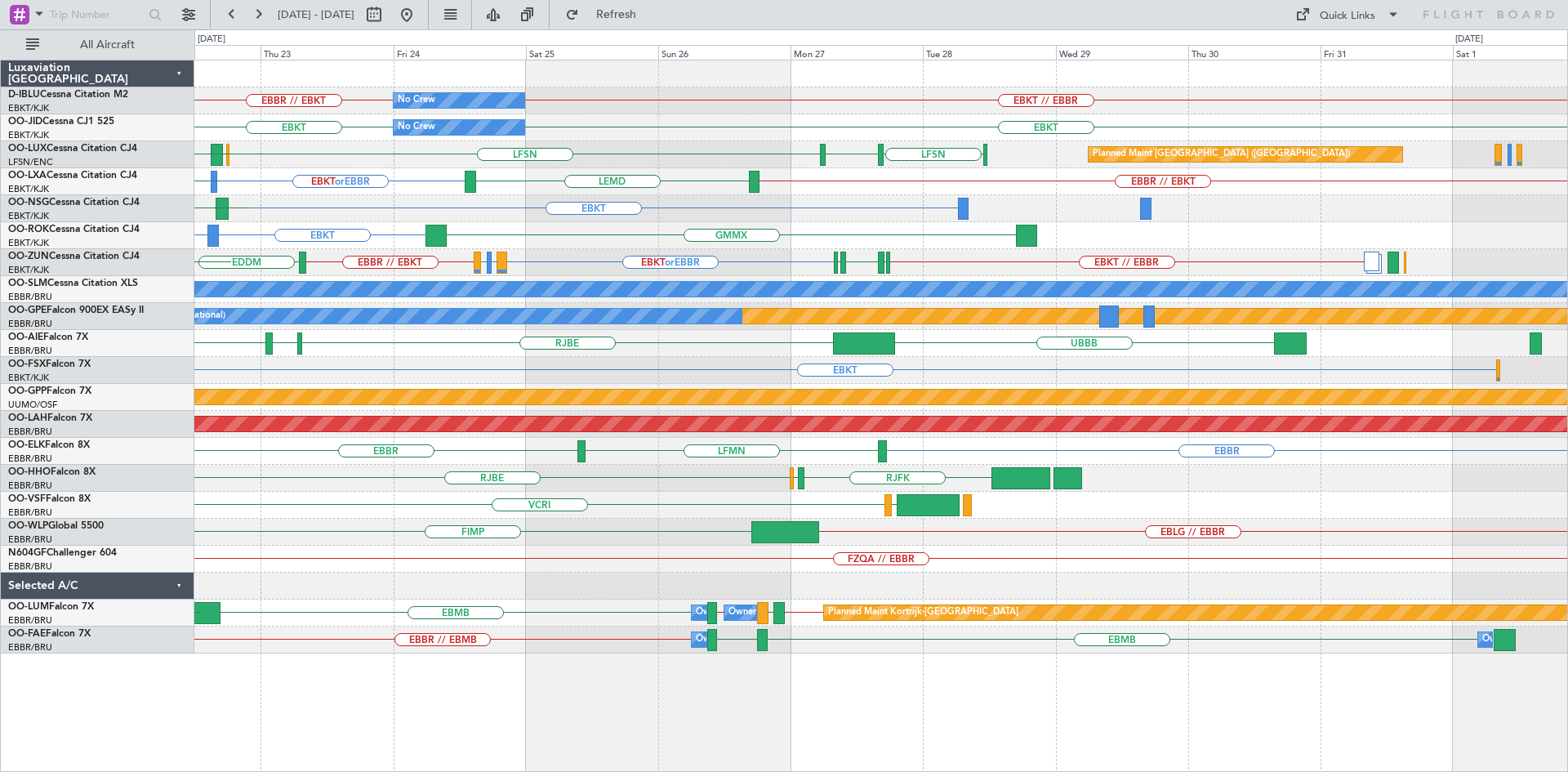
click at [794, 212] on div "EBKT LHPP EBKT" at bounding box center [881, 209] width 1372 height 27
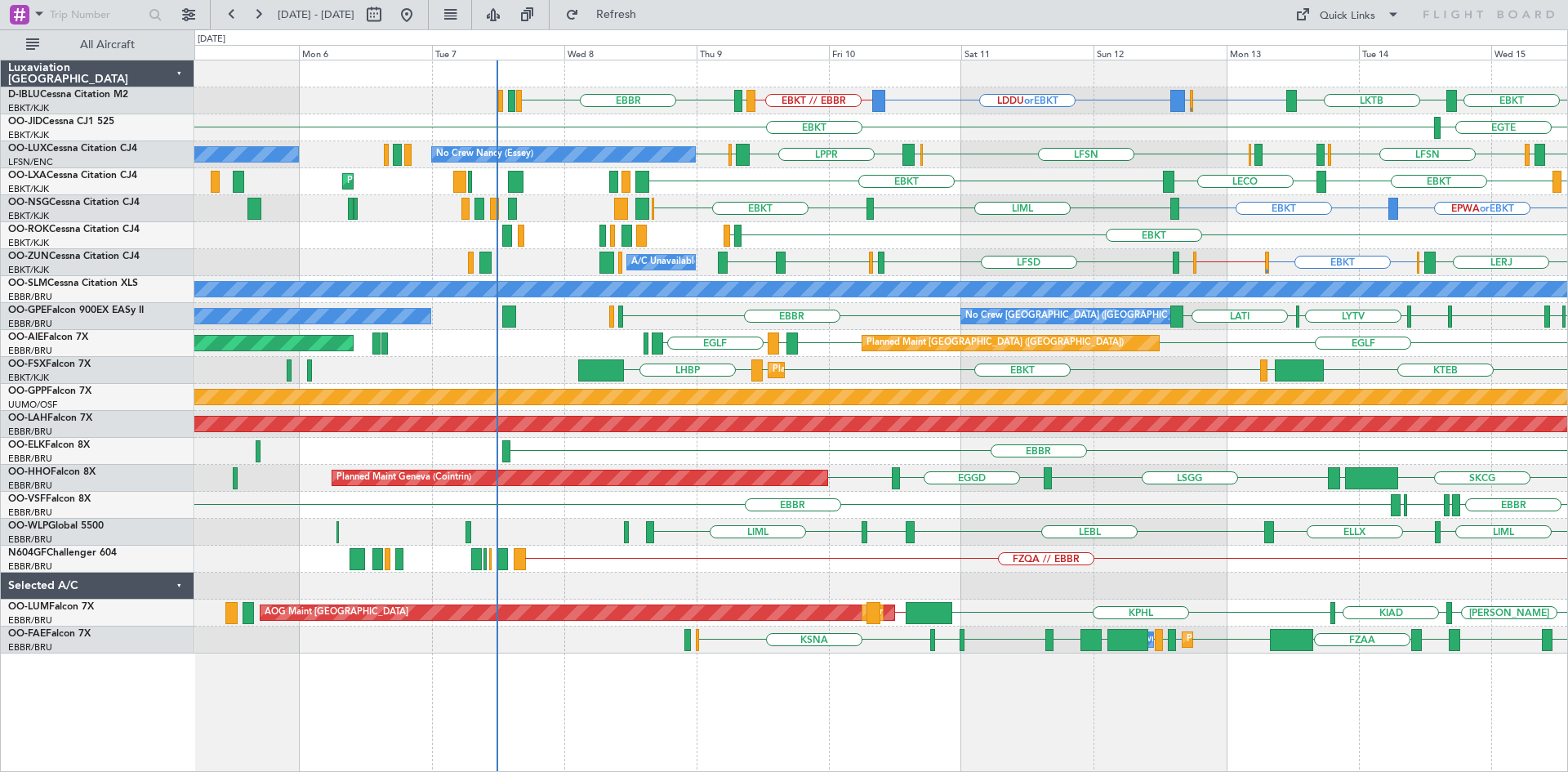
click at [925, 219] on div "EBKT EBBR or EBKT LDDU or EBKT EBKT // EBBR LKTB LSGS EBKT EBBR No Crew Kortrij…" at bounding box center [881, 357] width 1372 height 594
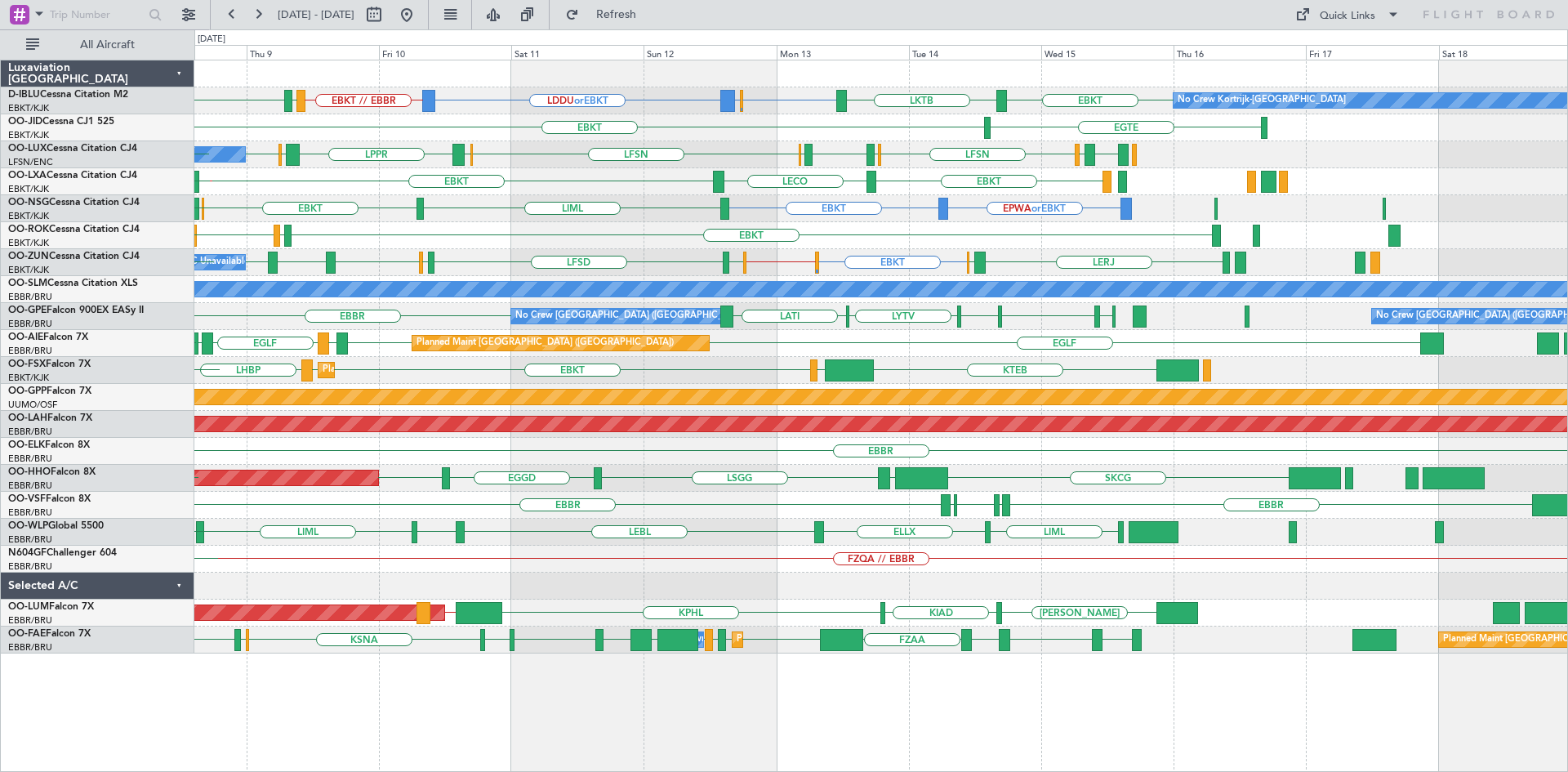
click at [609, 236] on div "EBKT LFLX EBKT EGGW EBKT LFBD LFMN LIRQ EBKT" at bounding box center [881, 236] width 1372 height 27
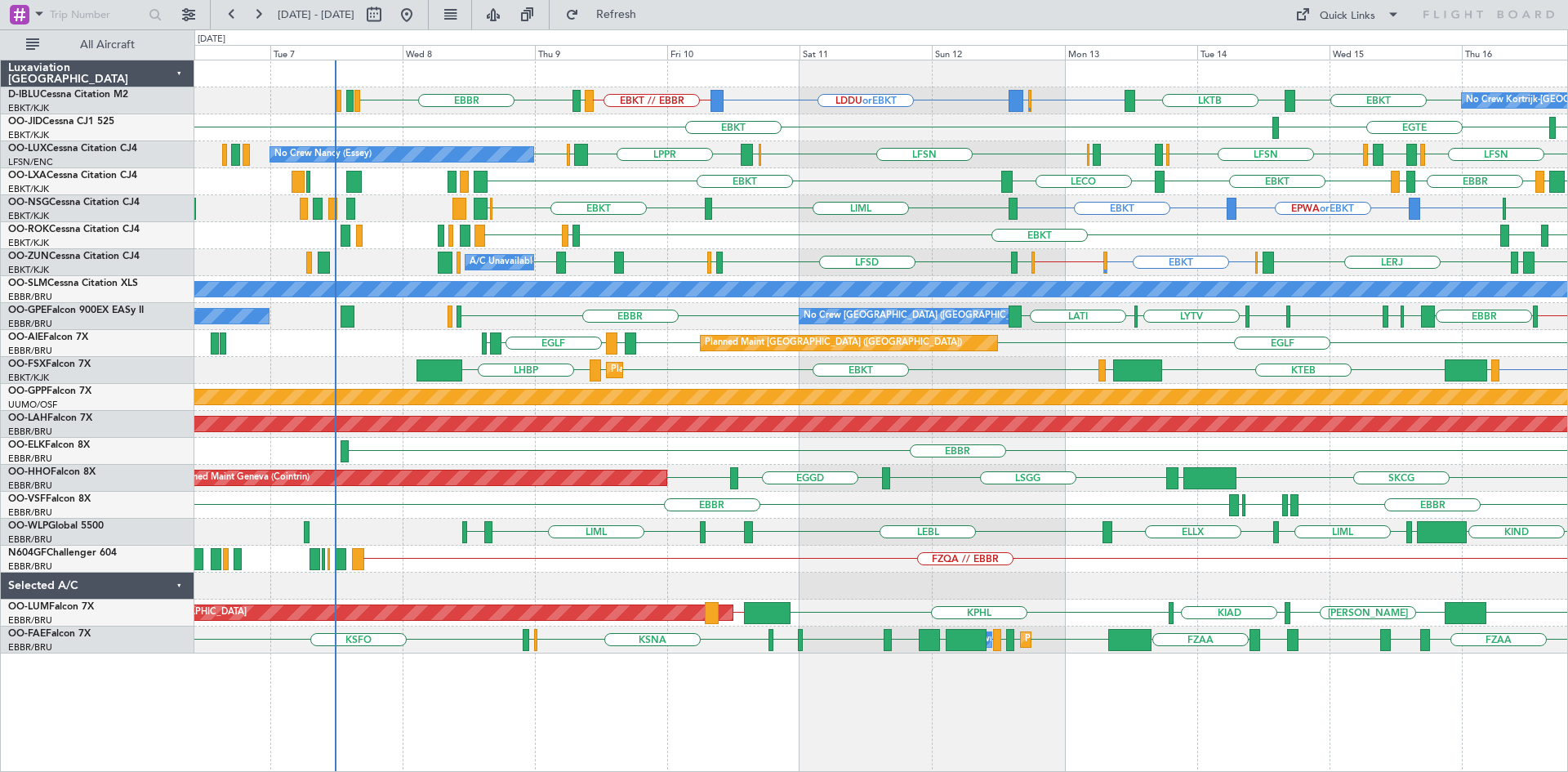
click at [564, 195] on div "EBKT LECO EBKT LFML EGPH EBBR LFTH Planned Maint Kortrijk-Wevelgem EBBR" at bounding box center [881, 182] width 1372 height 27
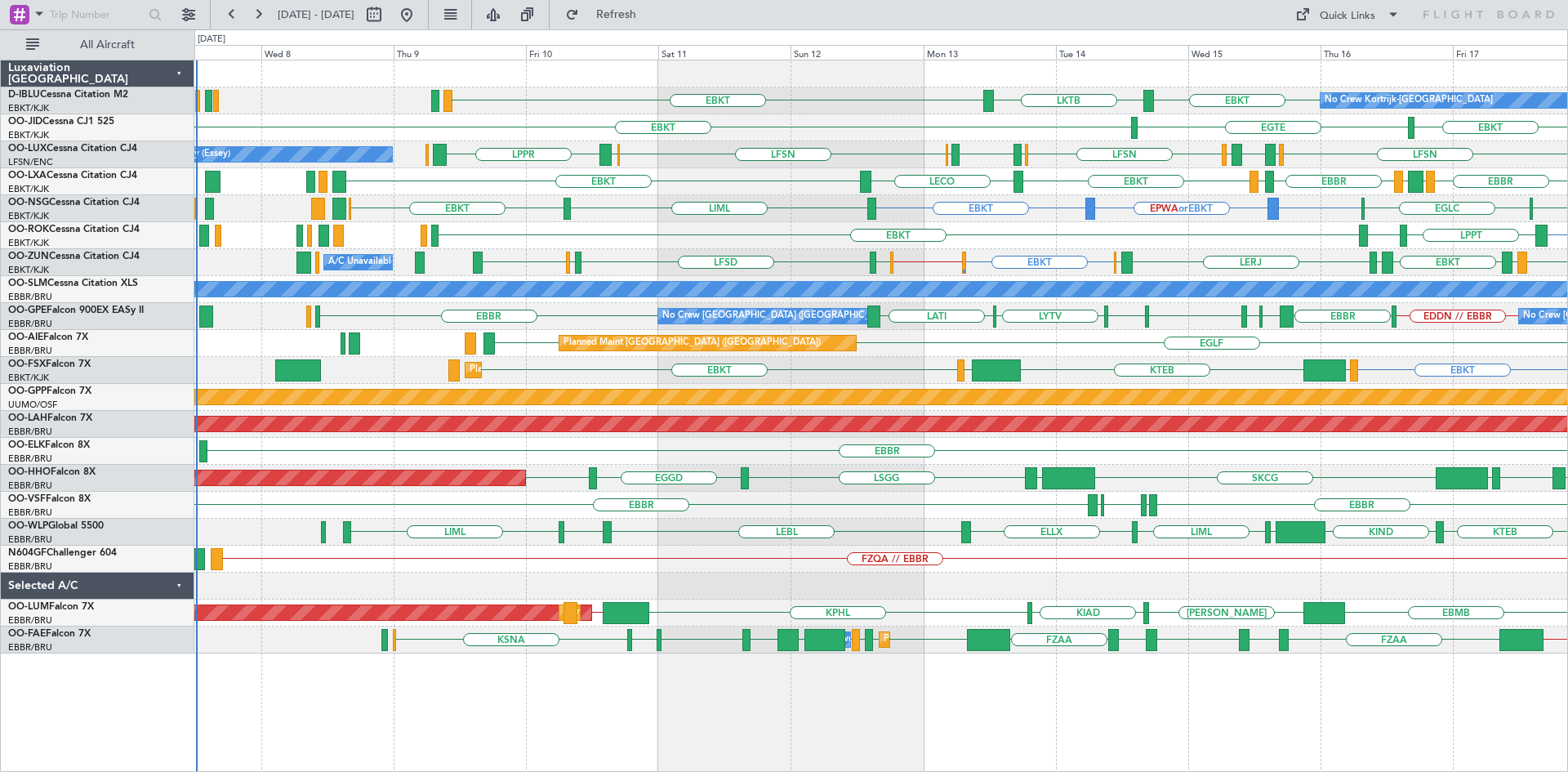
click at [632, 187] on div "LKTB EBKT EBKT No Crew Kortrijk-Wevelgem EBKT EBKT EGTE LFSN LFSN ELLX EGBB ELL…" at bounding box center [881, 357] width 1372 height 594
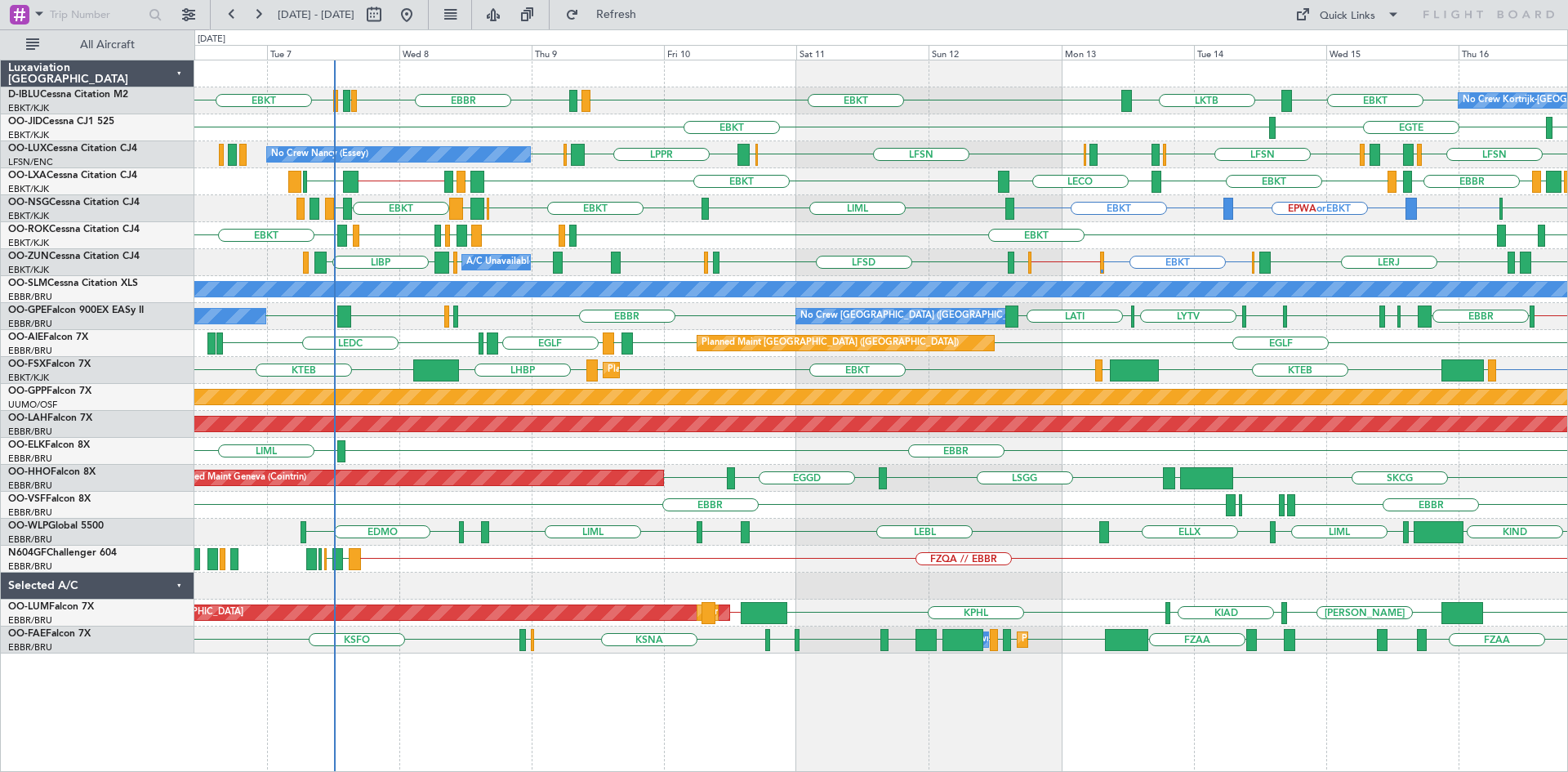
click at [407, 358] on div "Planned Maint Kortrijk-Wevelgem EBKT LHBP KTEB KTEB LIMC EBKT EBKT LOWS" at bounding box center [881, 370] width 1372 height 27
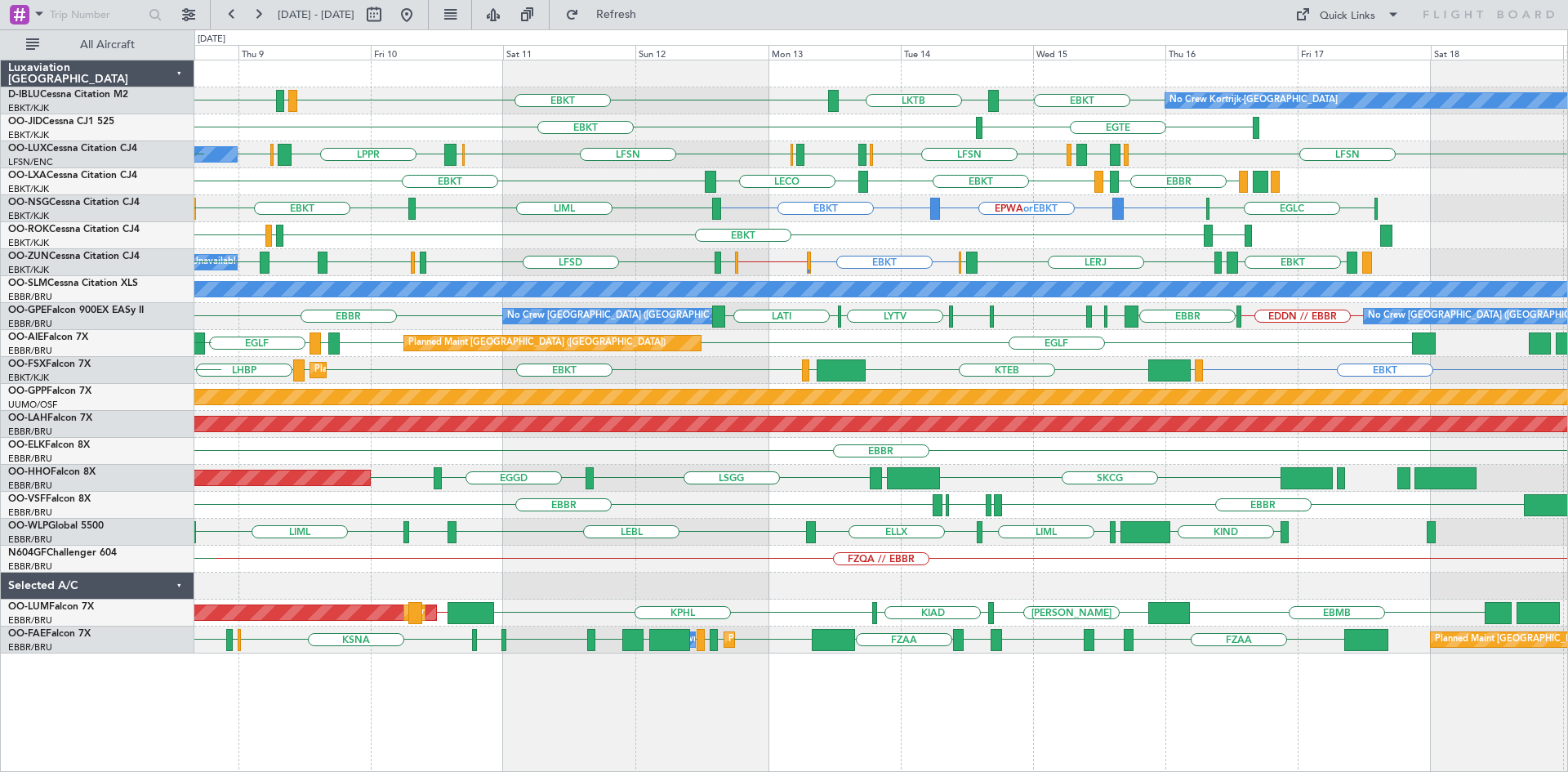
click at [914, 244] on div "LERJ EBKT LFLX EBKT EGGW EBKT LFBD LFMN LIRQ EBKT" at bounding box center [881, 236] width 1372 height 27
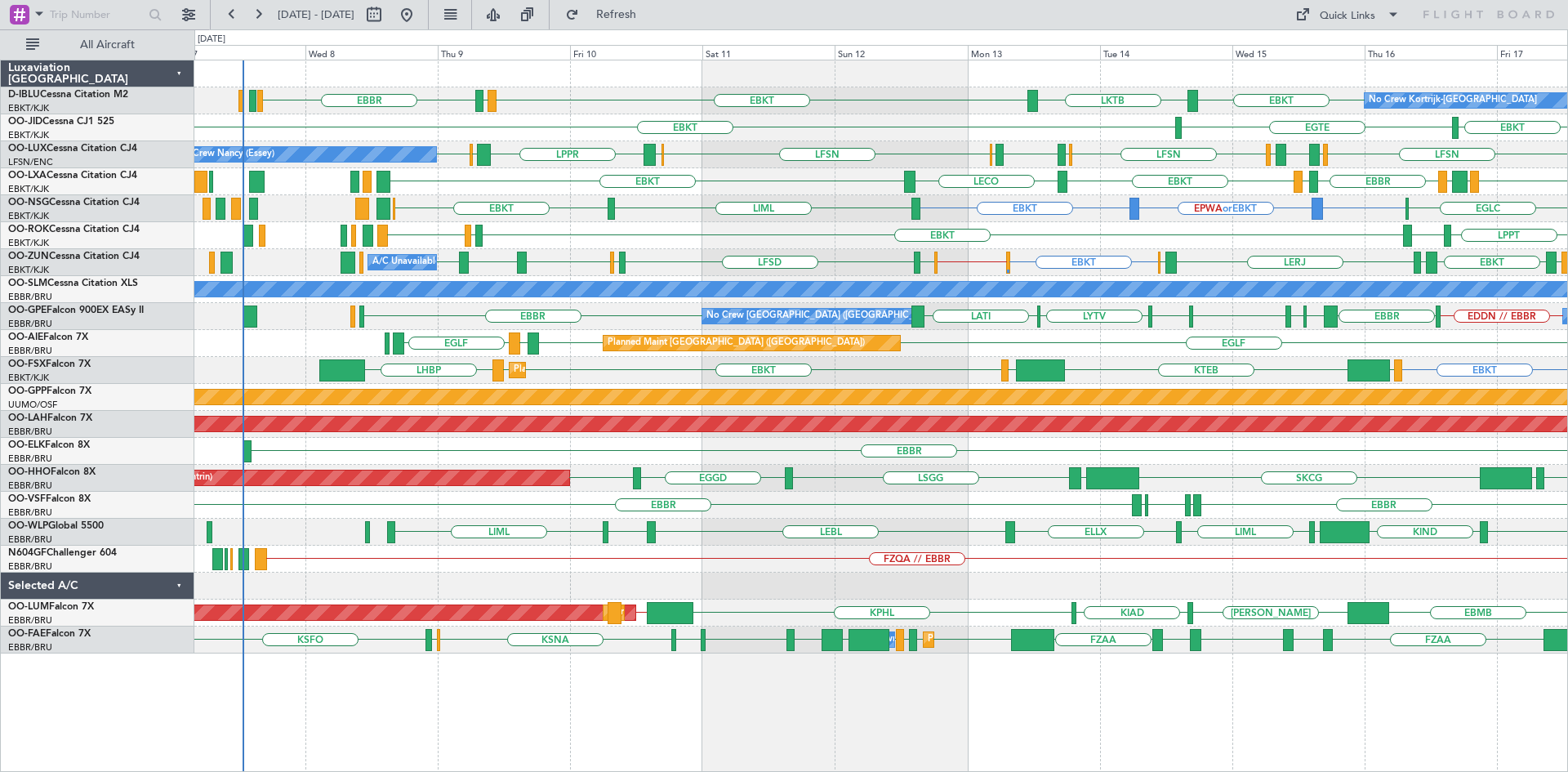
click at [1260, 198] on div "No Crew Kortrijk-Wevelgem EBKT LKTB EBBR EBKT LSGS EBKT EGTE EBKT No Crew Nancy…" at bounding box center [881, 357] width 1372 height 594
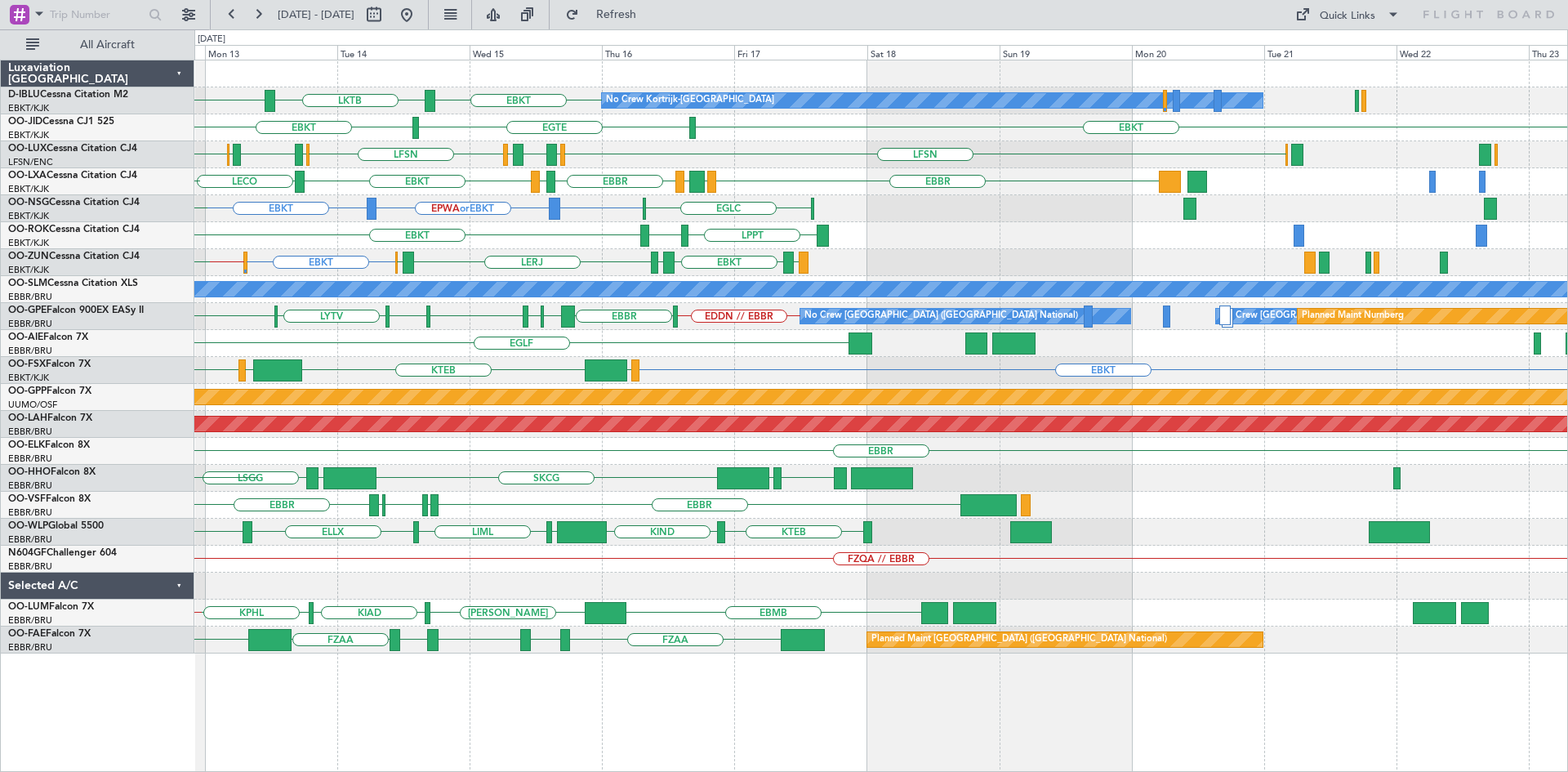
click at [327, 215] on div "EBKT EBKT EPWA or EBKT EGLC LIML" at bounding box center [881, 209] width 1372 height 27
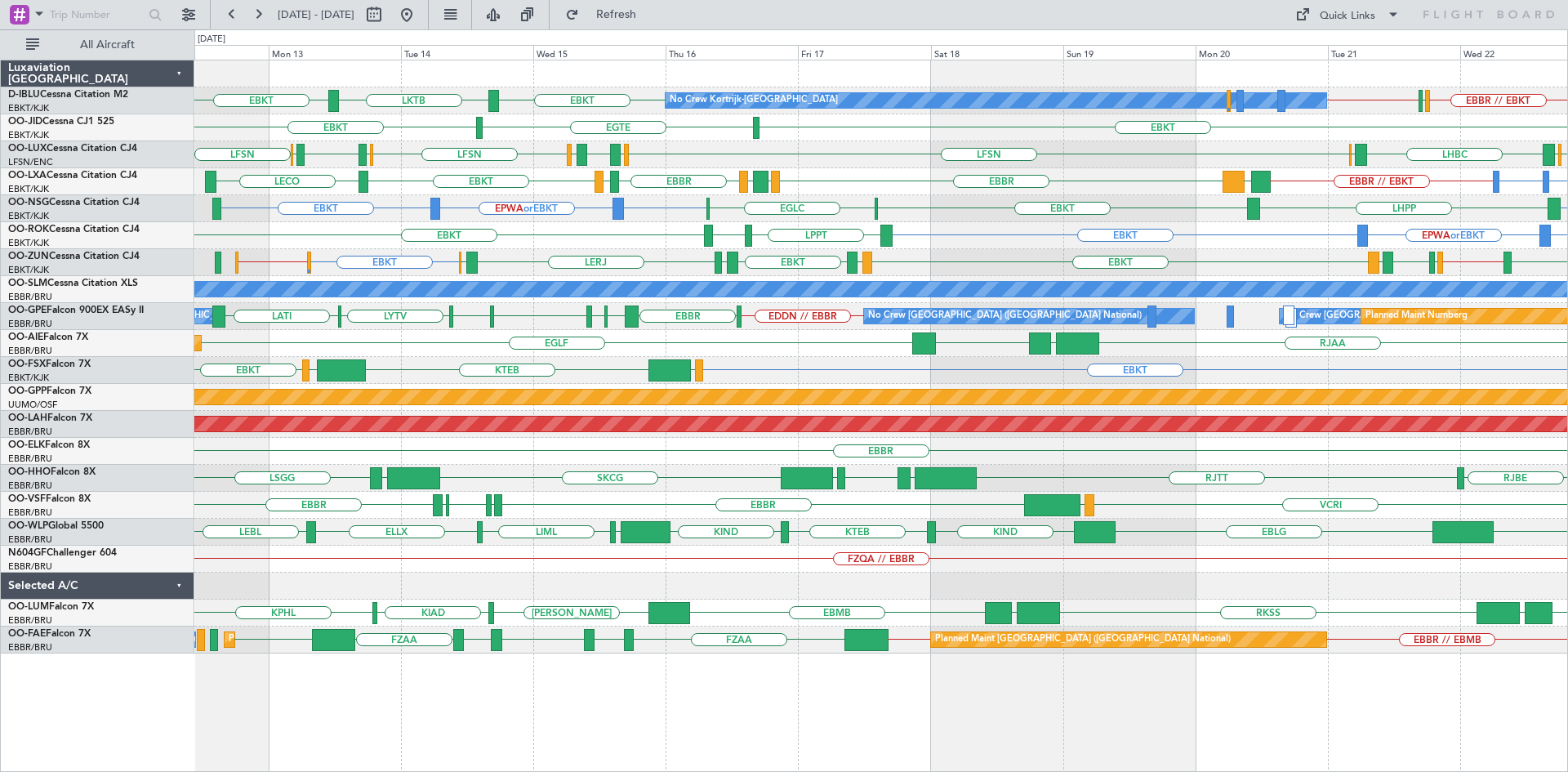
click at [367, 221] on div "EBKT EBKT EBKT EPWA or EBKT LHPP EBKT EGLC" at bounding box center [881, 209] width 1372 height 27
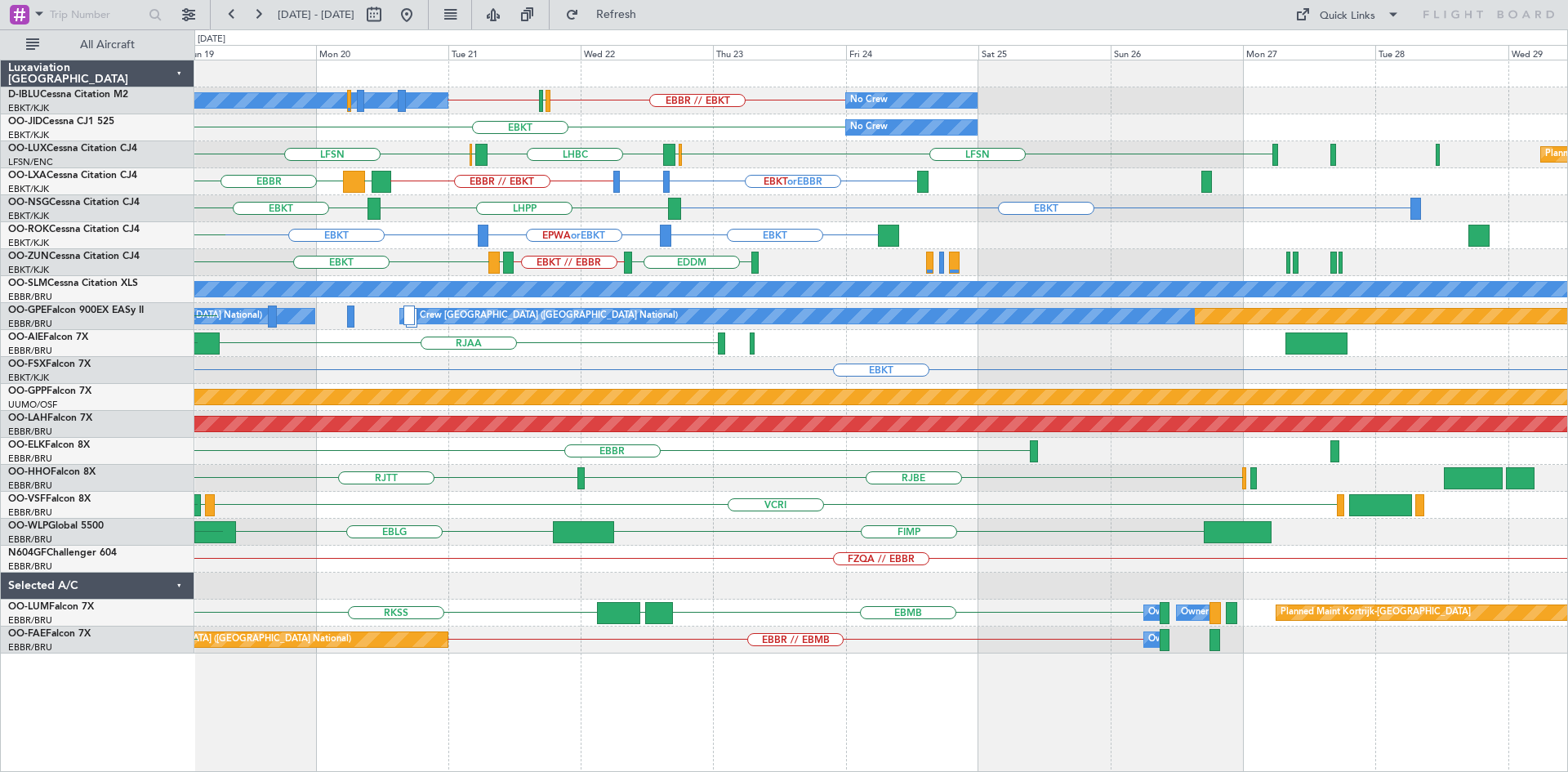
click at [433, 157] on div "EBBR // EBKT LFPB EBKT // EBBR No Crew Kortrijk-Wevelgem No Crew EBKT No Crew E…" at bounding box center [881, 357] width 1372 height 594
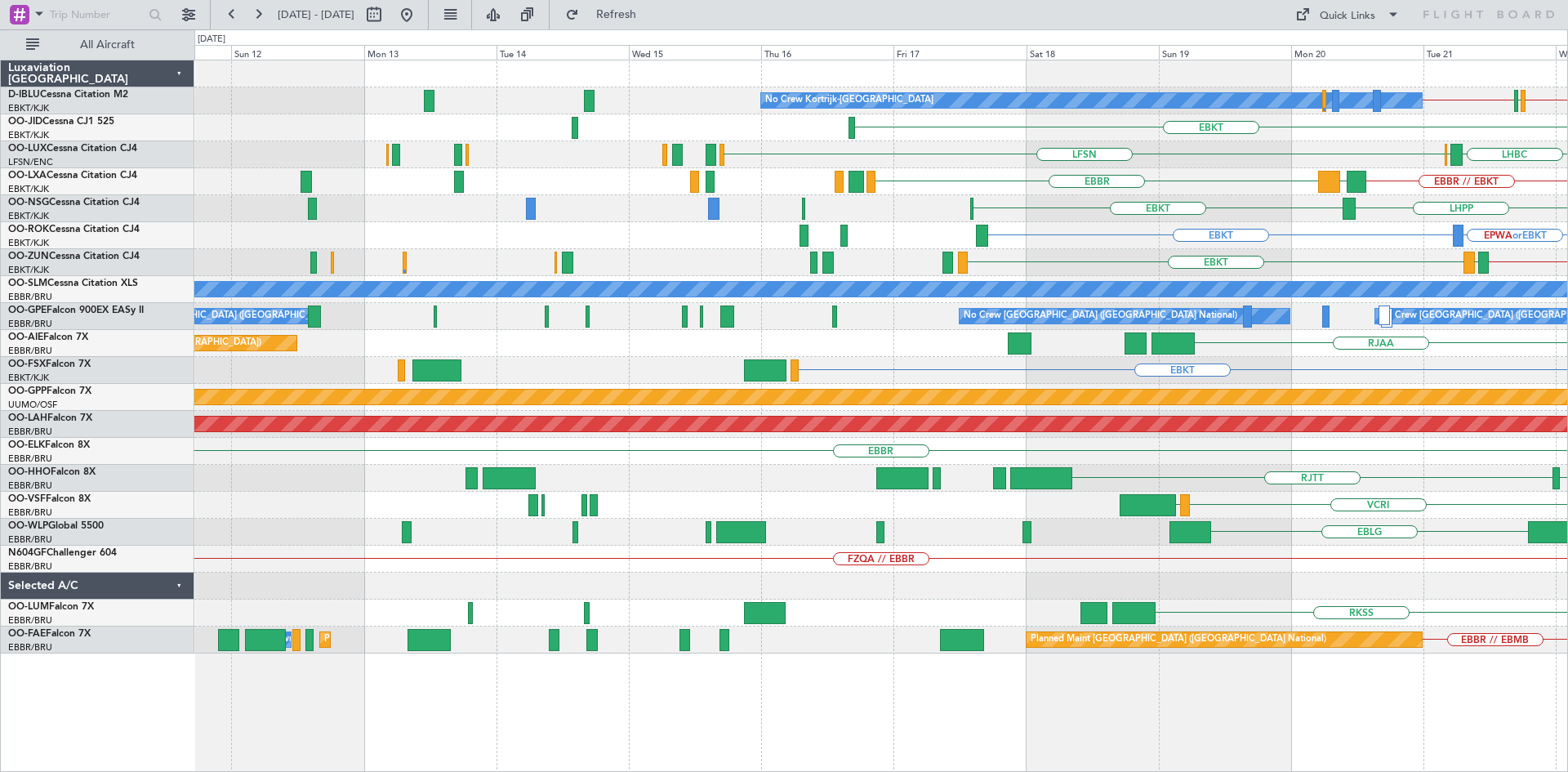
click at [1381, 108] on div "EBBR // EBKT LFPB EBKT // EBBR No Crew Kortrijk-Wevelgem No Crew EBKT No Crew L…" at bounding box center [881, 357] width 1372 height 594
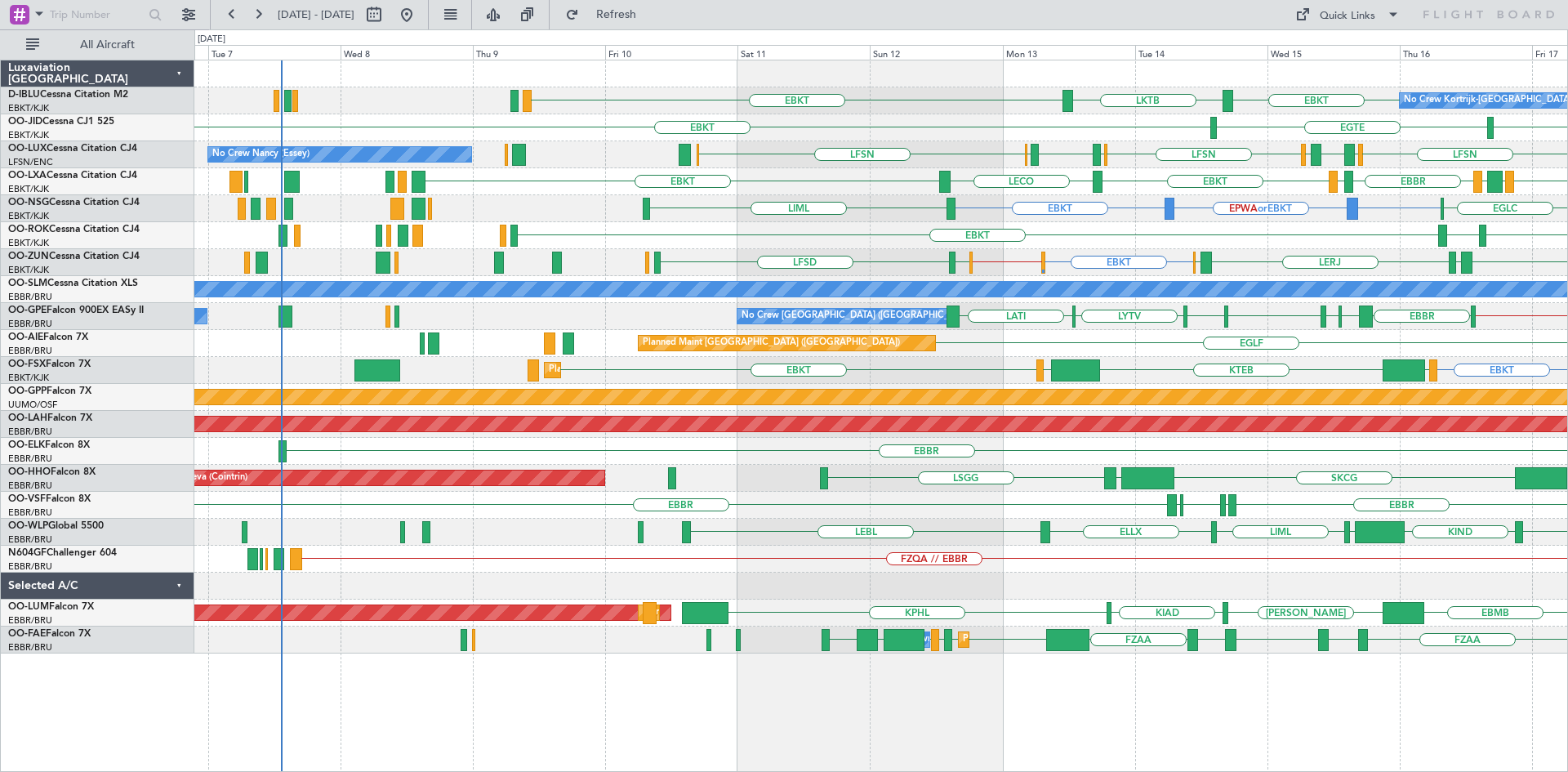
click at [1065, 255] on div "LKTB EBKT EBKT No Crew Kortrijk-Wevelgem EBKT EGTE EBKT LFSN ELLX EGBB ELLX LFS…" at bounding box center [881, 357] width 1372 height 594
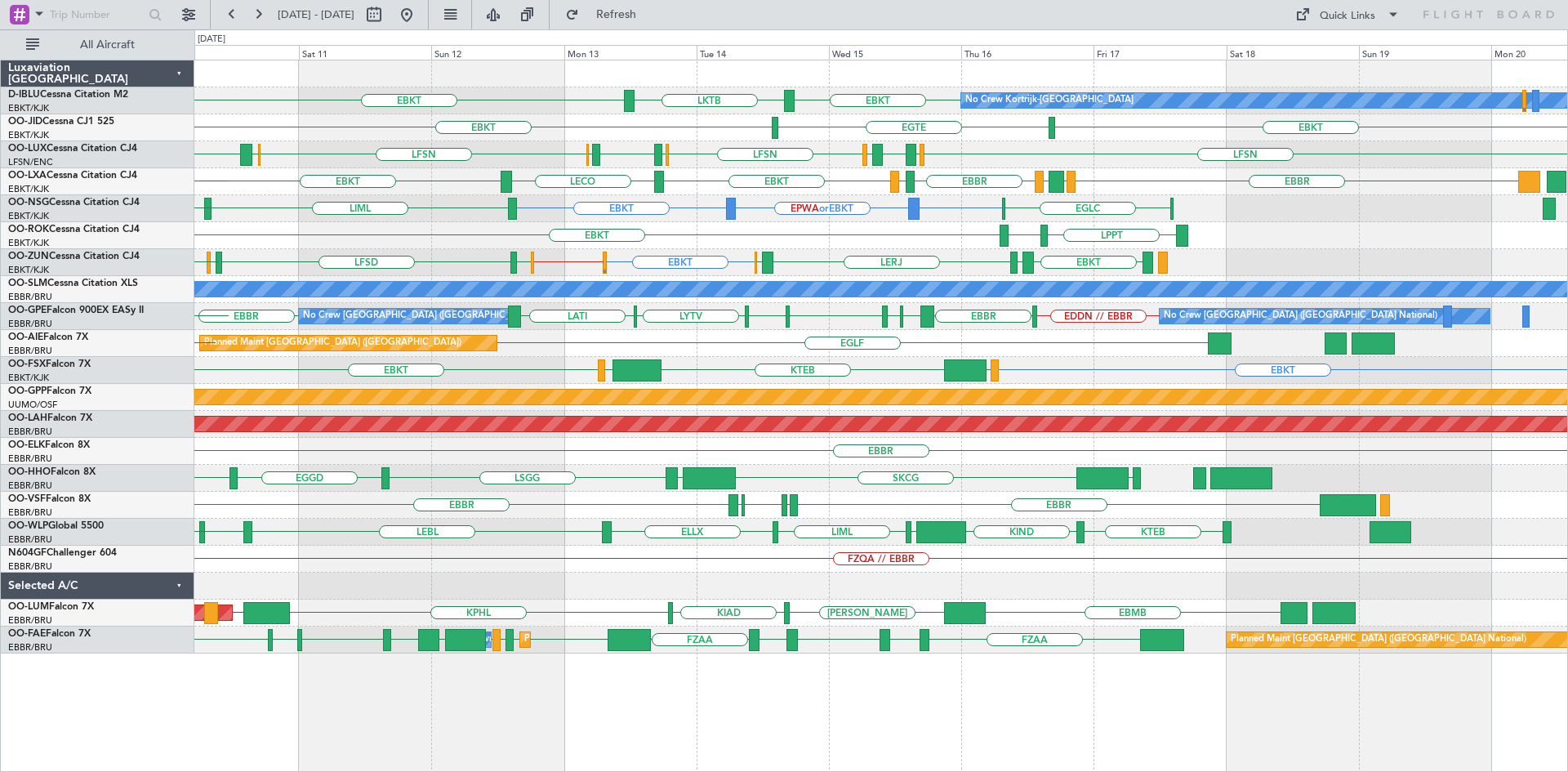
click at [776, 203] on div "EBKT EBKT EPWA or EBKT LIML EBKT EGLC EBKT LATI EBMB" at bounding box center [881, 209] width 1372 height 27
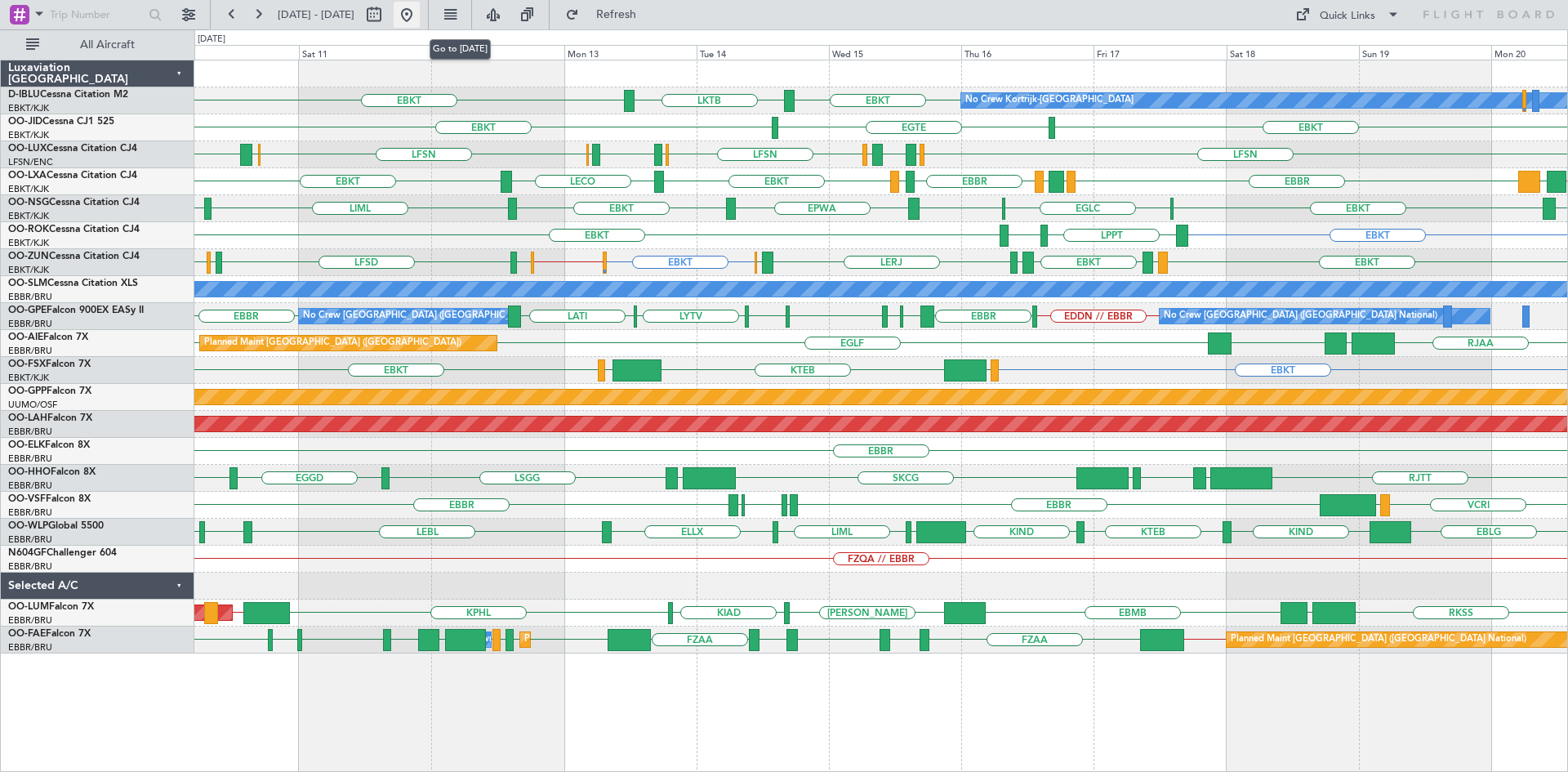
click at [420, 8] on button at bounding box center [406, 14] width 26 height 26
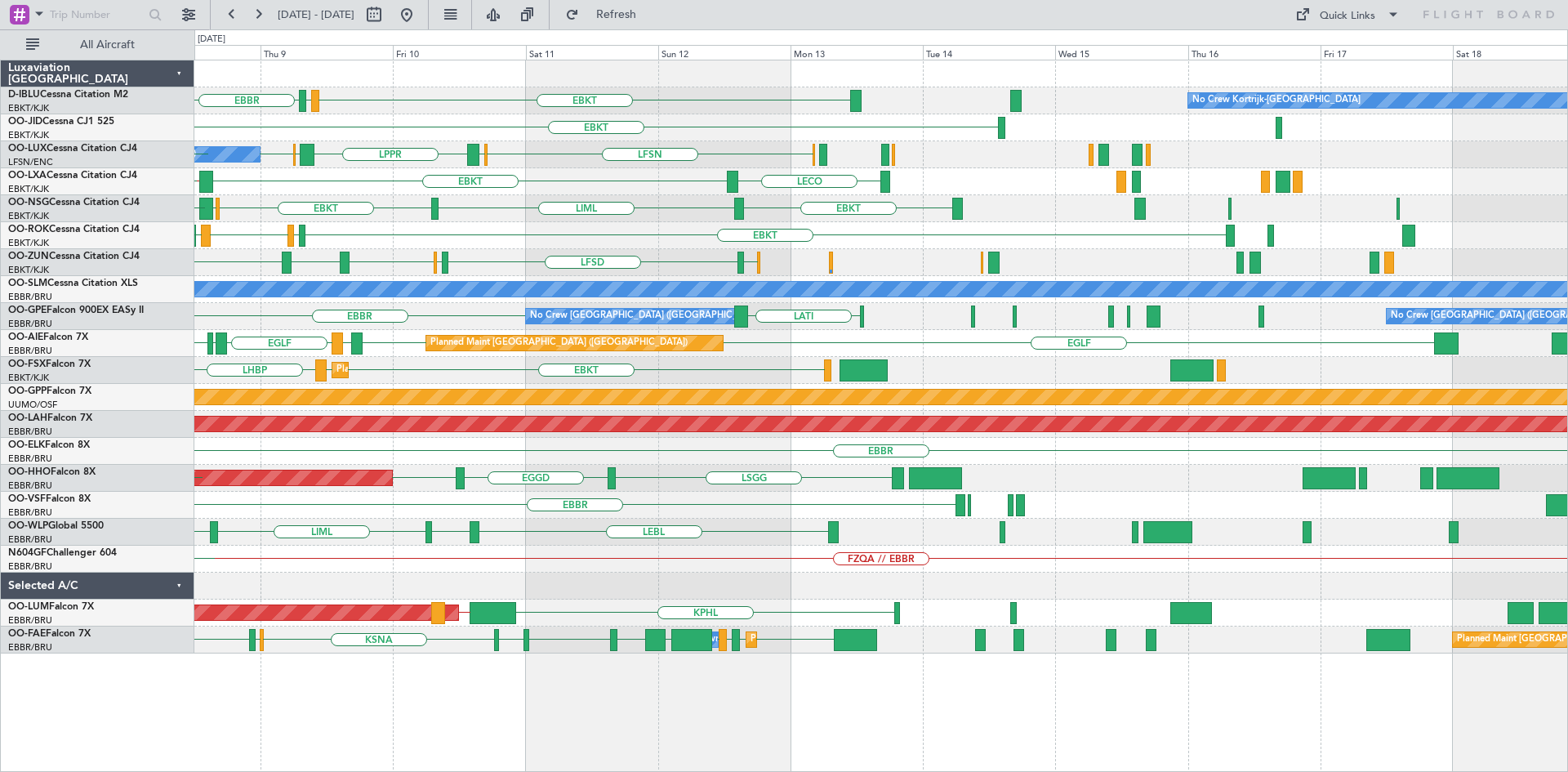
click at [460, 190] on div "LECO EBKT LIBD LFTH EBMB // EBBR LROP LRSB EBKT Planned Maint Kortrijk-Wevelgem…" at bounding box center [881, 182] width 1372 height 27
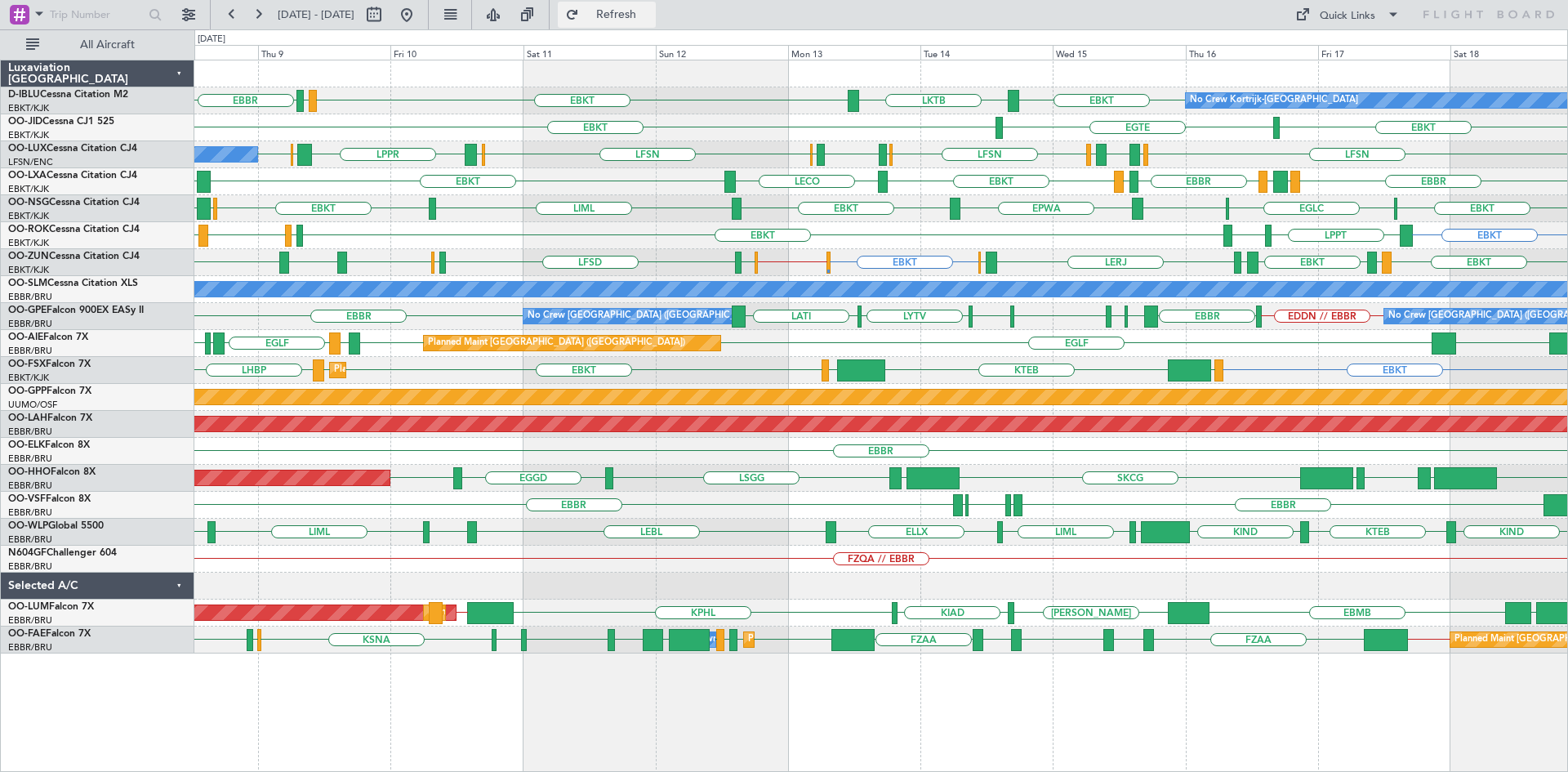
click at [635, 7] on button "Refresh" at bounding box center [607, 14] width 98 height 26
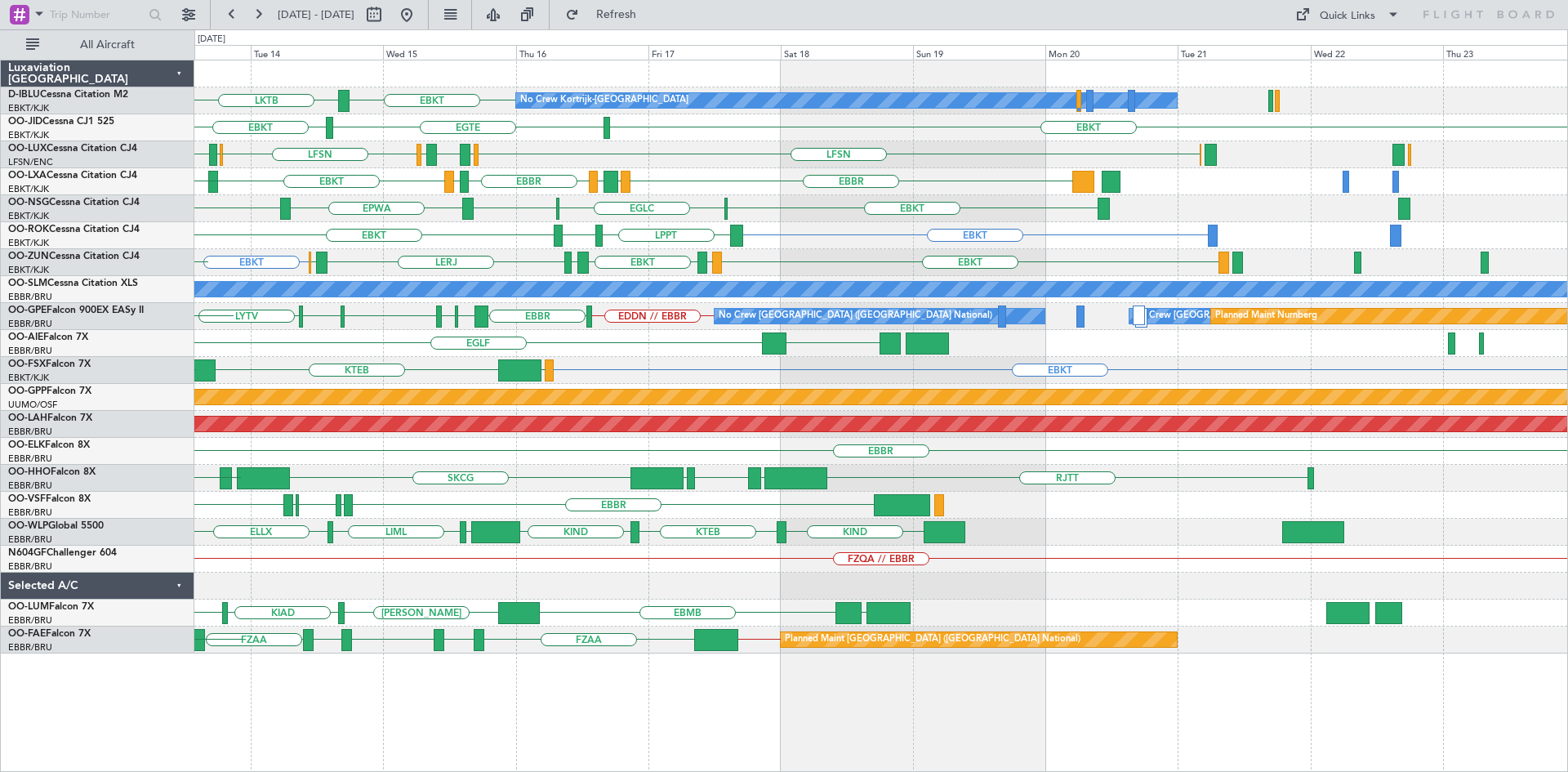
click at [702, 571] on div "FZQA // EBBR" at bounding box center [881, 559] width 1372 height 27
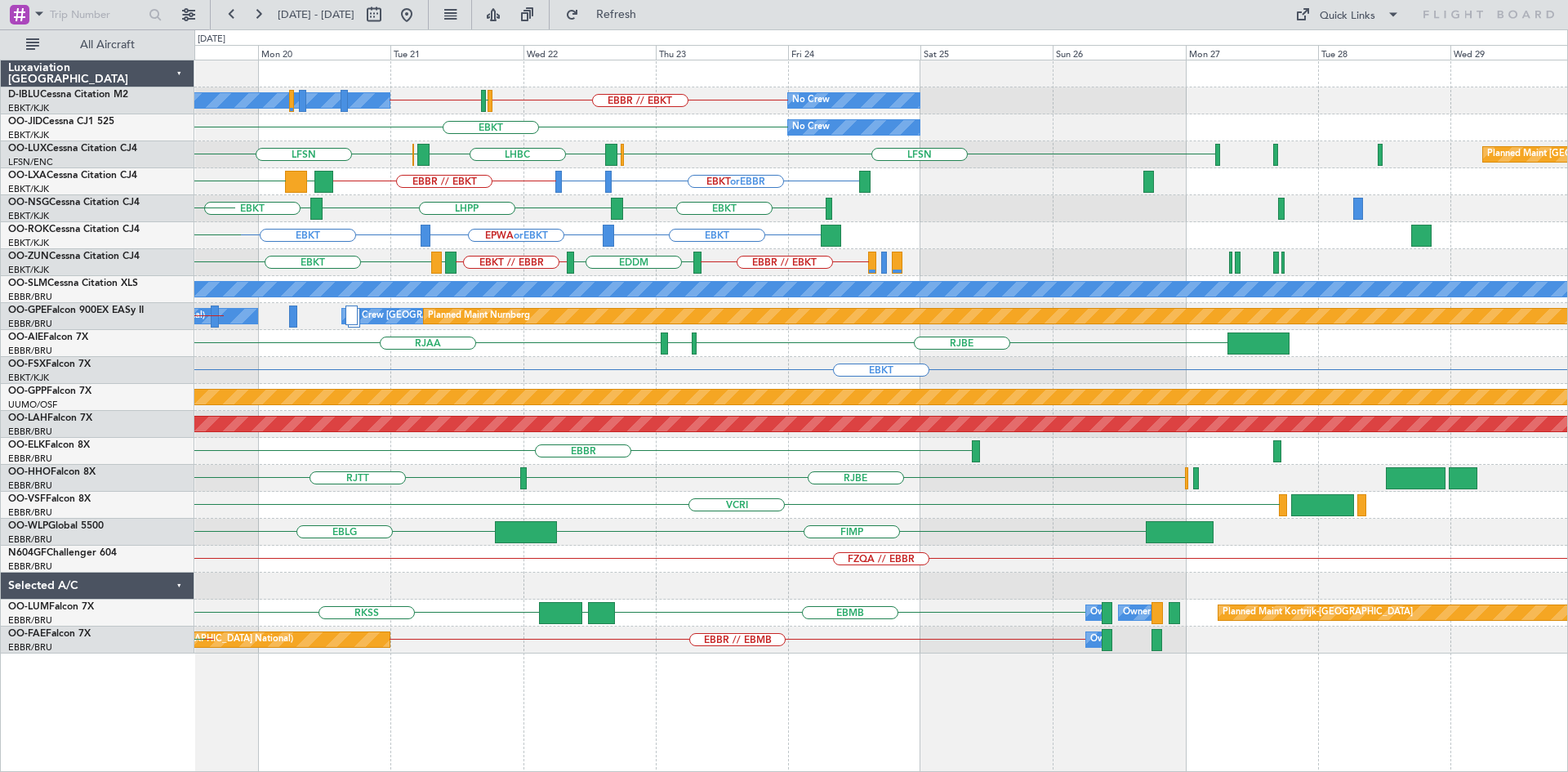
click at [607, 572] on div "FZQA // EBBR" at bounding box center [881, 559] width 1372 height 27
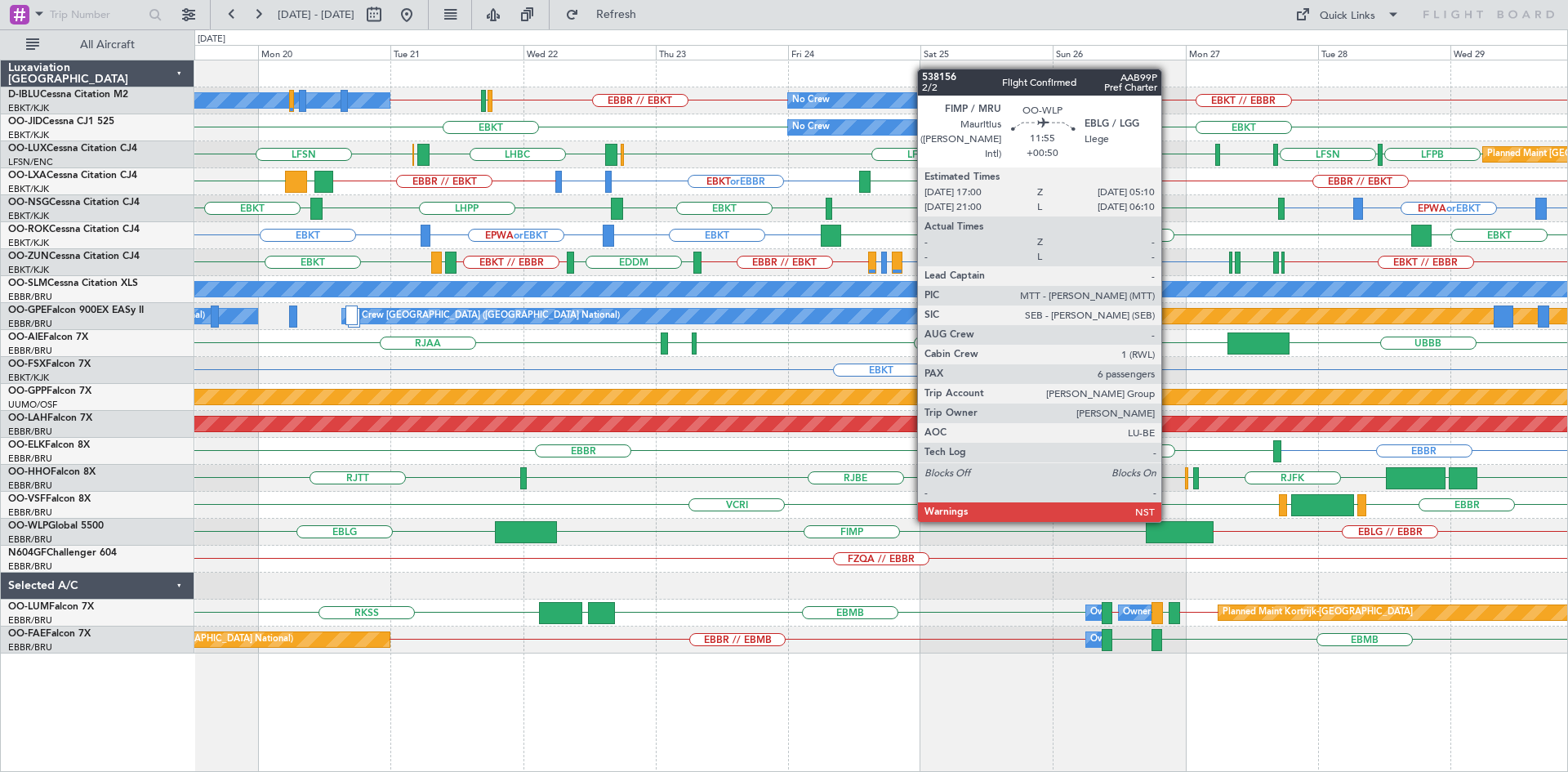
click at [1168, 535] on div at bounding box center [1179, 532] width 68 height 22
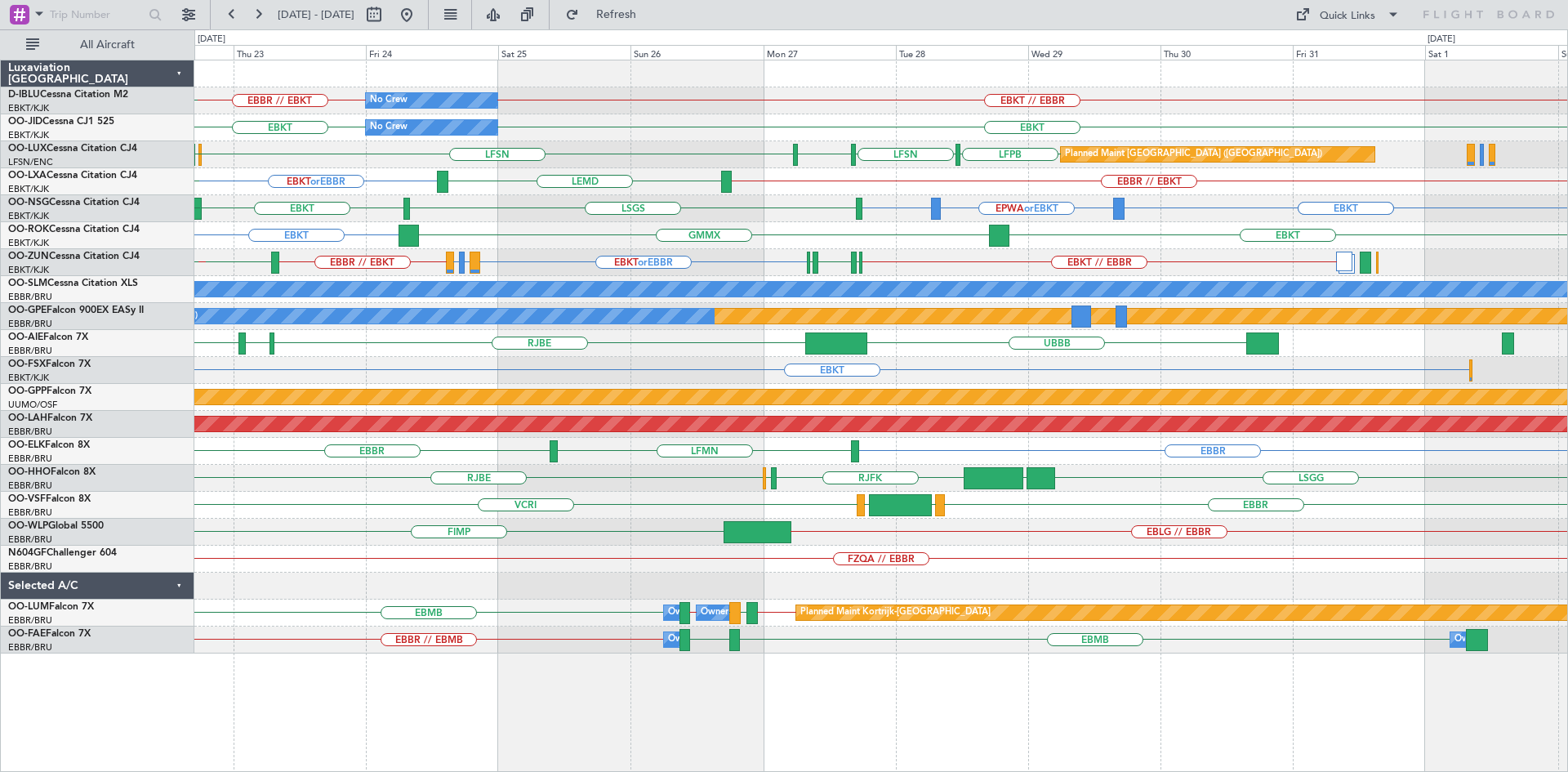
click at [912, 191] on div "EBKT // EBBR EBBR // EBKT No Crew EBKT // EBBR LFPB No Crew Kortrijk-Wevelgem E…" at bounding box center [881, 357] width 1372 height 594
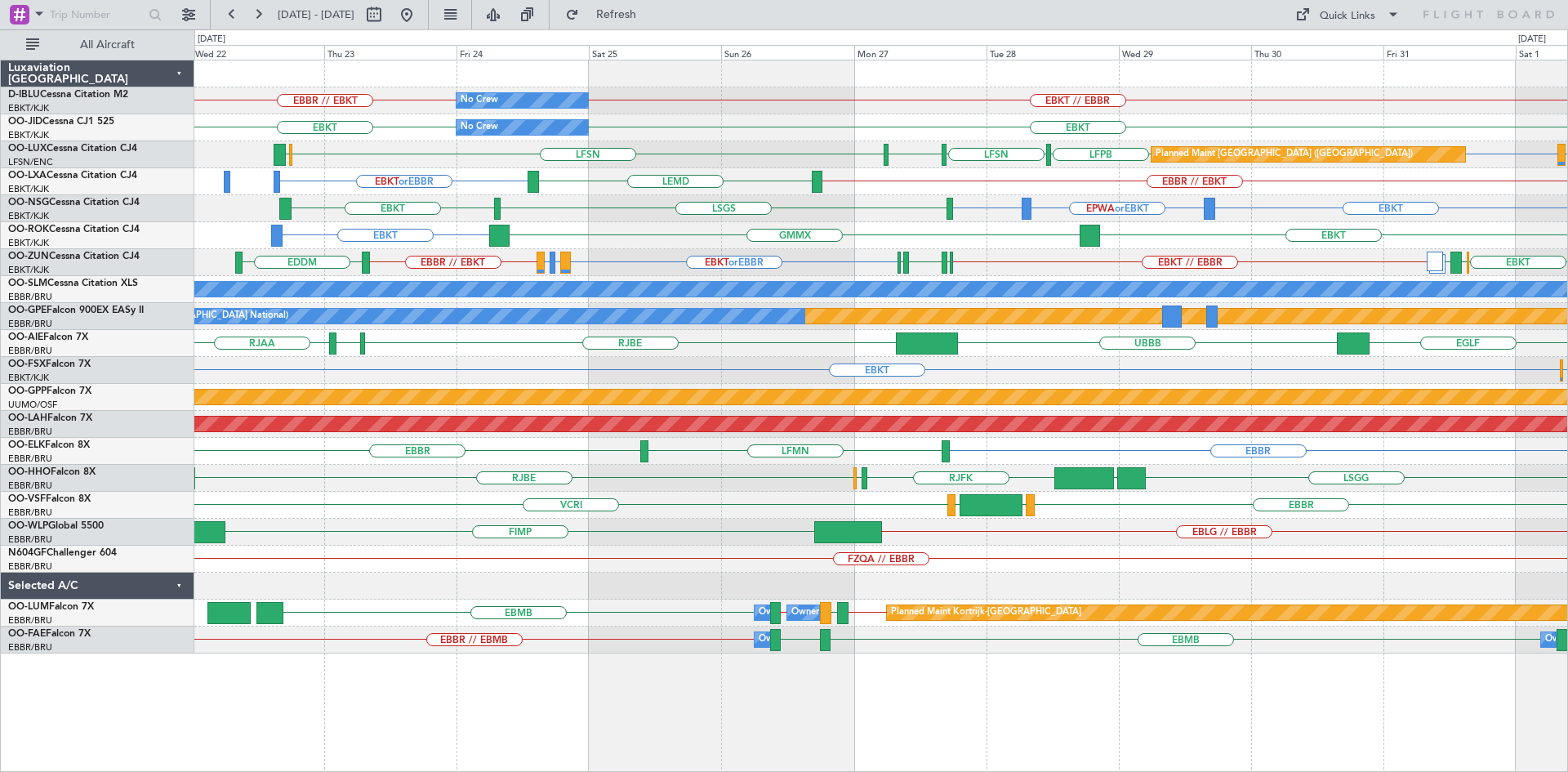
click at [892, 106] on div "EBKT // EBBR EBBR // EBKT No Crew No Crew Kortrijk-Wevelgem" at bounding box center [881, 101] width 1372 height 27
